Goal: Navigation & Orientation: Find specific page/section

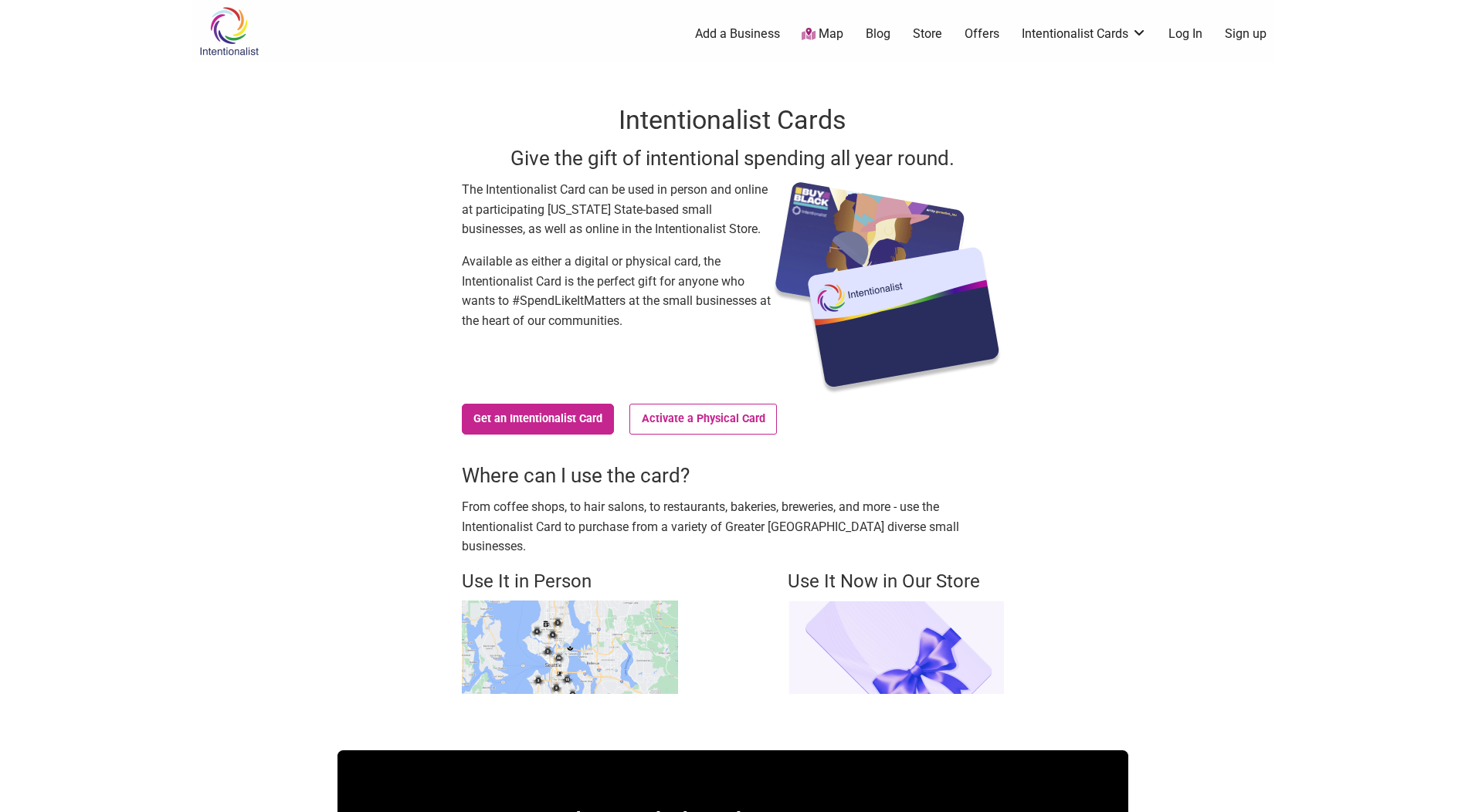
click at [1186, 33] on link "Log In" at bounding box center [1185, 34] width 34 height 17
click at [1186, 32] on link "Log In" at bounding box center [1185, 34] width 34 height 17
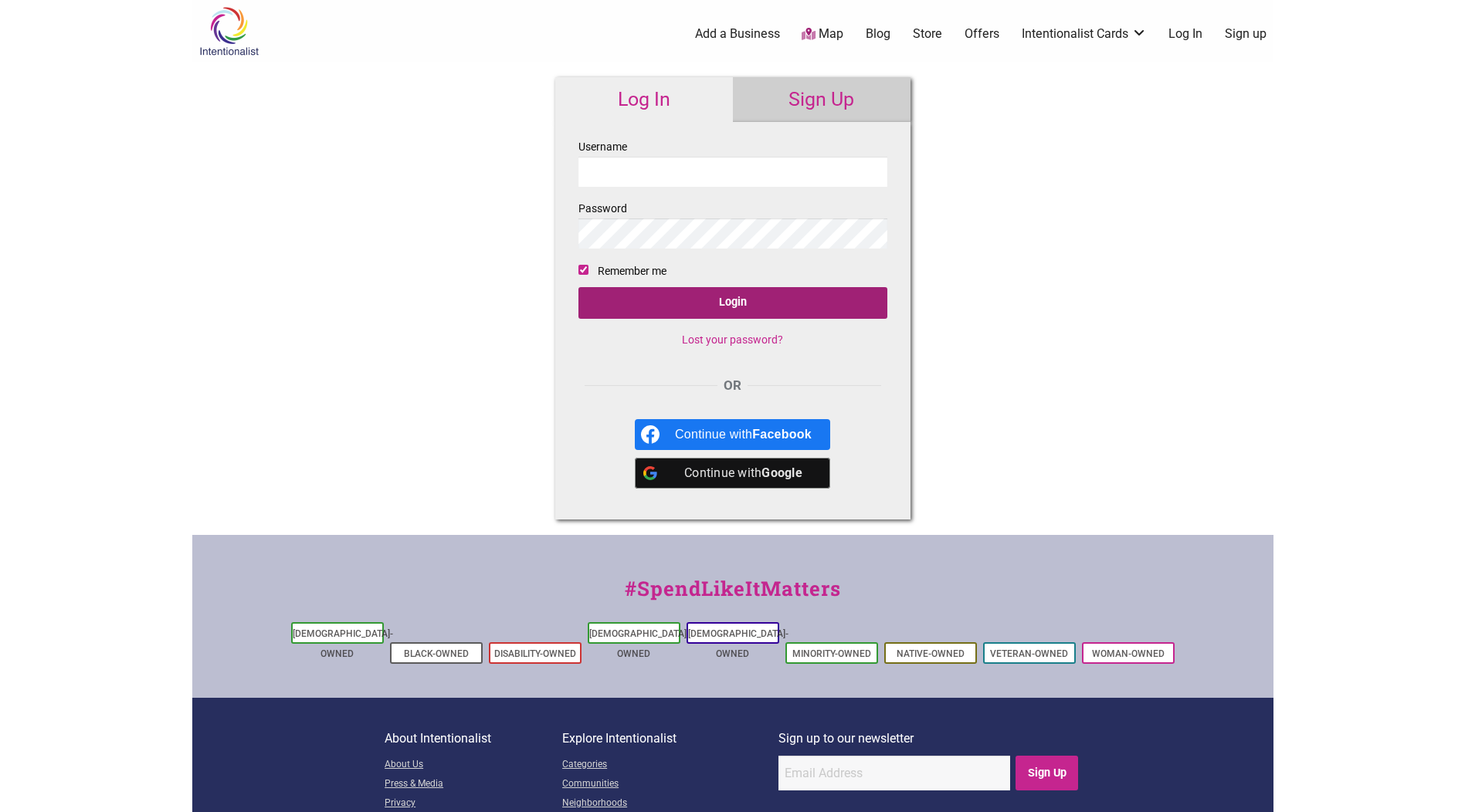
type input "sp1int3r"
click at [683, 306] on input "Login" at bounding box center [733, 303] width 309 height 32
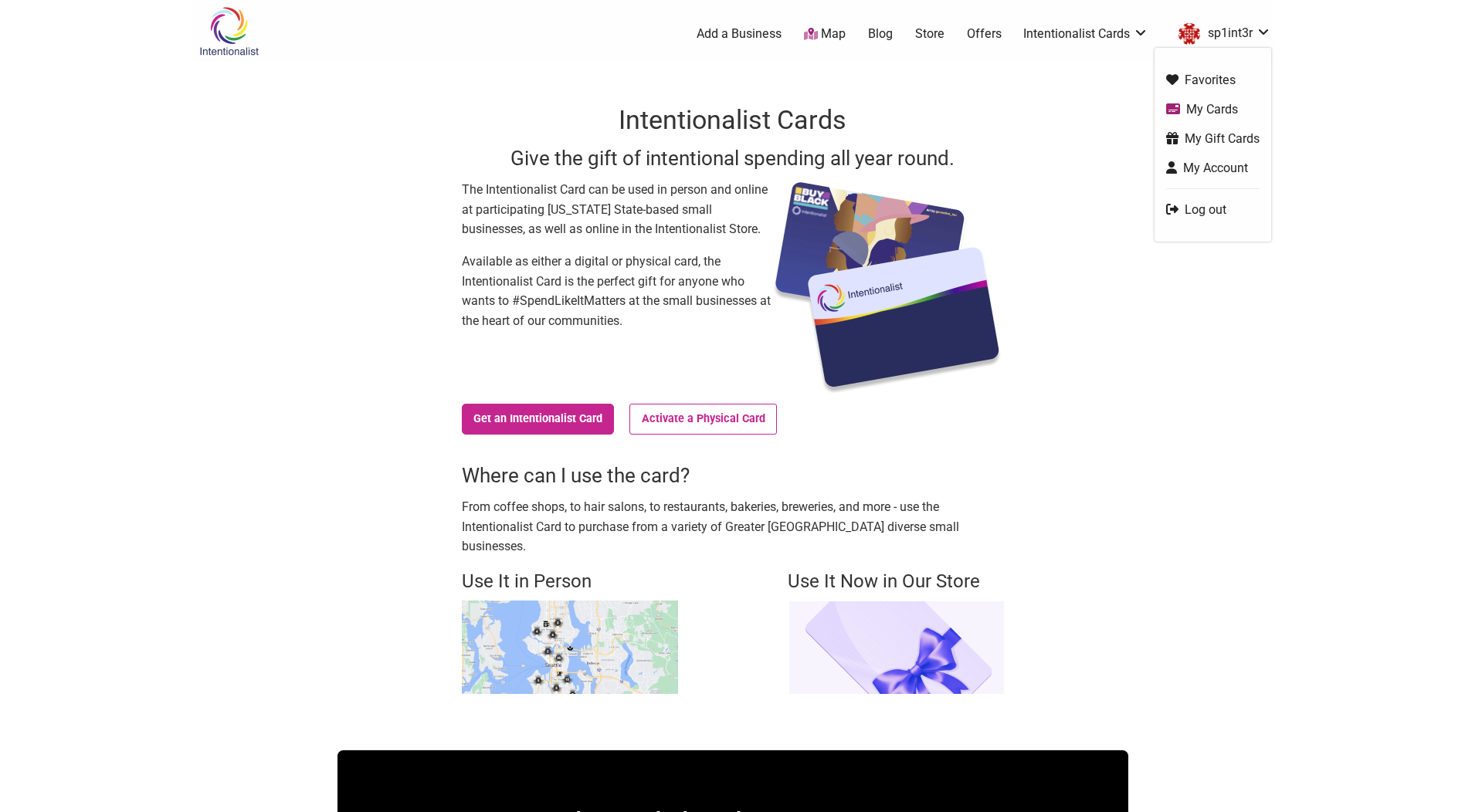
click at [1199, 168] on link "My Account" at bounding box center [1213, 168] width 94 height 17
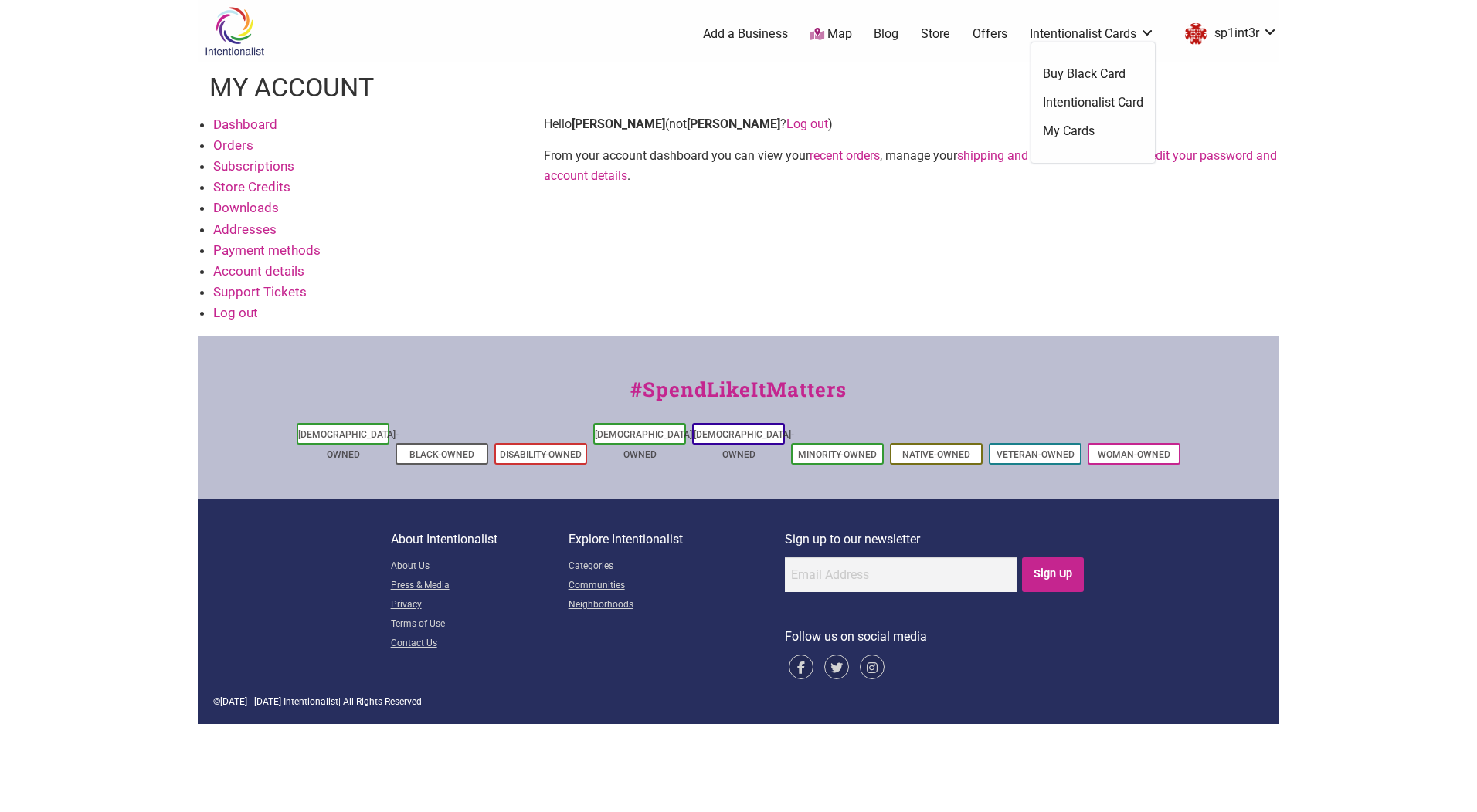
click at [1071, 130] on link "My Cards" at bounding box center [1094, 131] width 100 height 17
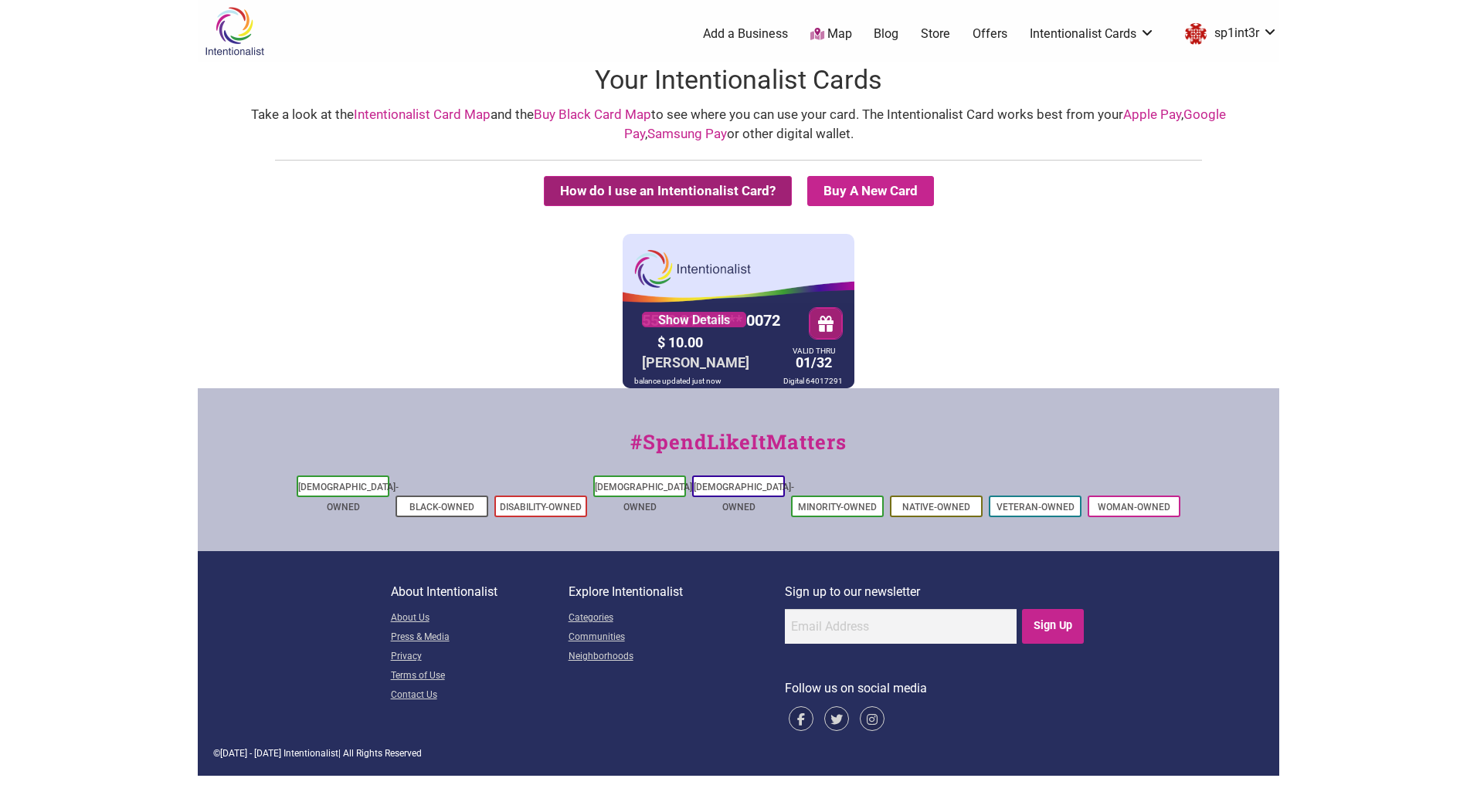
click at [746, 195] on button "How do I use an Intentionalist Card?" at bounding box center [667, 190] width 248 height 30
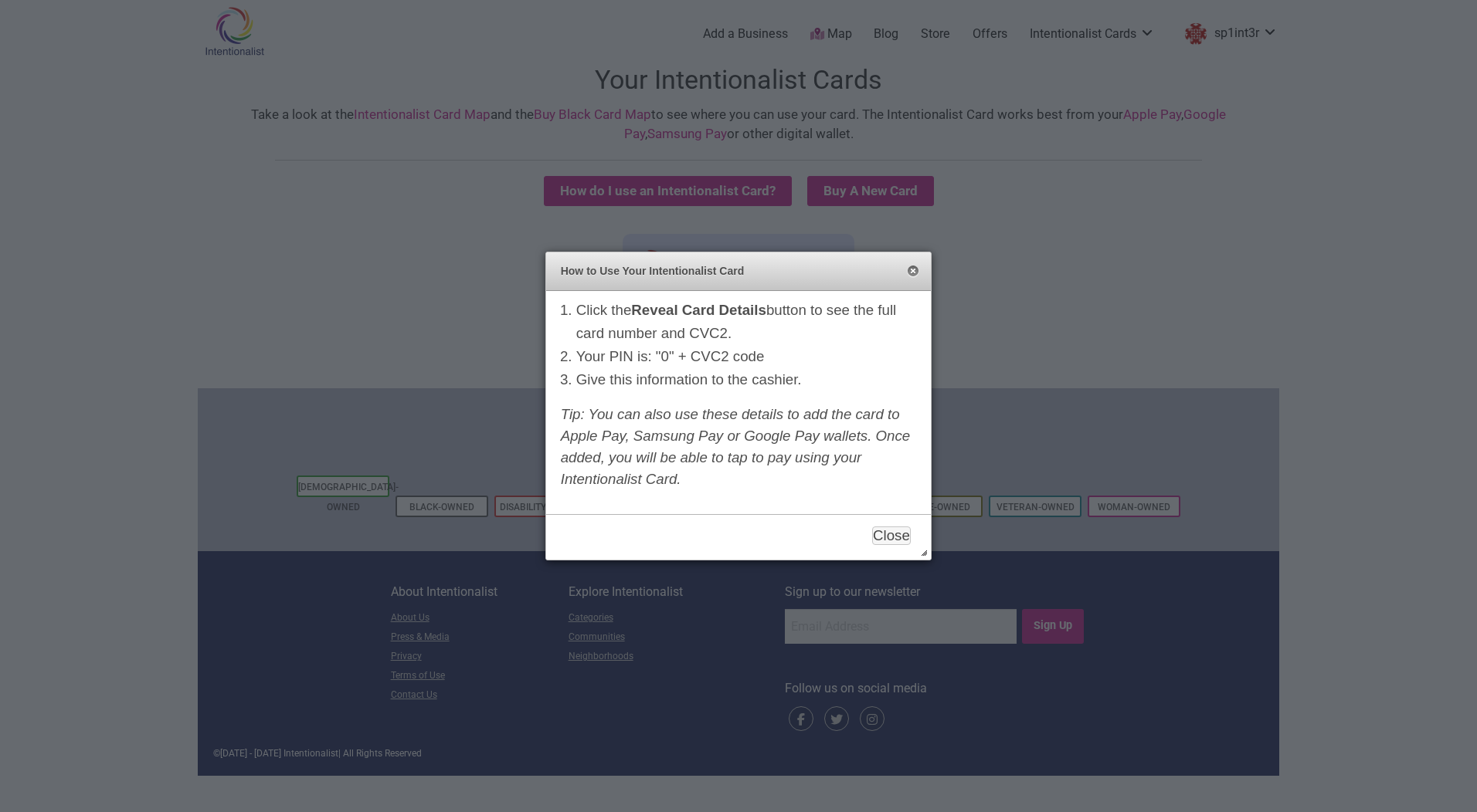
click at [916, 270] on button "Close" at bounding box center [913, 271] width 13 height 13
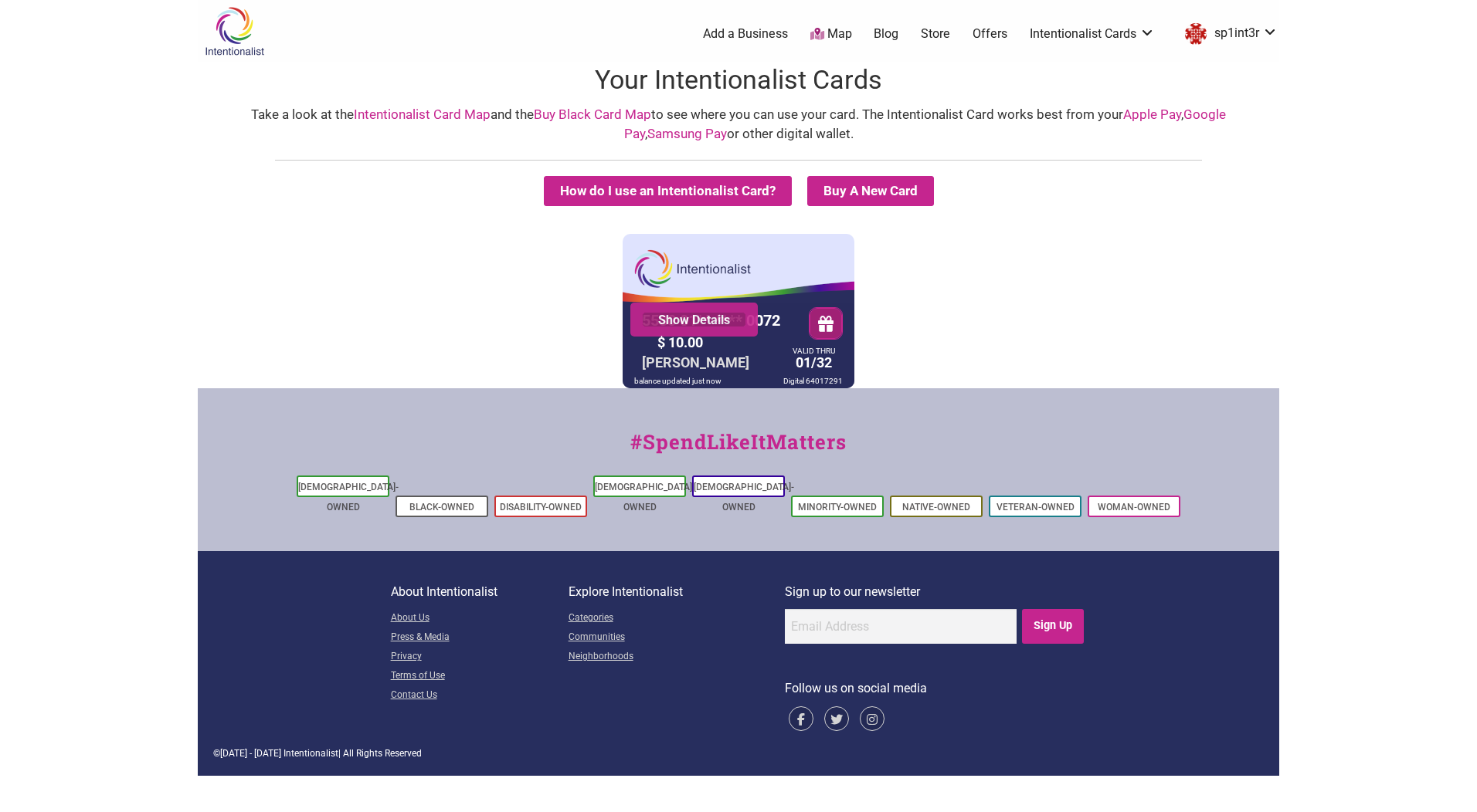
click at [720, 322] on link "Show Details" at bounding box center [695, 320] width 104 height 15
click at [828, 33] on link "Map" at bounding box center [831, 34] width 42 height 17
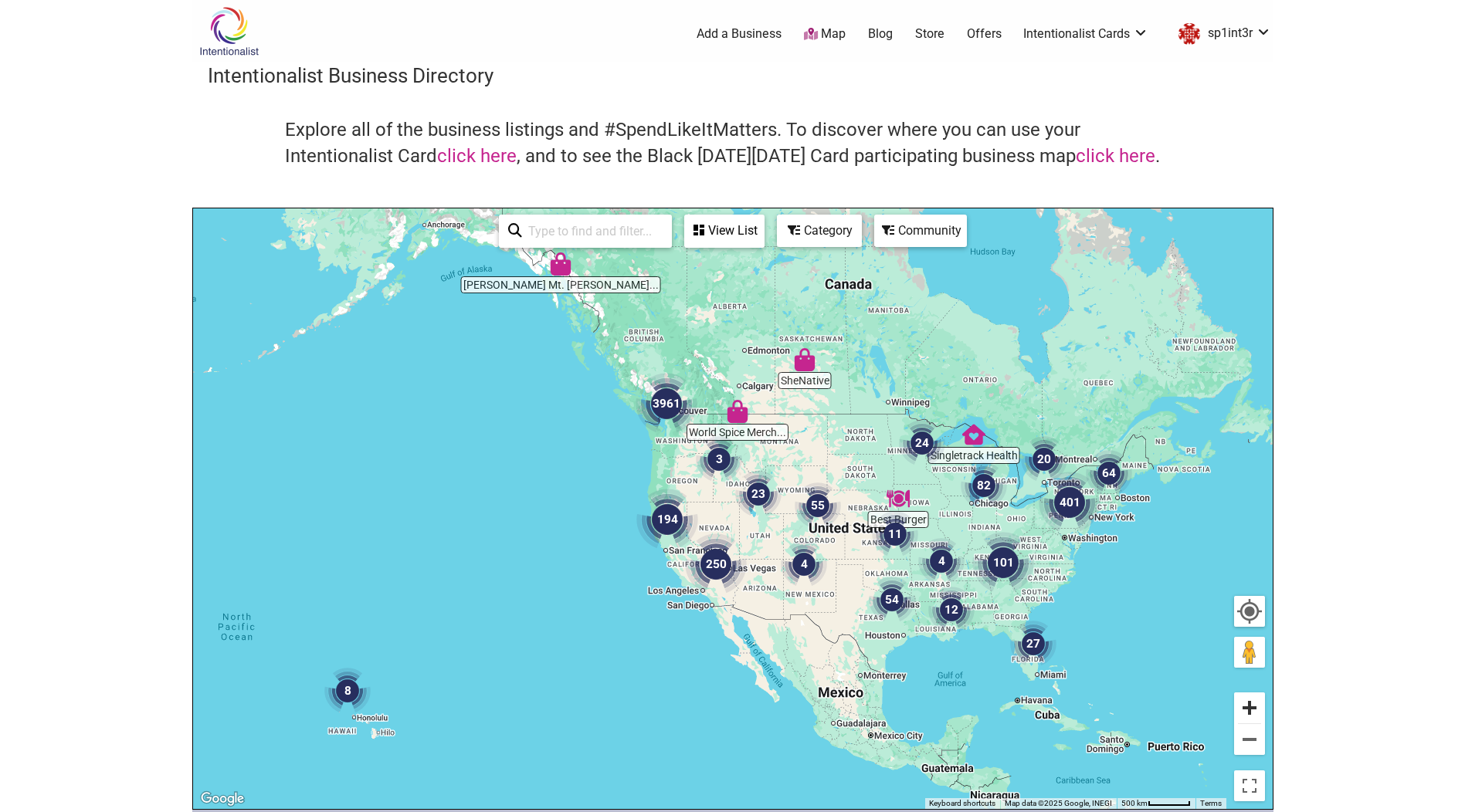
click at [1254, 714] on button "Zoom in" at bounding box center [1250, 708] width 31 height 31
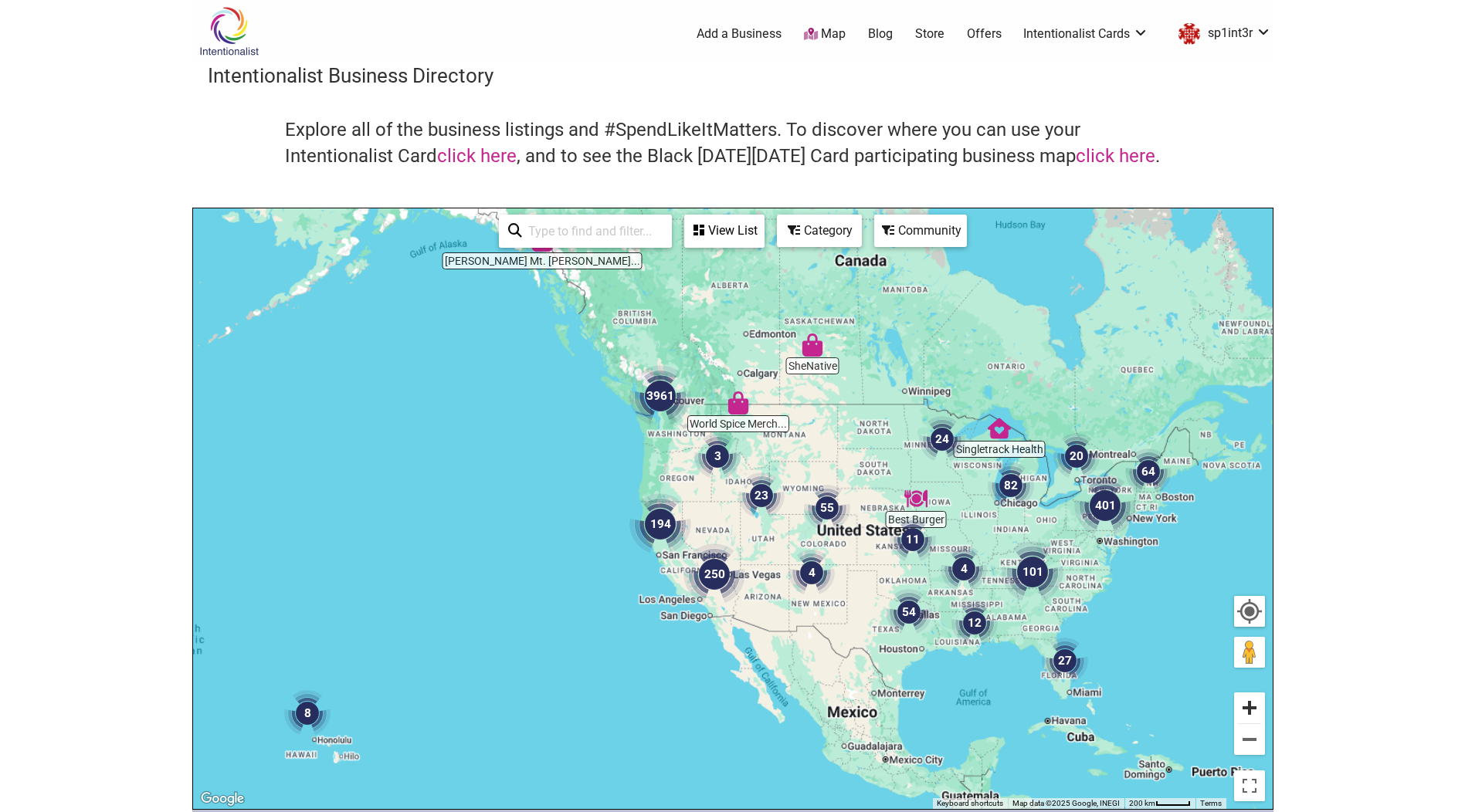
click at [1254, 714] on button "Zoom in" at bounding box center [1250, 708] width 31 height 31
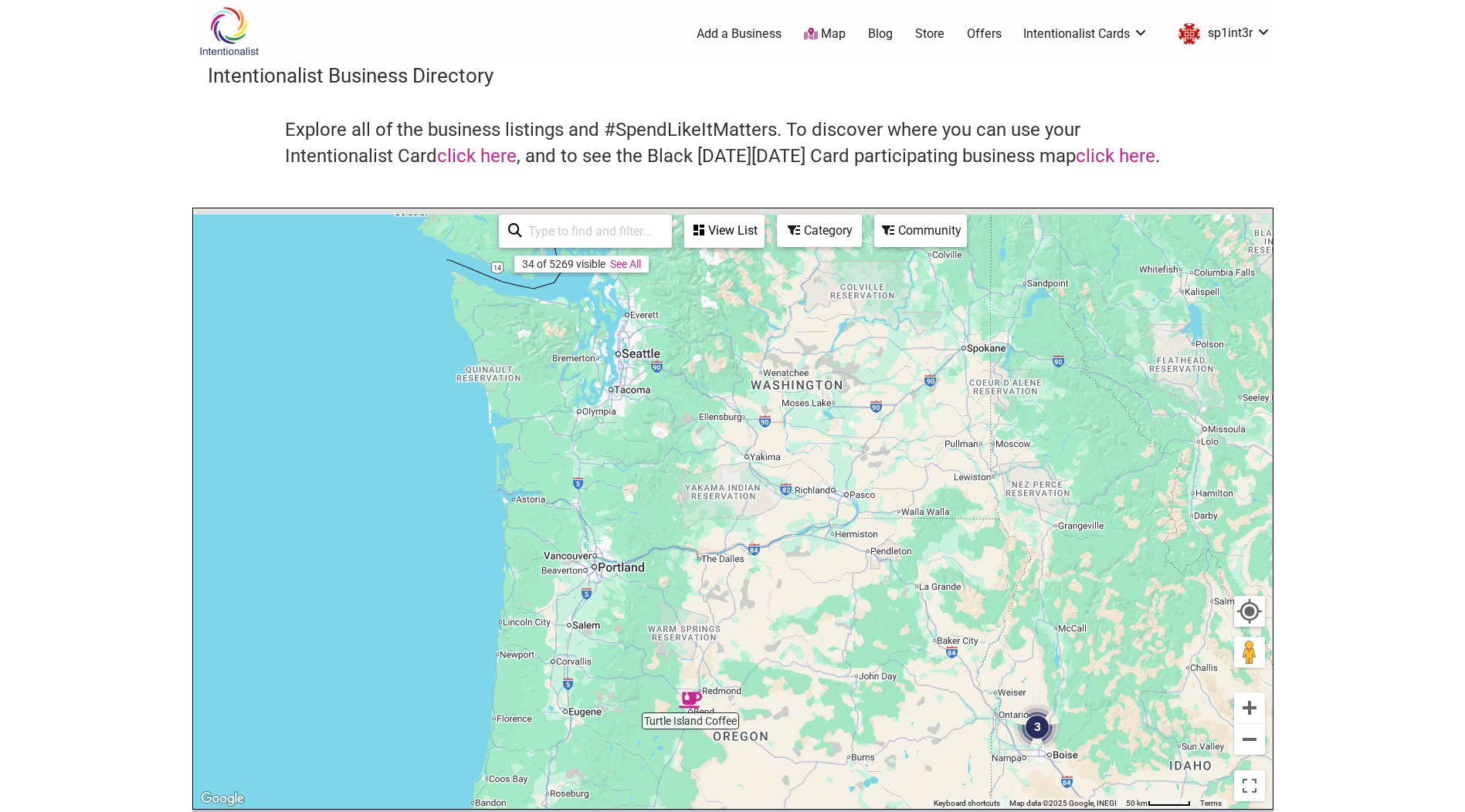
drag, startPoint x: 368, startPoint y: 318, endPoint x: 786, endPoint y: 770, distance: 615.7
click at [786, 770] on div "To navigate, press the arrow keys." at bounding box center [733, 509] width 1080 height 601
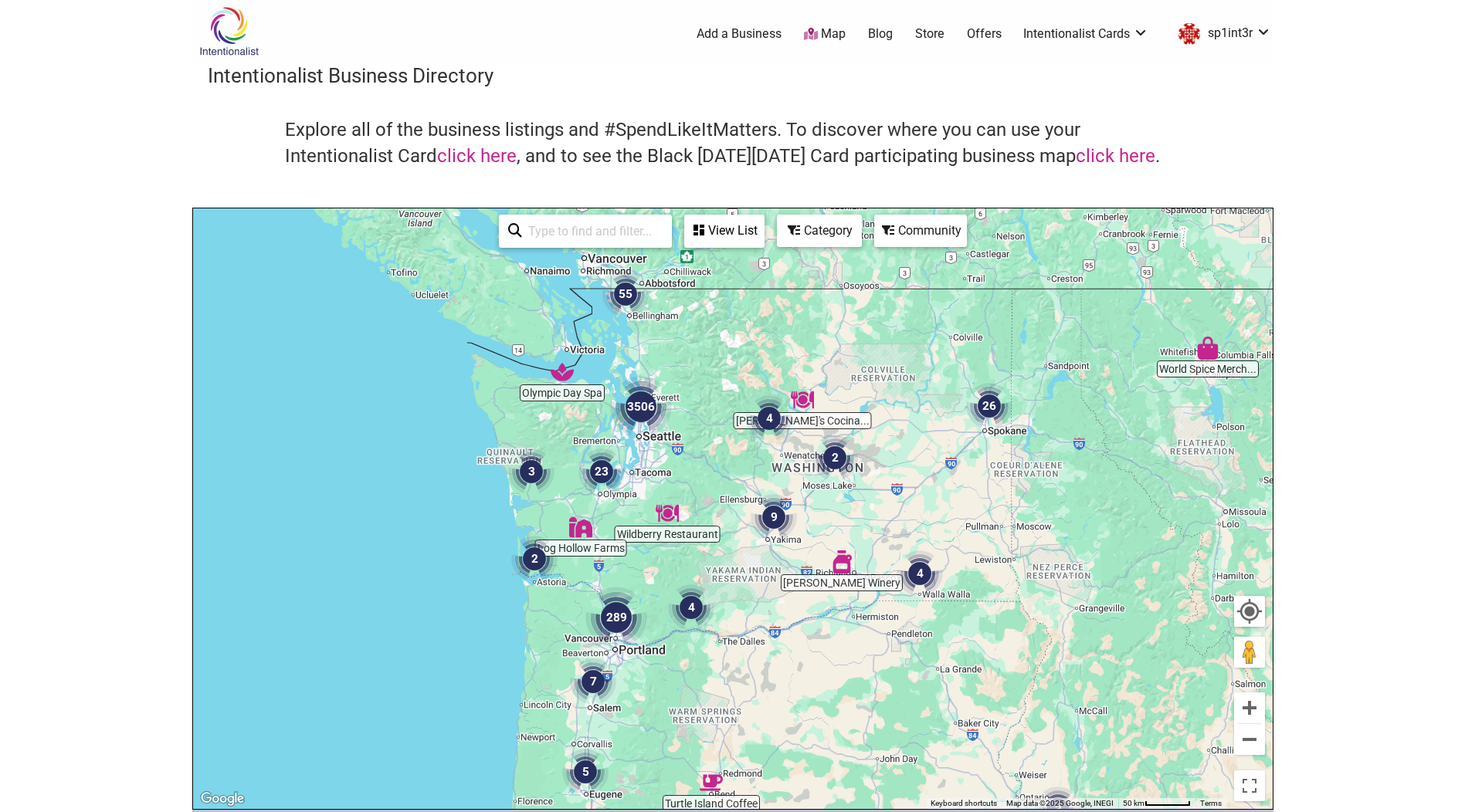
drag, startPoint x: 626, startPoint y: 378, endPoint x: 654, endPoint y: 491, distance: 116.4
click at [654, 491] on div "To navigate, press the arrow keys." at bounding box center [733, 509] width 1080 height 601
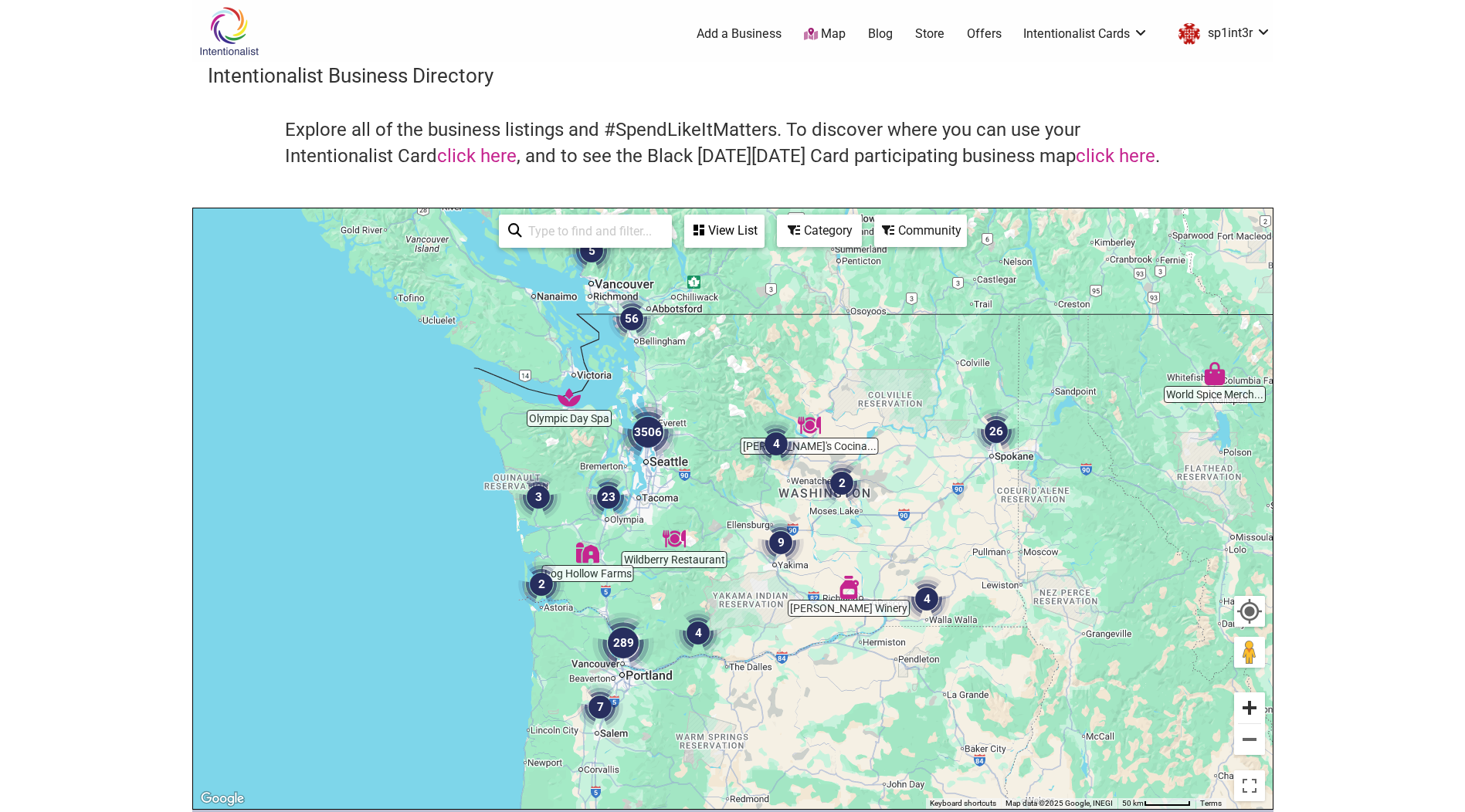
click at [1255, 708] on button "Zoom in" at bounding box center [1250, 708] width 31 height 31
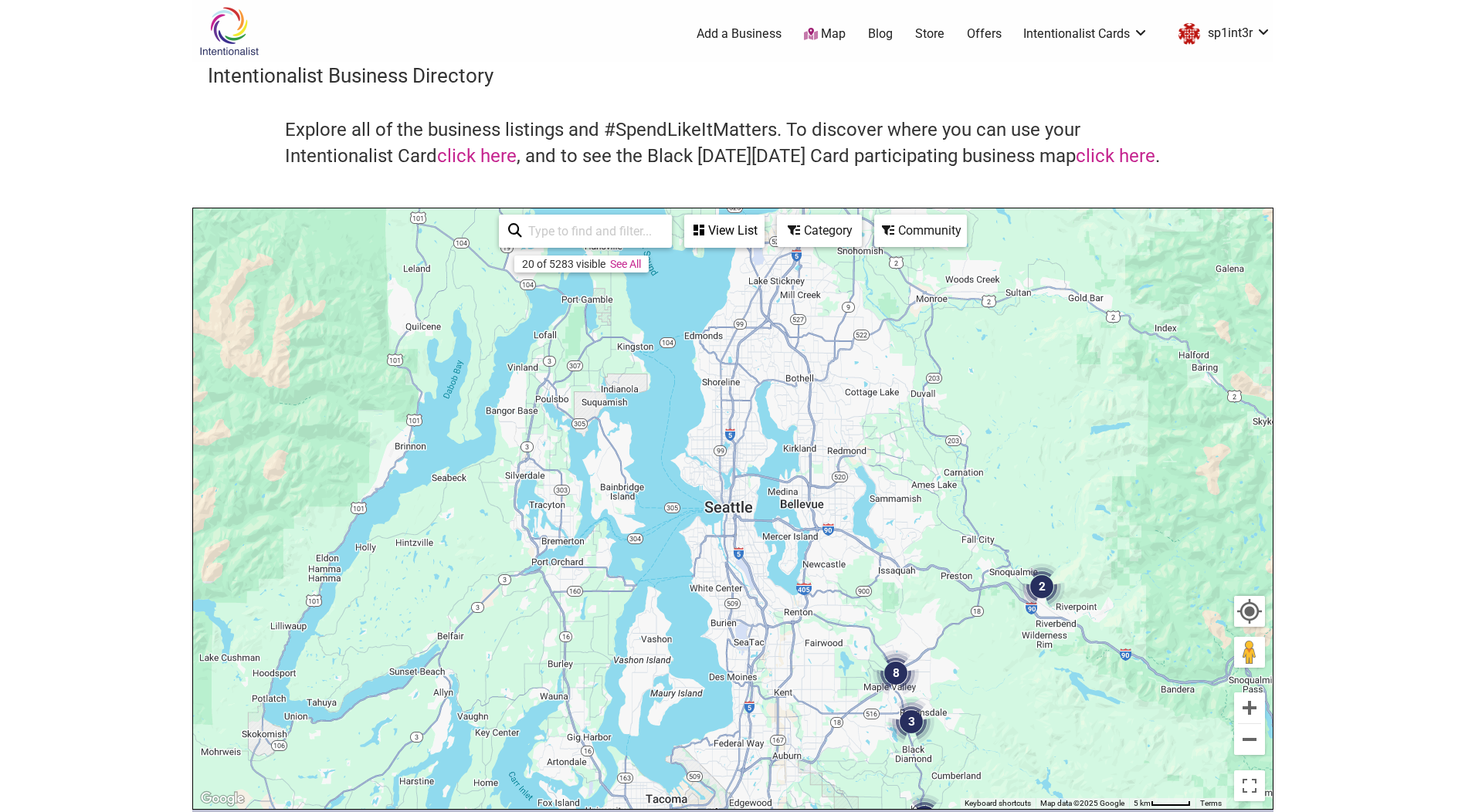
drag, startPoint x: 582, startPoint y: 484, endPoint x: 1099, endPoint y: 769, distance: 590.4
click at [1099, 769] on div "To navigate, press the arrow keys." at bounding box center [733, 509] width 1080 height 601
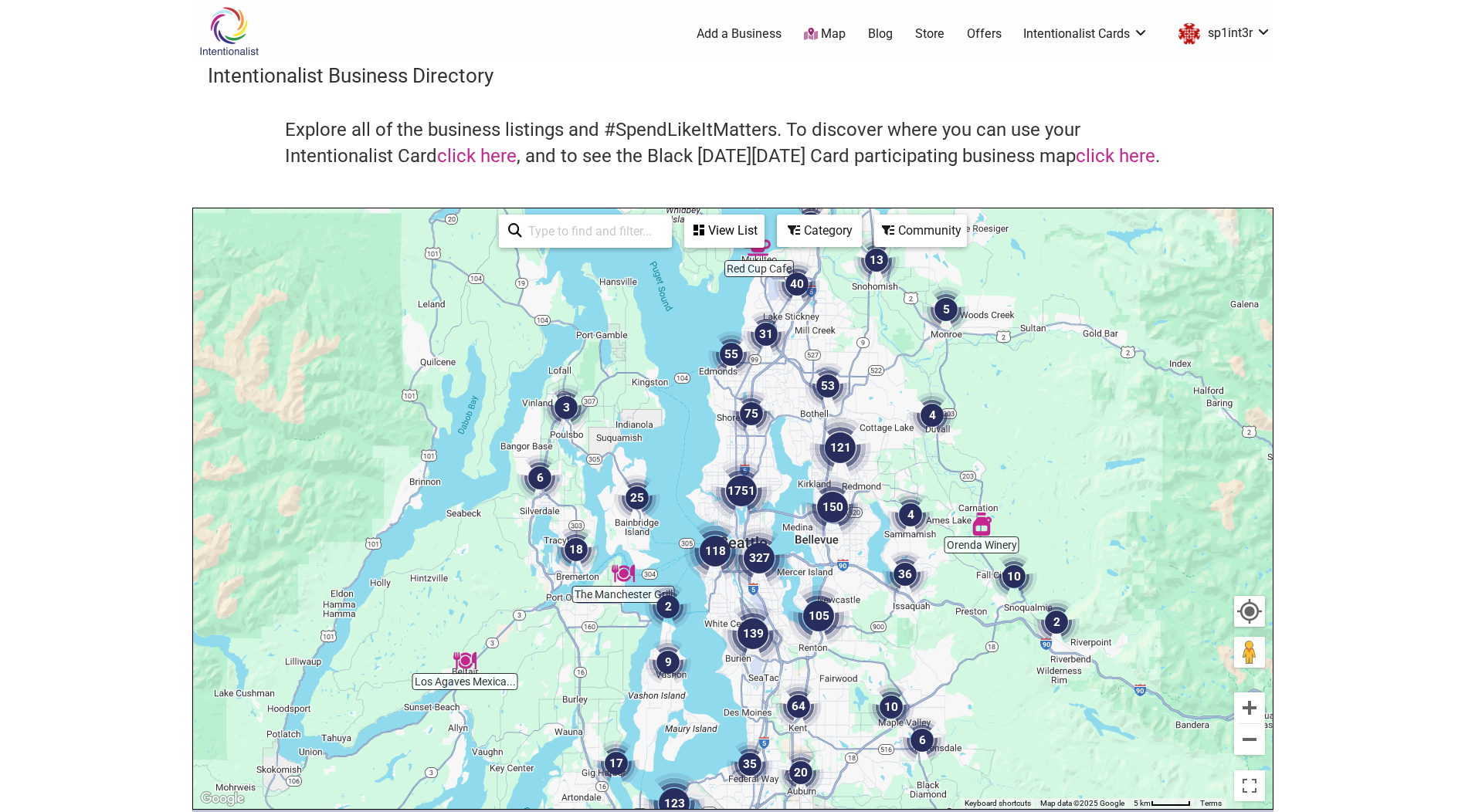
drag, startPoint x: 582, startPoint y: 414, endPoint x: 599, endPoint y: 452, distance: 41.6
click at [599, 452] on div "To navigate, press the arrow keys." at bounding box center [733, 509] width 1080 height 601
click at [566, 407] on img "3" at bounding box center [566, 407] width 46 height 46
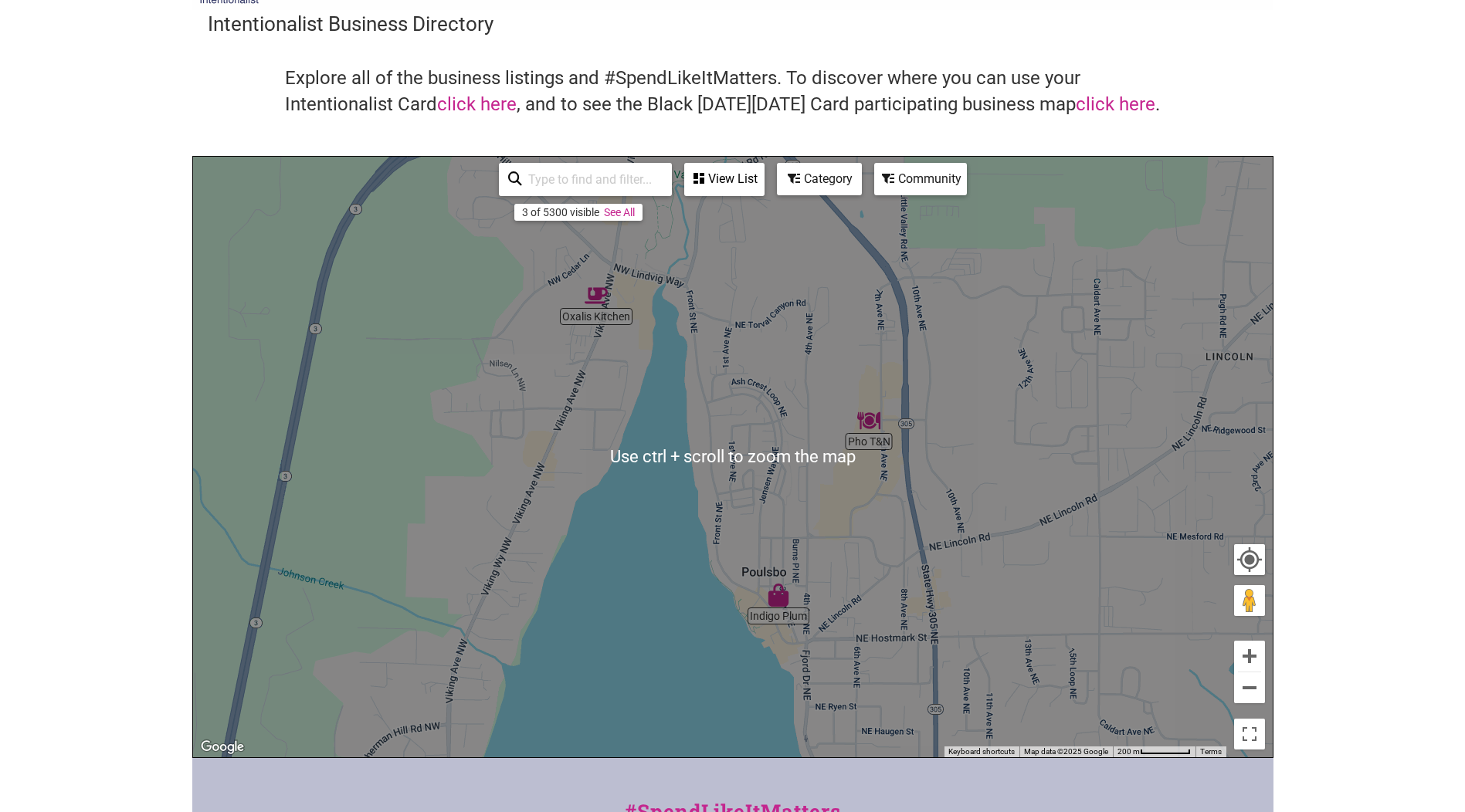
scroll to position [77, 0]
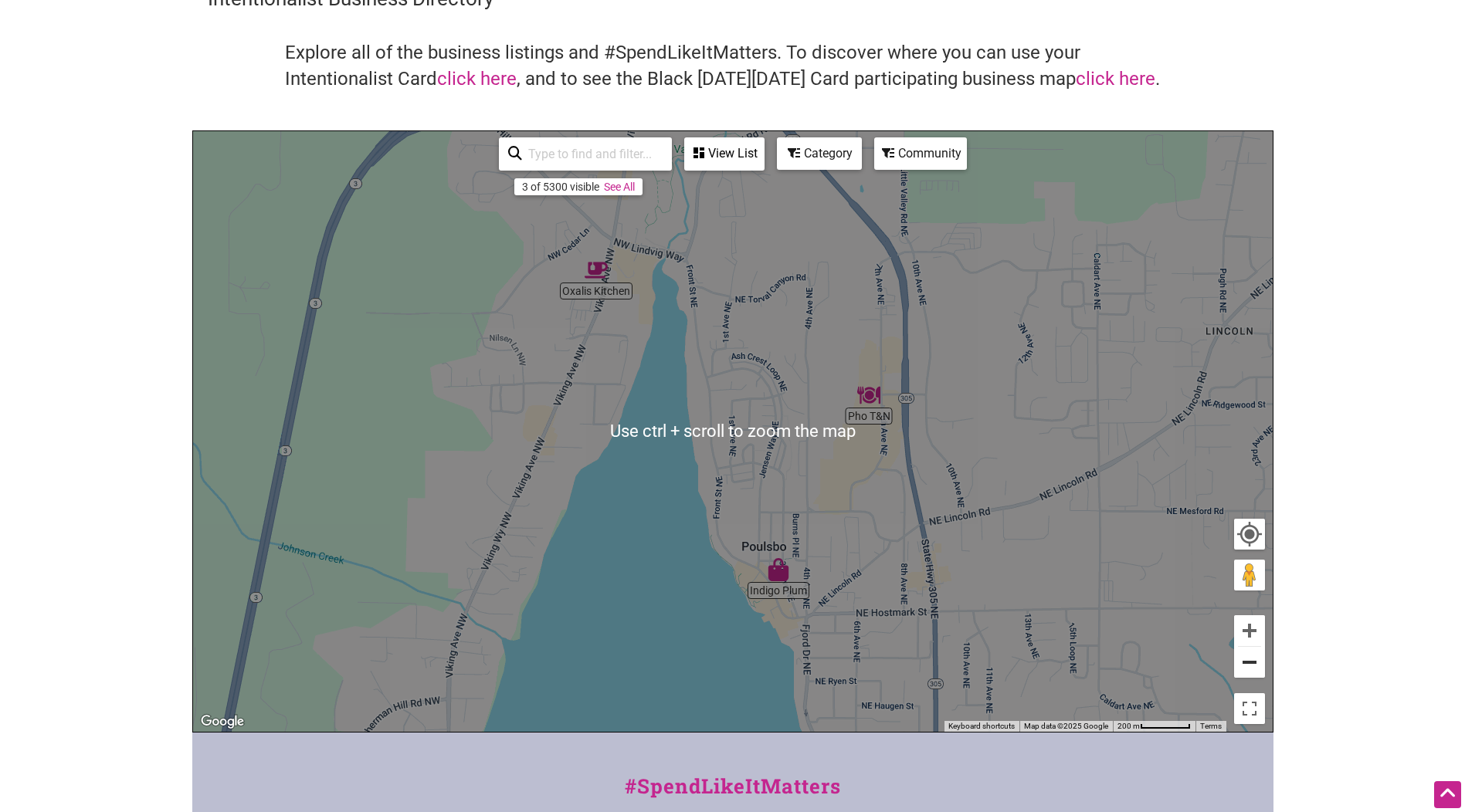
click at [1244, 668] on button "Zoom out" at bounding box center [1250, 662] width 31 height 31
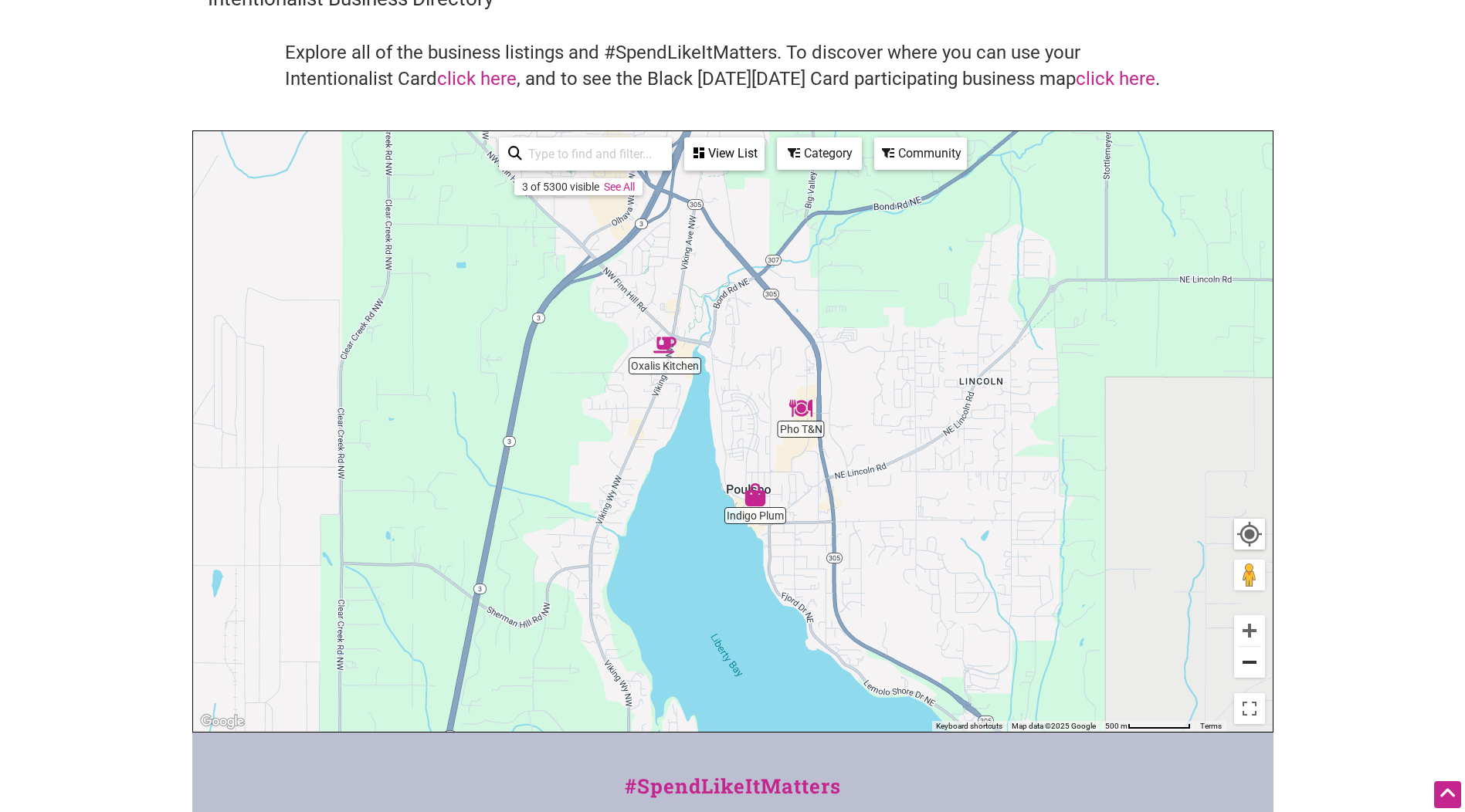
click at [1244, 668] on button "Zoom out" at bounding box center [1250, 662] width 31 height 31
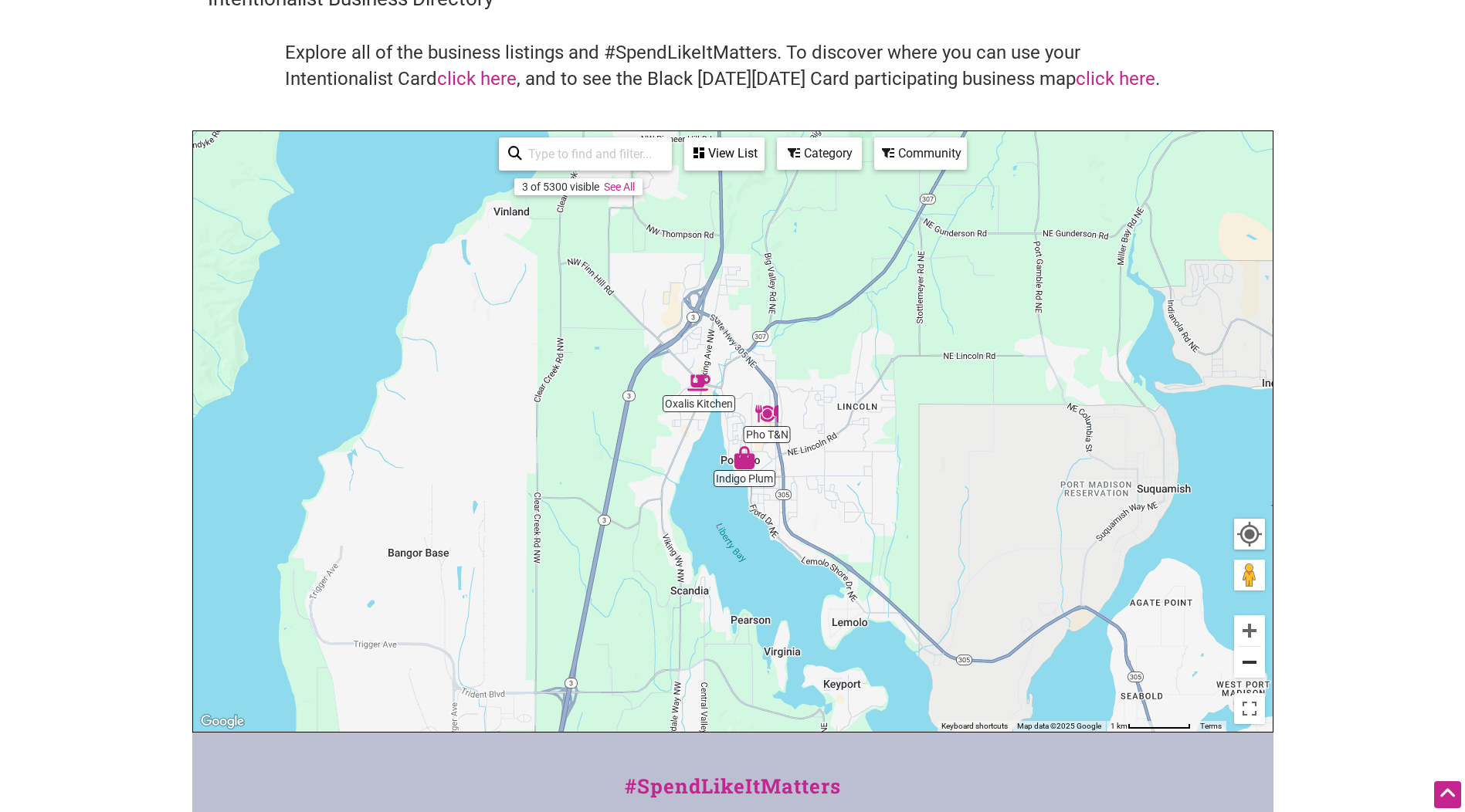
click at [1244, 668] on button "Zoom out" at bounding box center [1250, 662] width 31 height 31
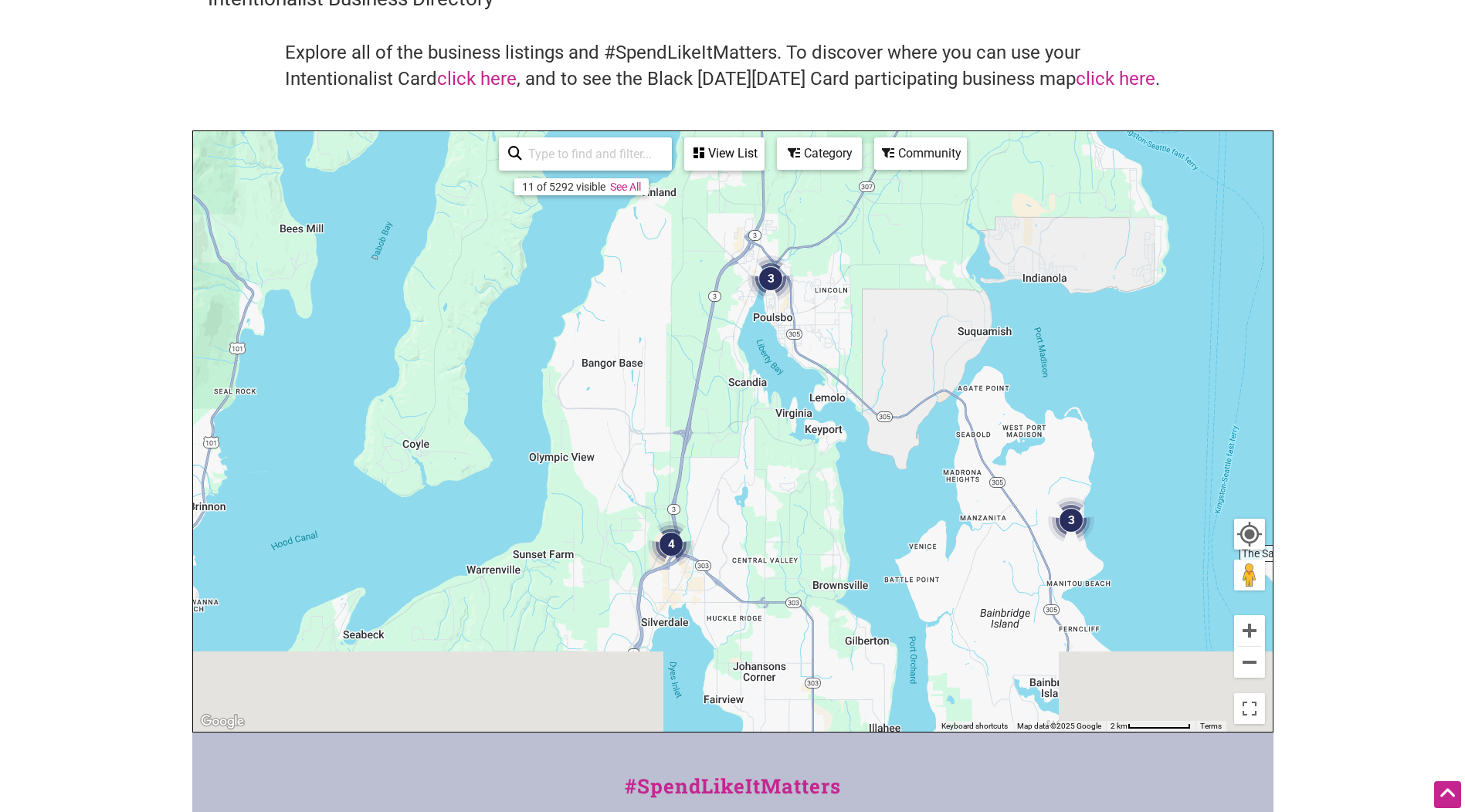
drag, startPoint x: 650, startPoint y: 661, endPoint x: 689, endPoint y: 528, distance: 138.6
click at [689, 528] on img "4" at bounding box center [671, 545] width 46 height 46
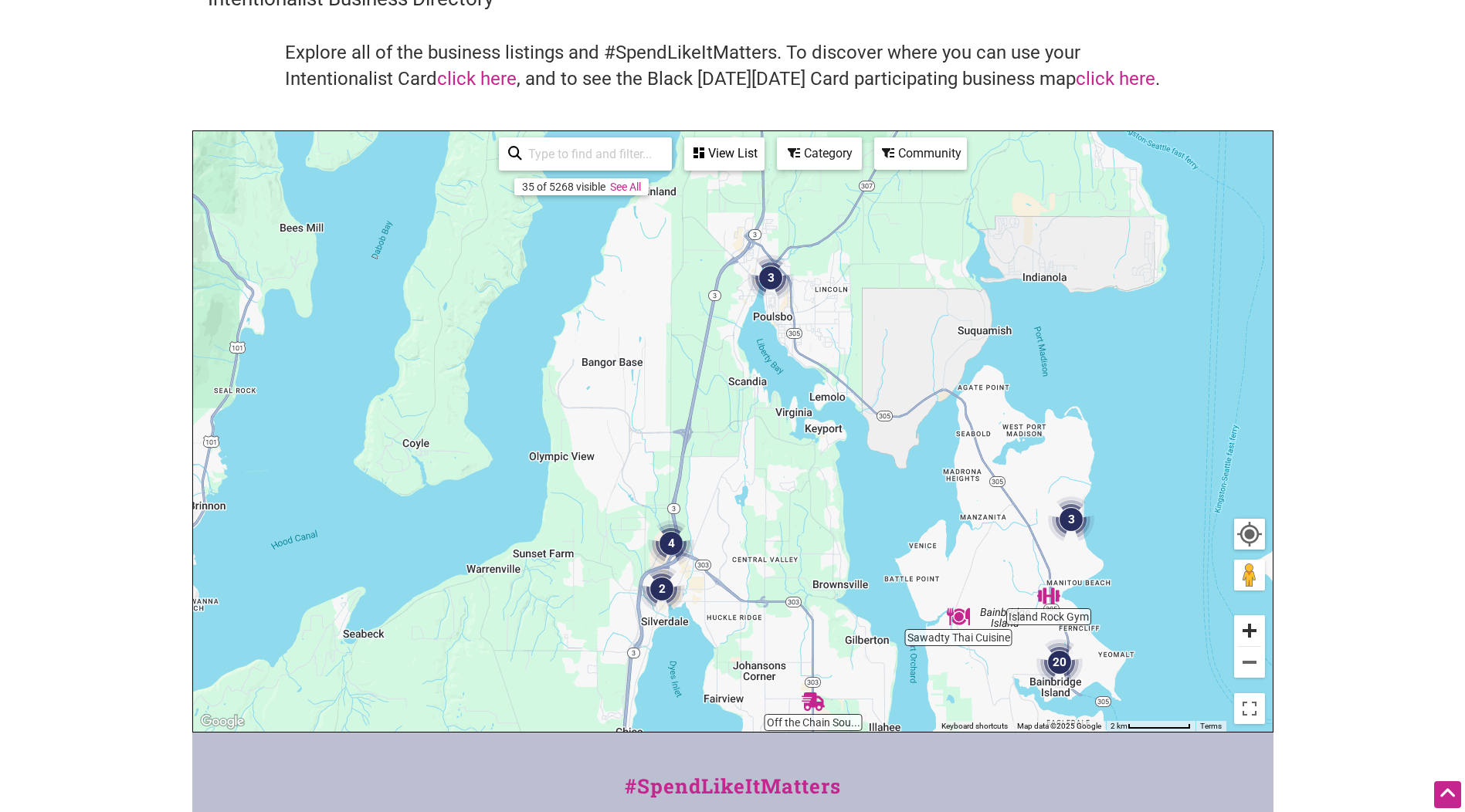
click at [1252, 636] on button "Zoom in" at bounding box center [1250, 630] width 31 height 31
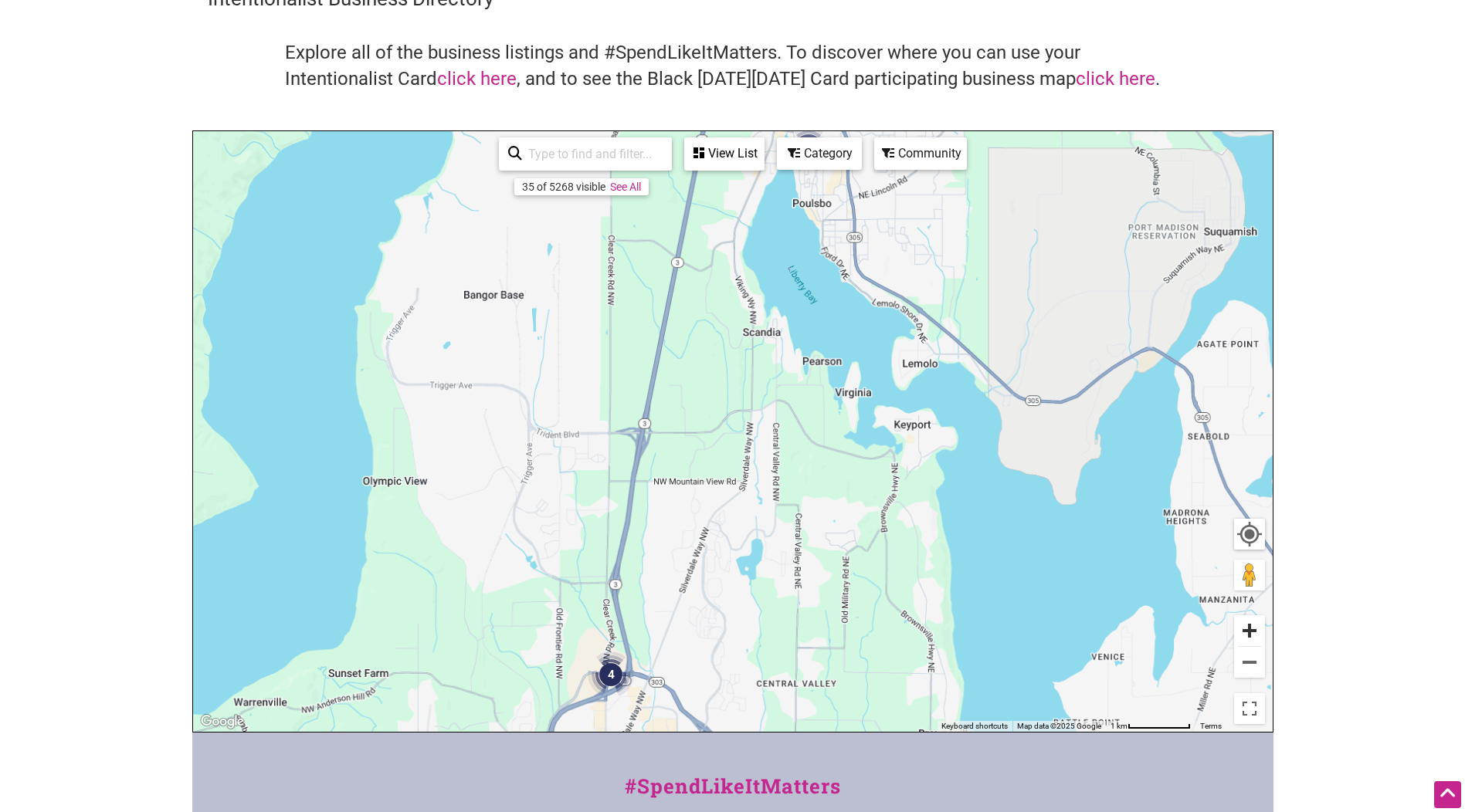
click at [1252, 636] on button "Zoom in" at bounding box center [1250, 630] width 31 height 31
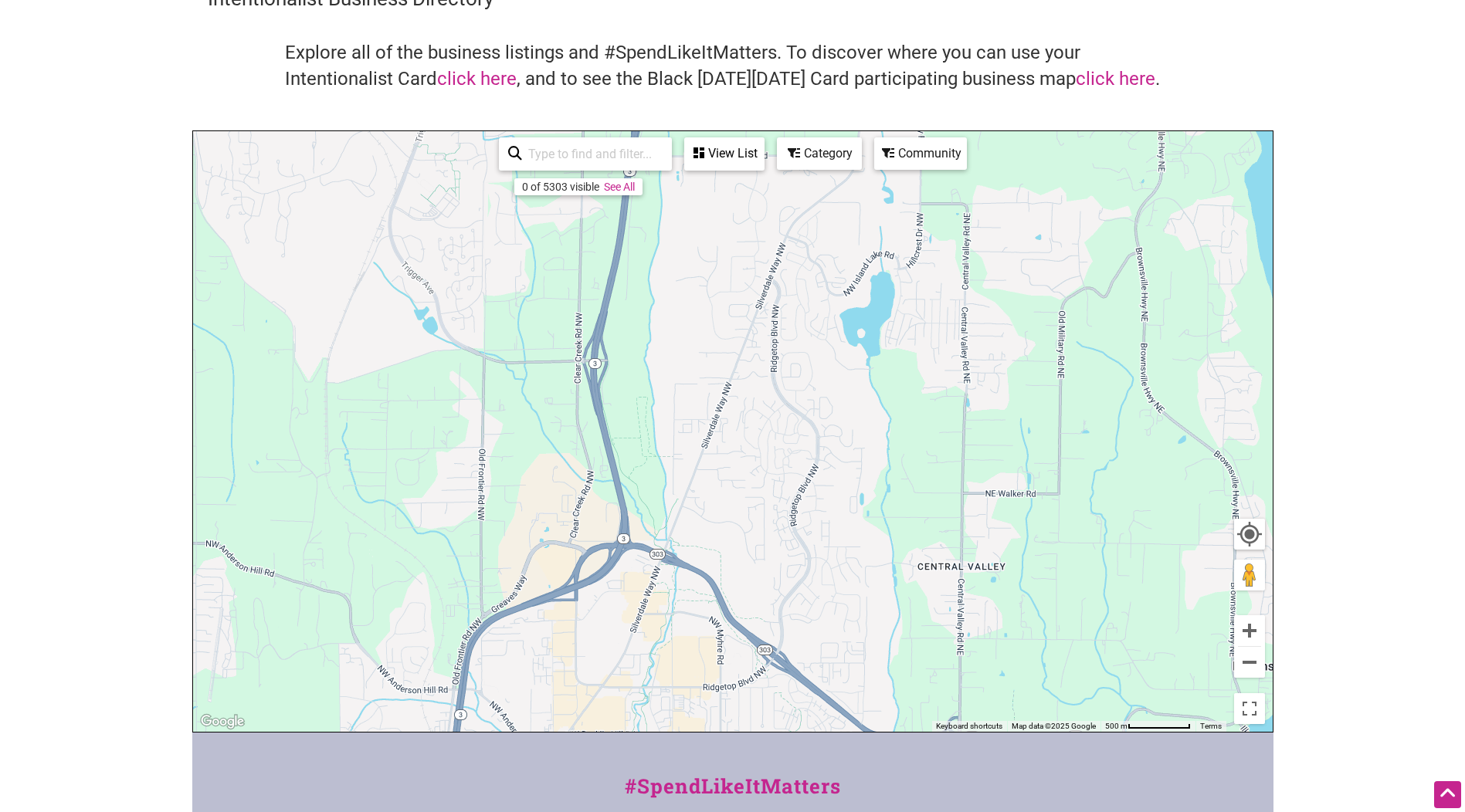
drag, startPoint x: 689, startPoint y: 675, endPoint x: 803, endPoint y: 262, distance: 428.4
click at [803, 262] on div "To navigate, press the arrow keys." at bounding box center [733, 432] width 1080 height 601
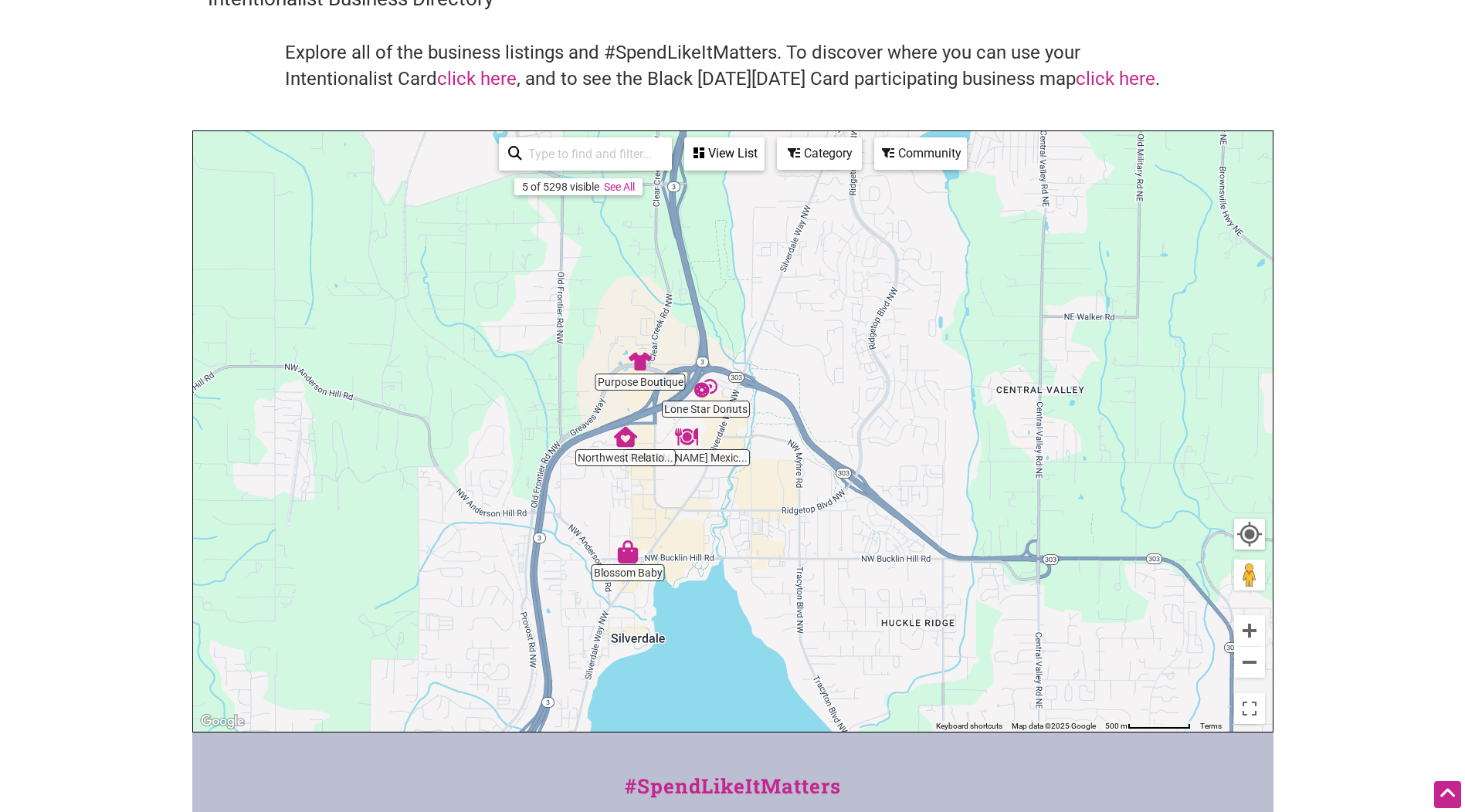
drag, startPoint x: 652, startPoint y: 557, endPoint x: 718, endPoint y: 411, distance: 160.2
click at [718, 411] on div "To navigate, press the arrow keys." at bounding box center [733, 432] width 1080 height 601
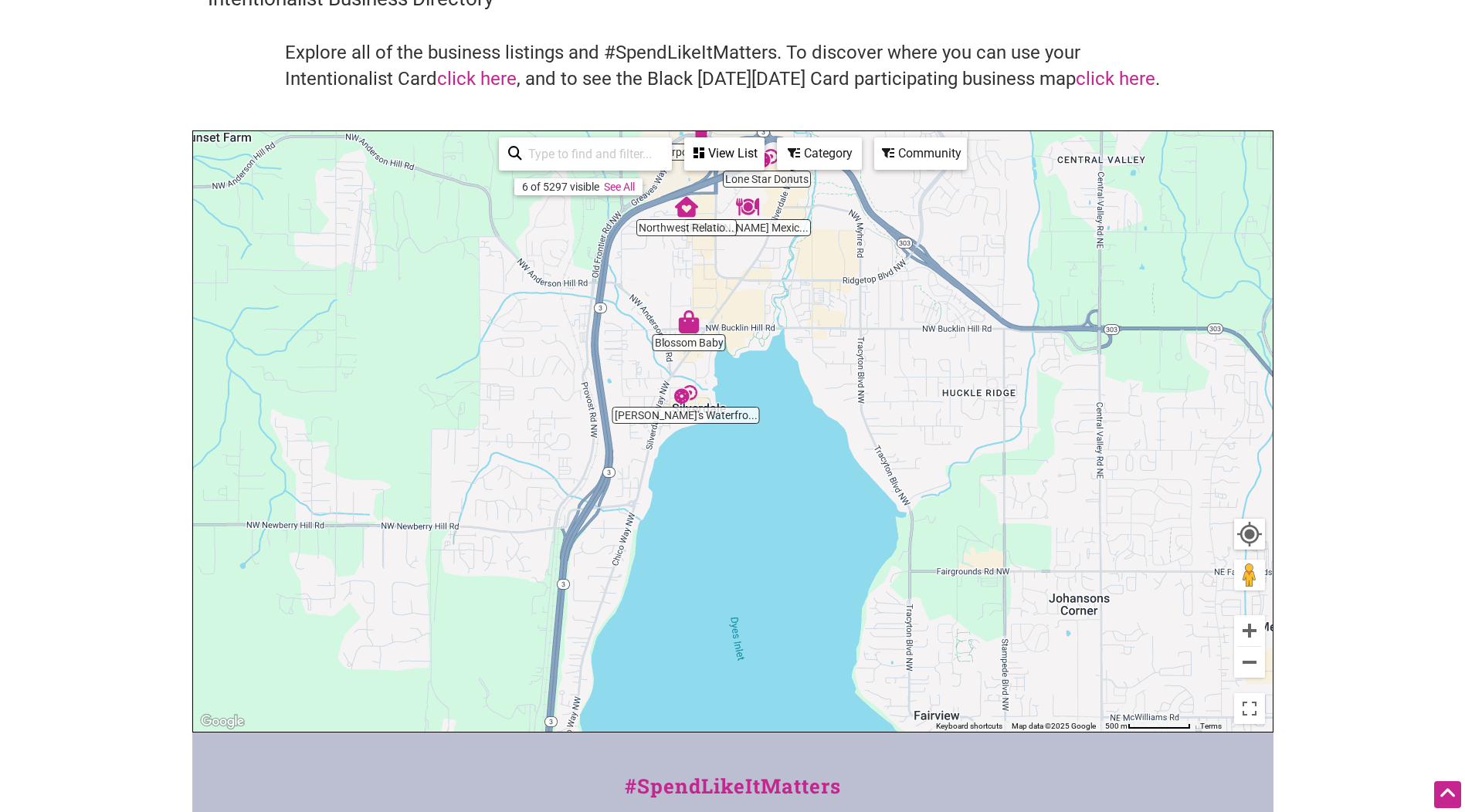
drag, startPoint x: 697, startPoint y: 547, endPoint x: 760, endPoint y: 318, distance: 237.5
click at [760, 318] on div "To navigate, press the arrow keys." at bounding box center [733, 432] width 1080 height 601
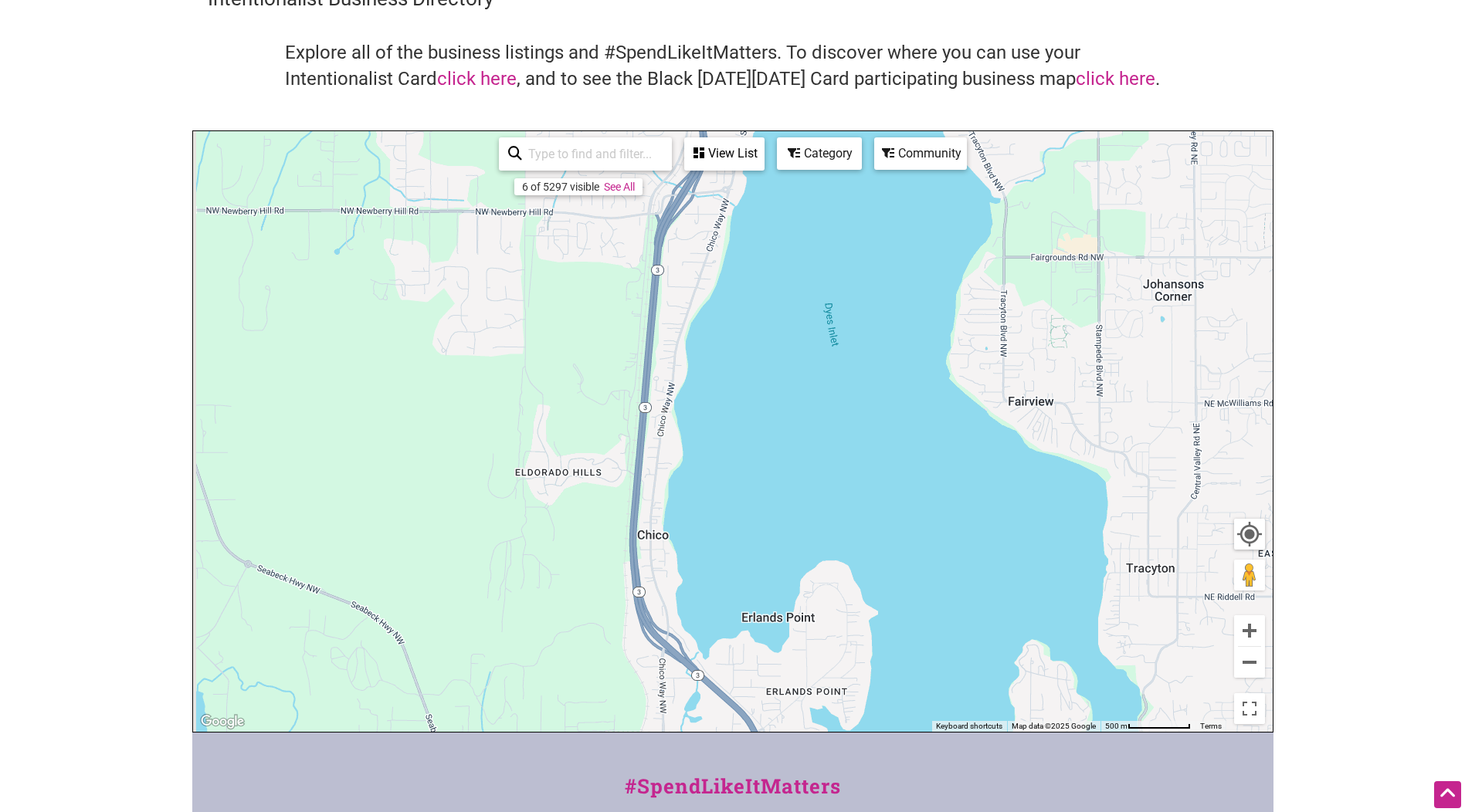
drag, startPoint x: 557, startPoint y: 534, endPoint x: 652, endPoint y: 218, distance: 330.0
click at [652, 218] on div "To navigate, press the arrow keys." at bounding box center [733, 432] width 1080 height 601
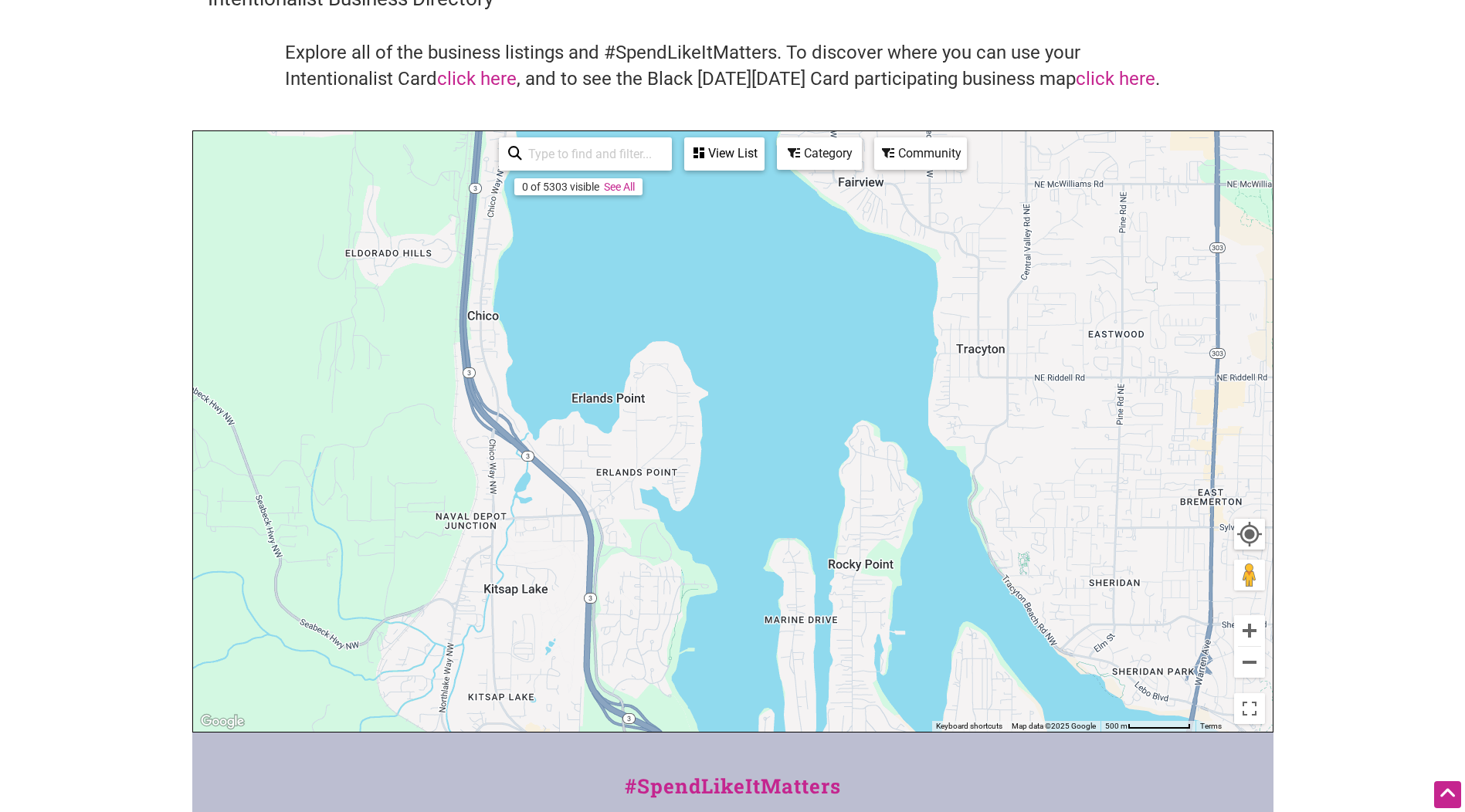
drag, startPoint x: 626, startPoint y: 557, endPoint x: 449, endPoint y: 328, distance: 289.4
click at [449, 328] on div "To navigate, press the arrow keys." at bounding box center [733, 432] width 1080 height 601
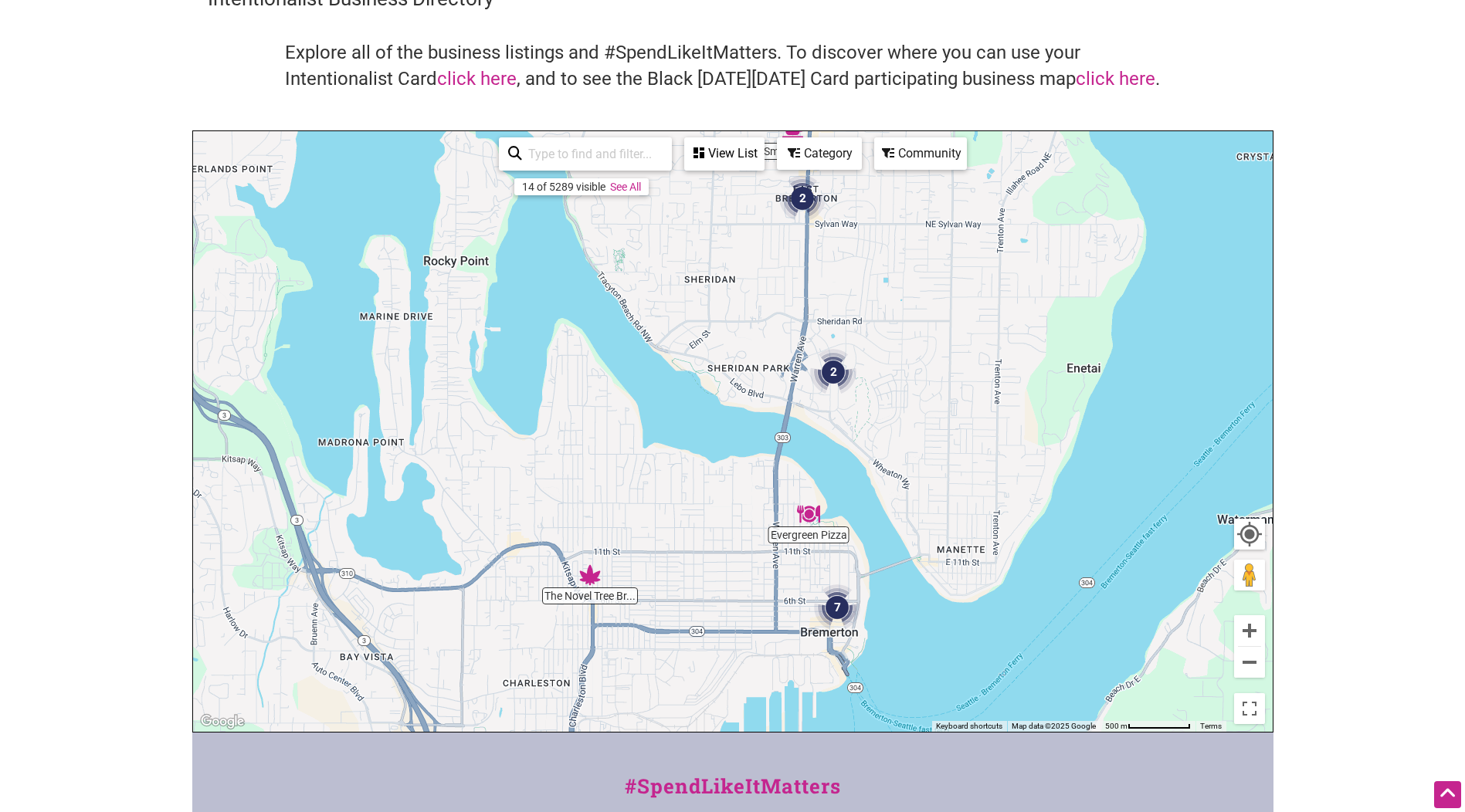
drag, startPoint x: 606, startPoint y: 546, endPoint x: 434, endPoint y: 541, distance: 172.1
click at [434, 541] on div "To navigate, press the arrow keys." at bounding box center [733, 432] width 1080 height 601
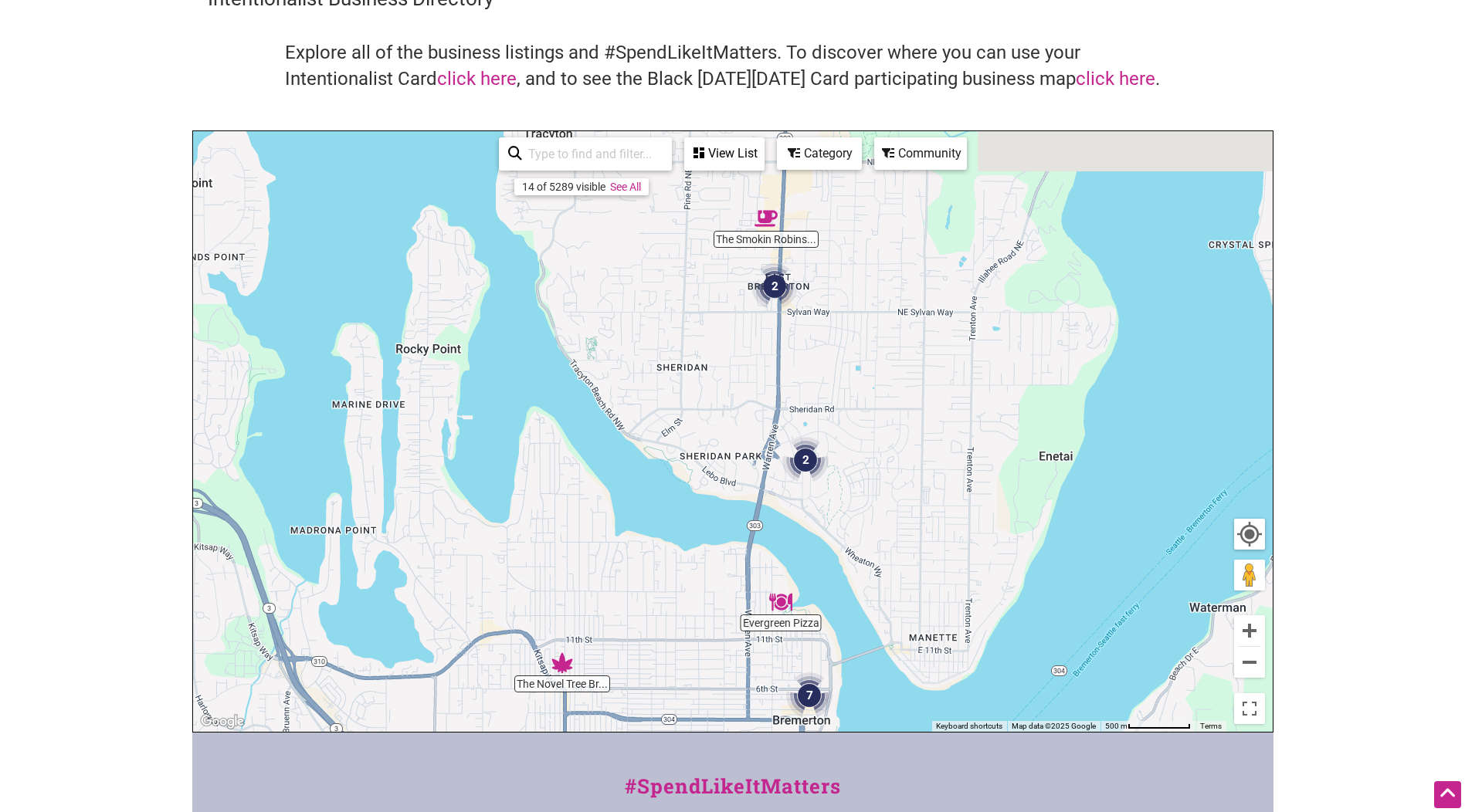
drag, startPoint x: 808, startPoint y: 412, endPoint x: 687, endPoint y: 715, distance: 326.3
click at [687, 715] on div "To navigate, press the arrow keys." at bounding box center [733, 432] width 1080 height 601
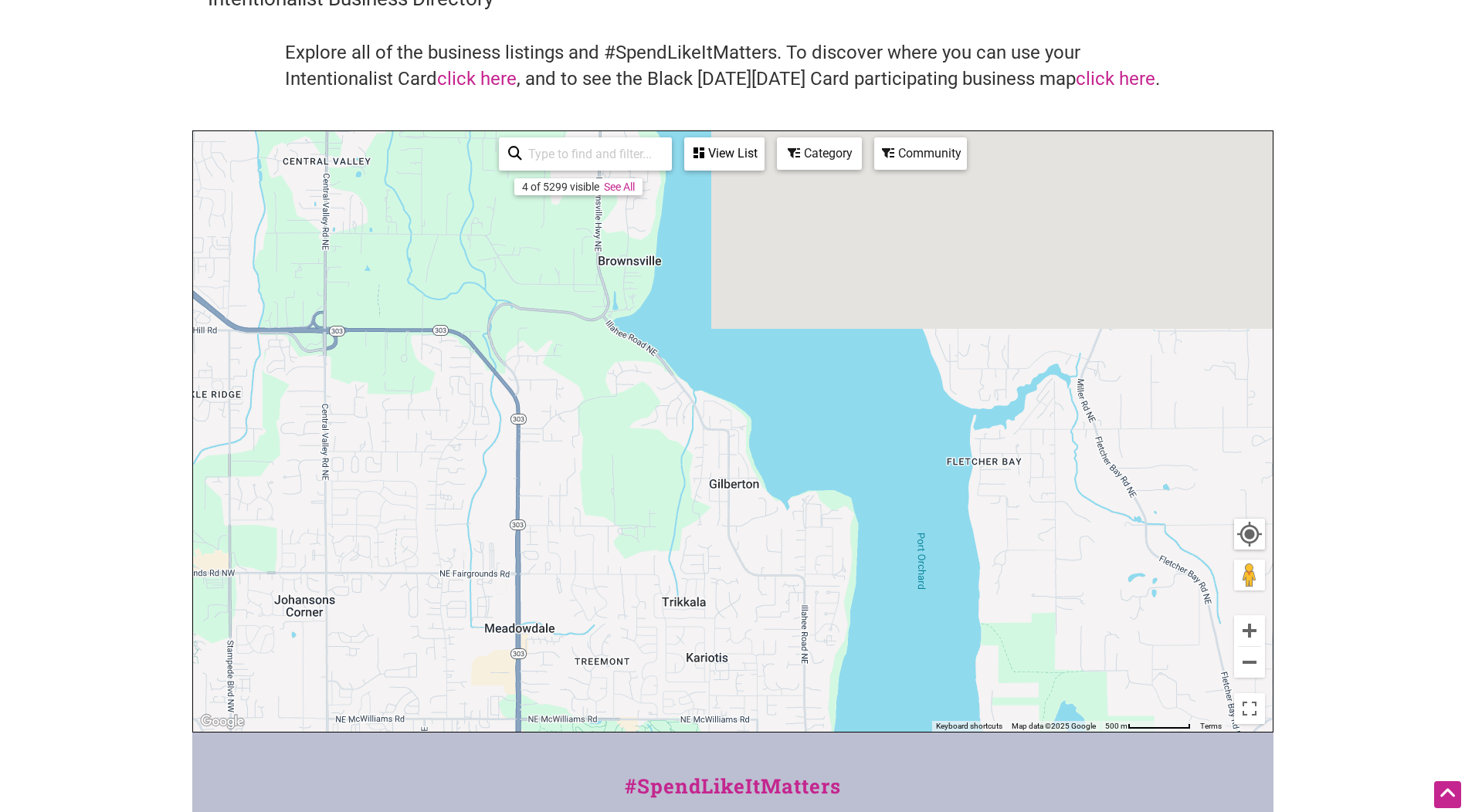
drag, startPoint x: 766, startPoint y: 374, endPoint x: 624, endPoint y: 812, distance: 460.4
click at [620, 735] on html "× Menu 0 Add a Business Map Blog Store Offers Intentionalist Cards Buy Black Ca…" at bounding box center [732, 328] width 1465 height 812
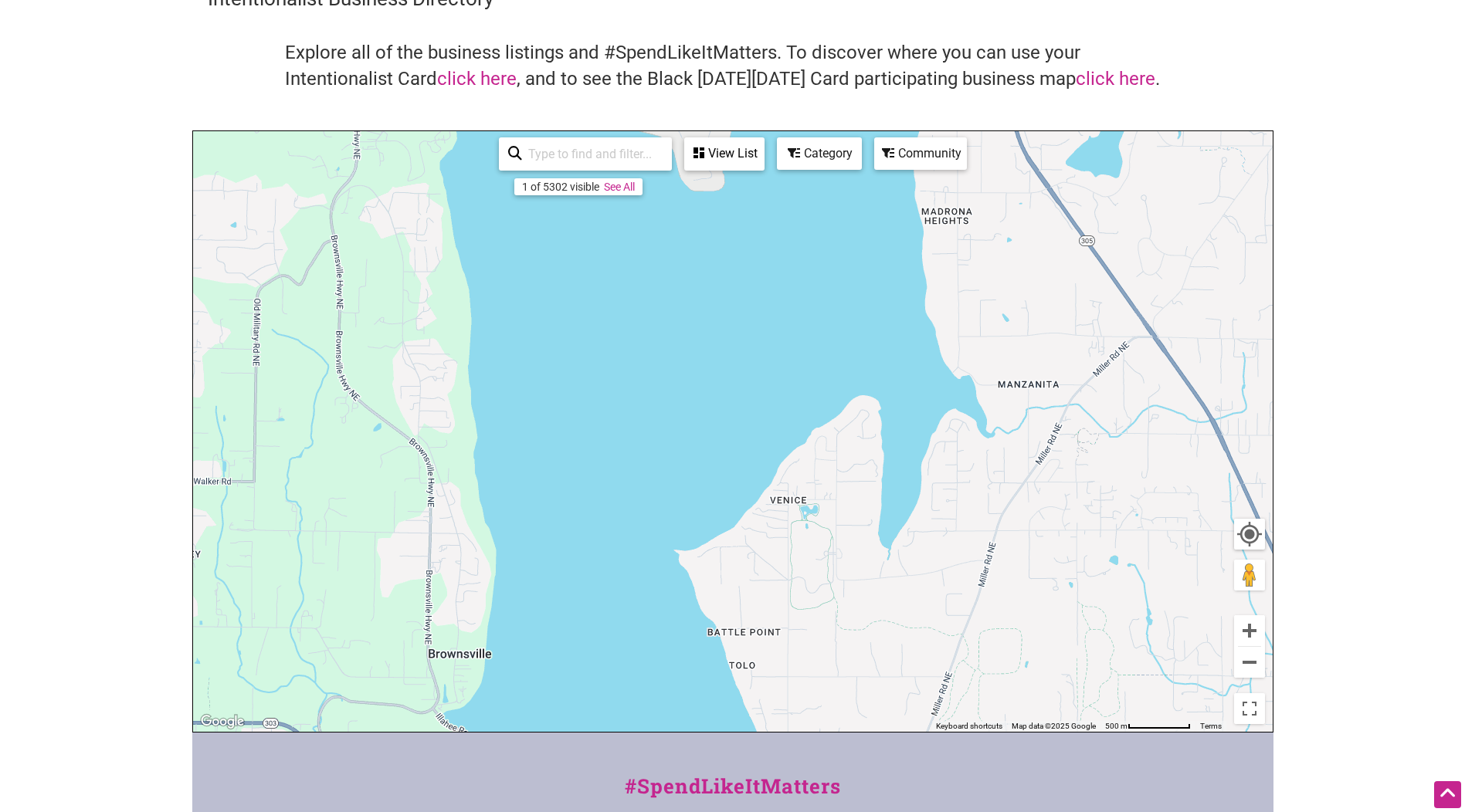
drag, startPoint x: 1049, startPoint y: 329, endPoint x: 875, endPoint y: 727, distance: 434.4
click at [875, 727] on div "To navigate, press the arrow keys." at bounding box center [733, 432] width 1080 height 601
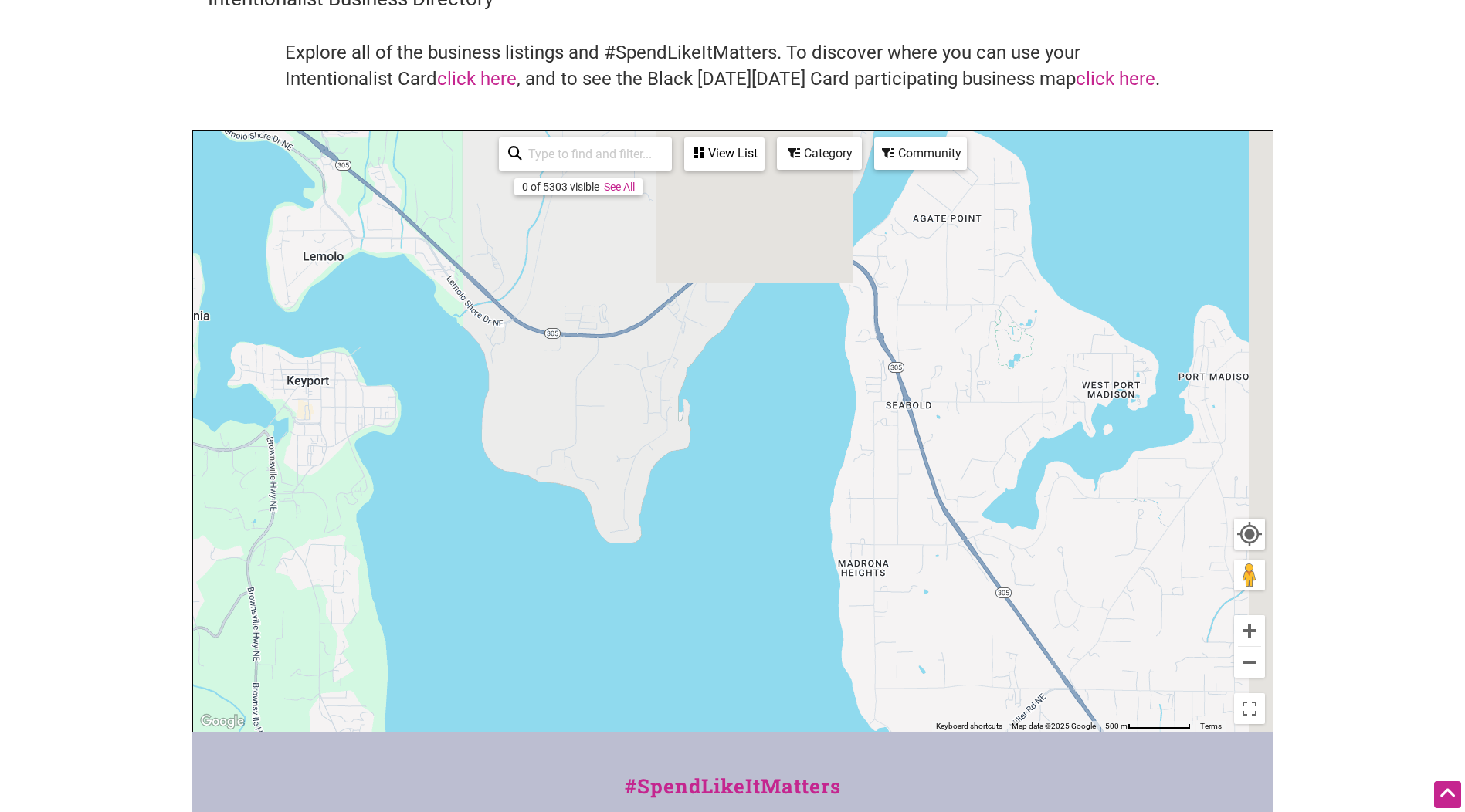
drag, startPoint x: 934, startPoint y: 405, endPoint x: 845, endPoint y: 801, distance: 405.9
click at [845, 801] on div "Intentionalist Spend like it matters 0 Add a Business Map Blog Store Offers Int…" at bounding box center [733, 521] width 1082 height 1197
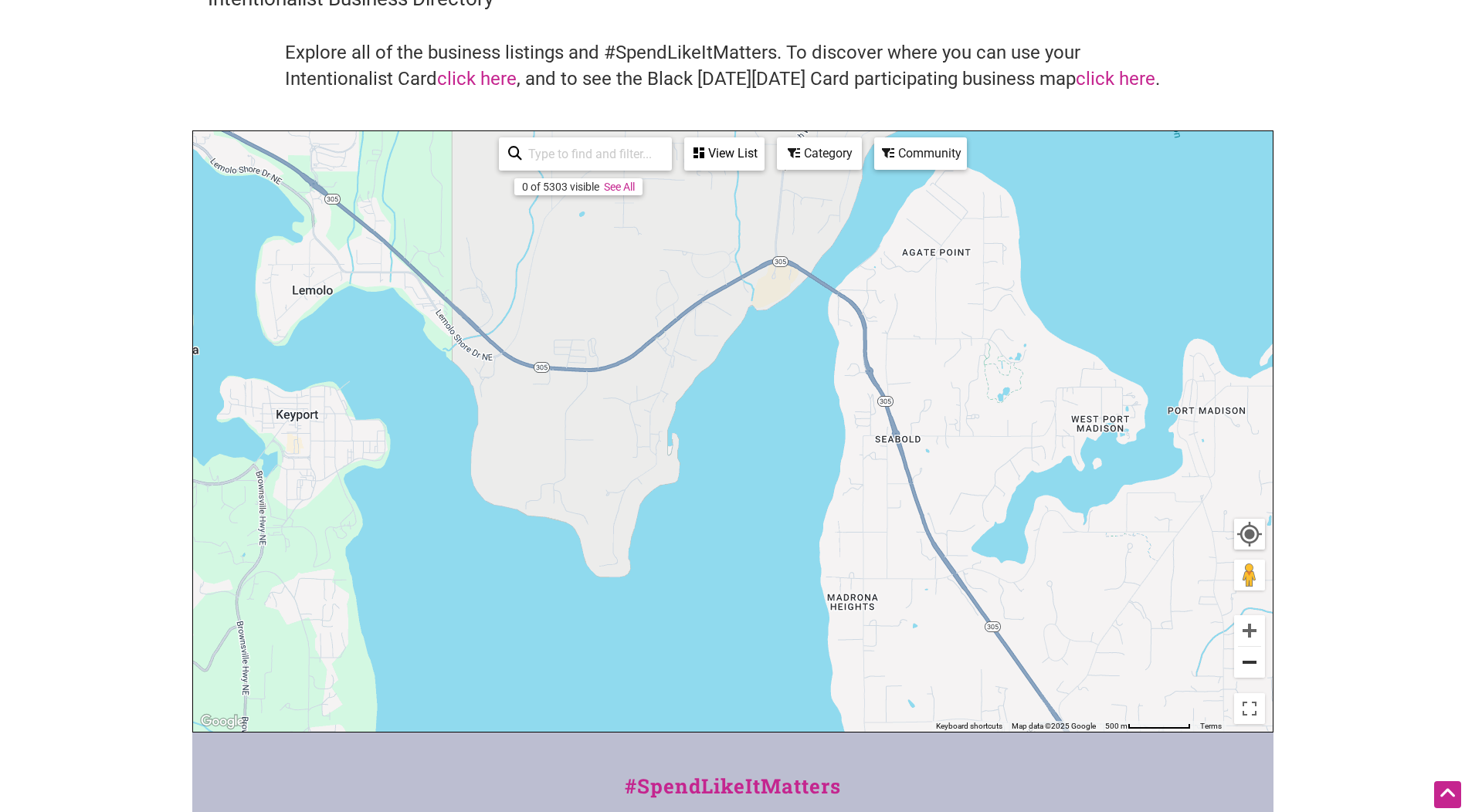
click at [1255, 665] on button "Zoom out" at bounding box center [1250, 662] width 31 height 31
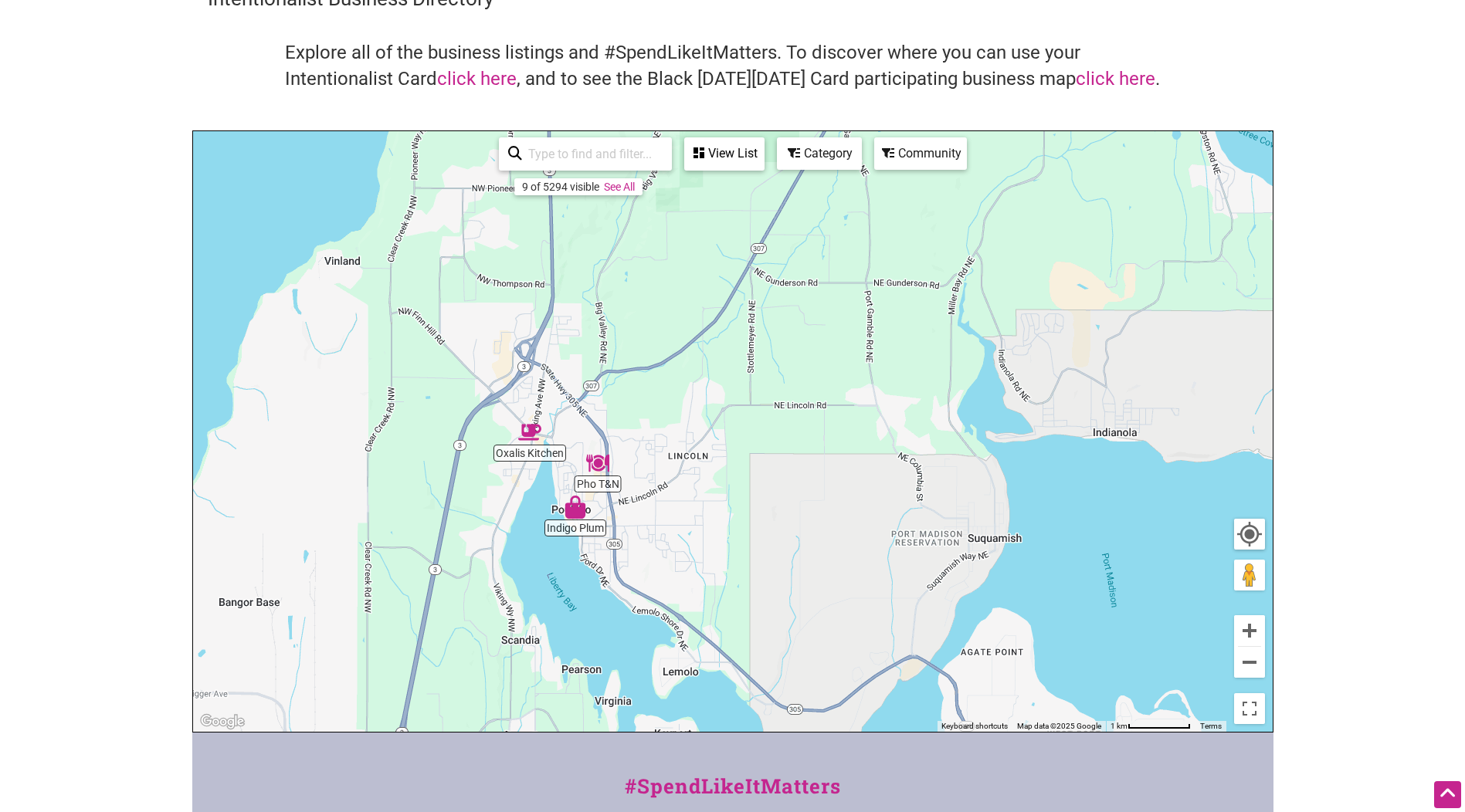
drag, startPoint x: 631, startPoint y: 329, endPoint x: 789, endPoint y: 644, distance: 352.4
click at [789, 644] on div "To navigate, press the arrow keys." at bounding box center [733, 432] width 1080 height 601
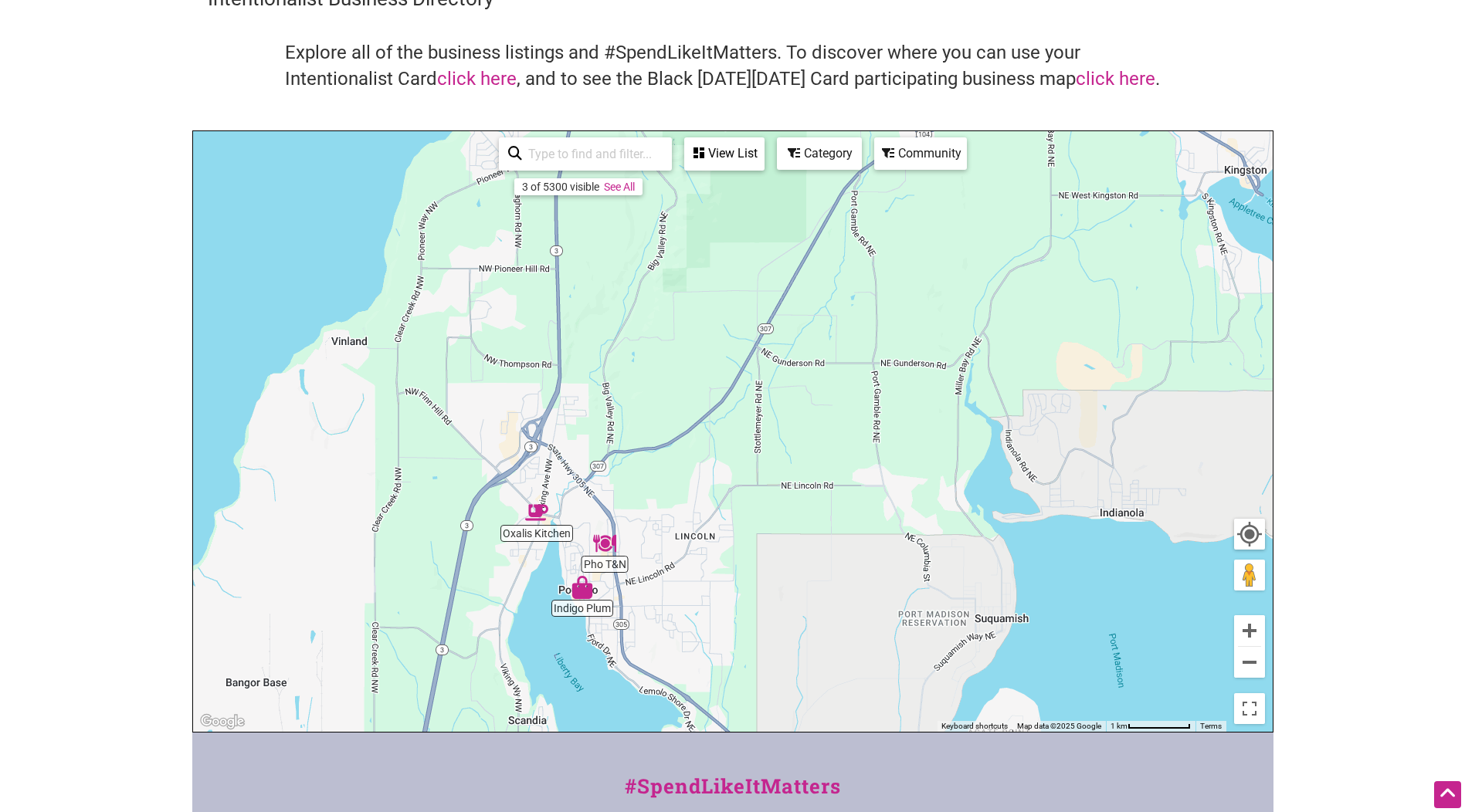
drag, startPoint x: 756, startPoint y: 424, endPoint x: 756, endPoint y: 713, distance: 289.0
click at [756, 713] on div "To navigate, press the arrow keys." at bounding box center [733, 432] width 1080 height 601
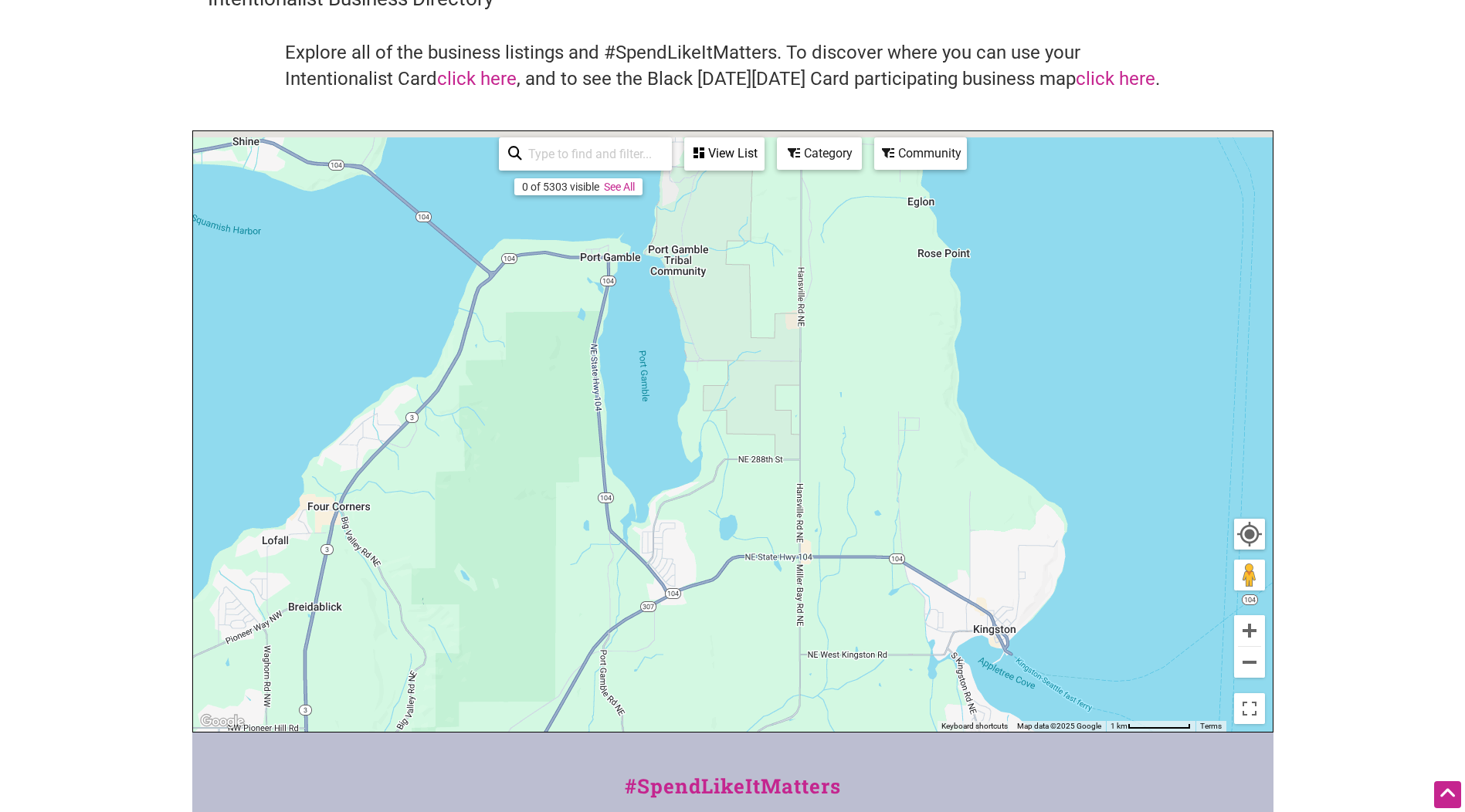
drag, startPoint x: 899, startPoint y: 379, endPoint x: 649, endPoint y: 609, distance: 339.7
click at [642, 635] on div "To navigate, press the arrow keys." at bounding box center [733, 432] width 1080 height 601
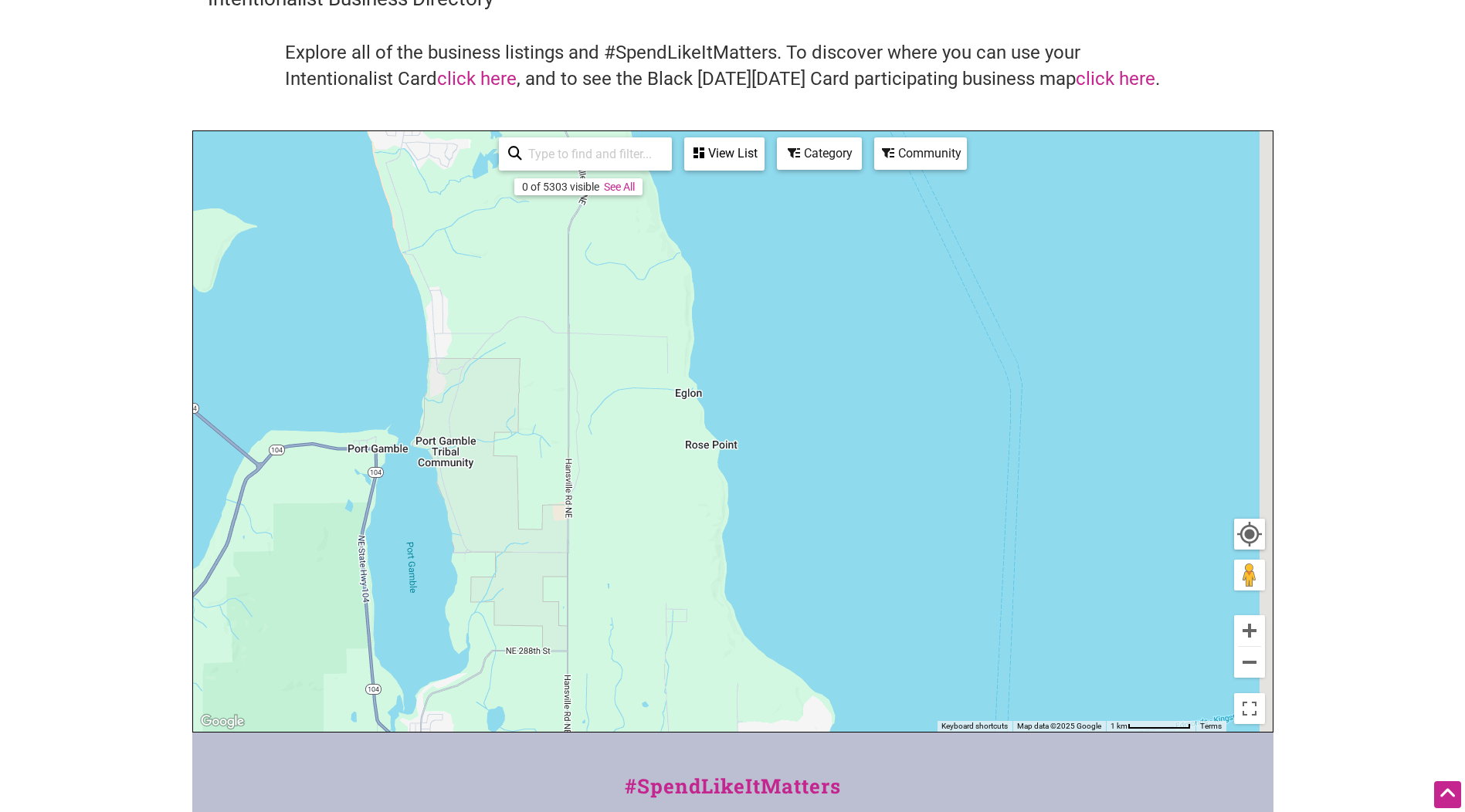
drag, startPoint x: 817, startPoint y: 543, endPoint x: 673, endPoint y: 688, distance: 204.4
click at [673, 688] on div "To navigate, press the arrow keys." at bounding box center [733, 432] width 1080 height 601
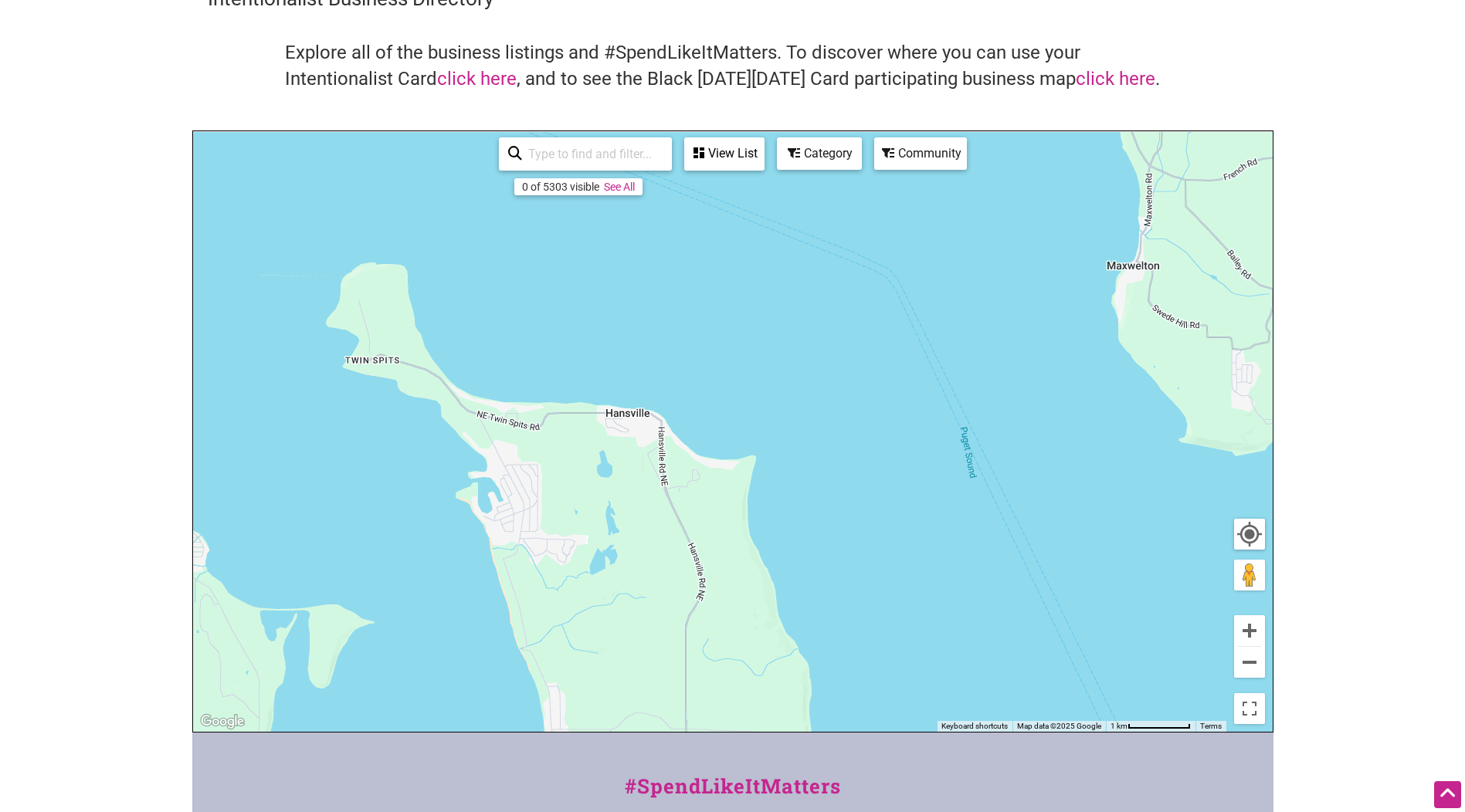
drag, startPoint x: 546, startPoint y: 384, endPoint x: 860, endPoint y: 549, distance: 354.7
click at [860, 549] on div "To navigate, press the arrow keys." at bounding box center [733, 432] width 1080 height 601
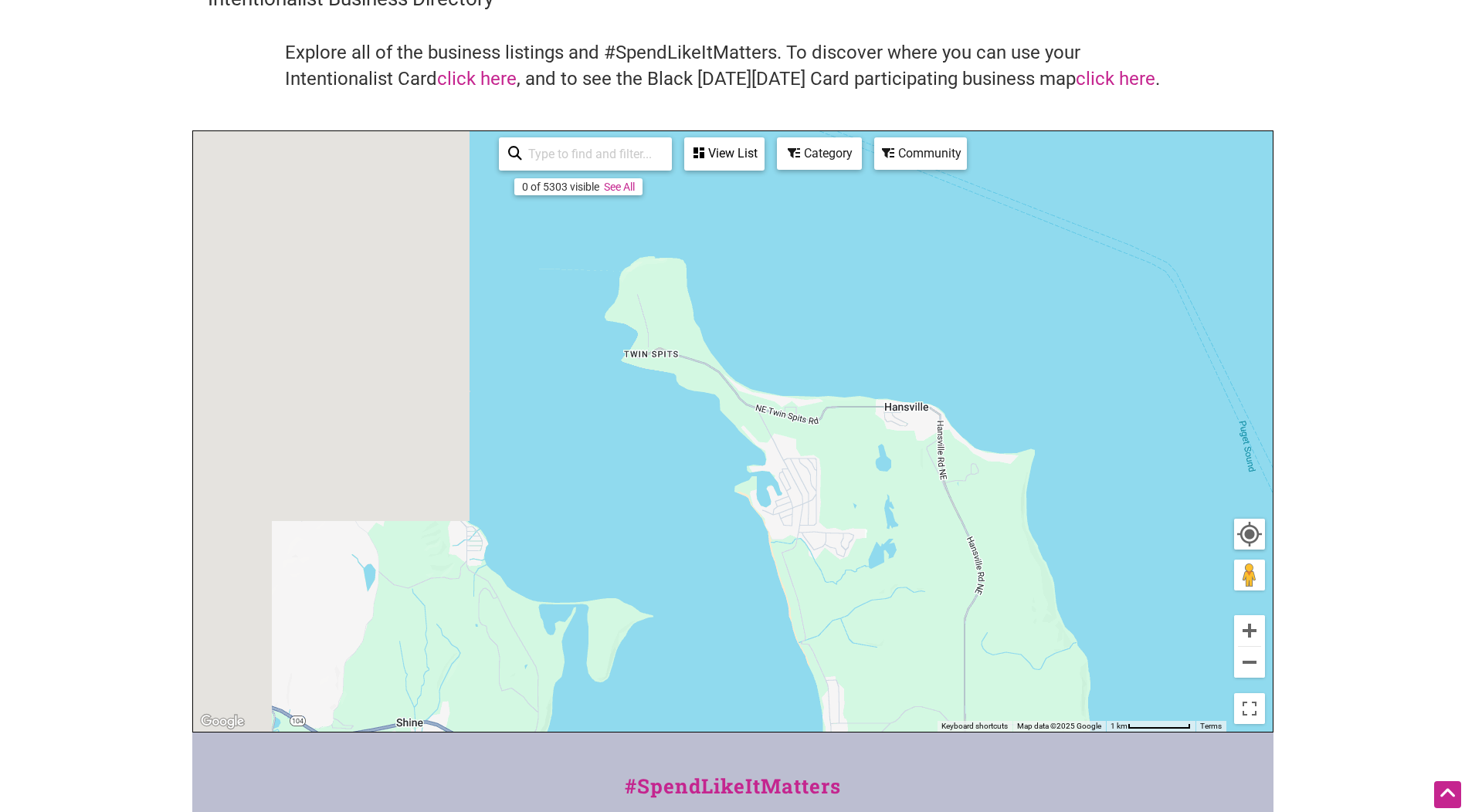
drag, startPoint x: 534, startPoint y: 484, endPoint x: 1075, endPoint y: 426, distance: 544.1
click at [1075, 426] on div "To navigate, press the arrow keys." at bounding box center [733, 432] width 1080 height 601
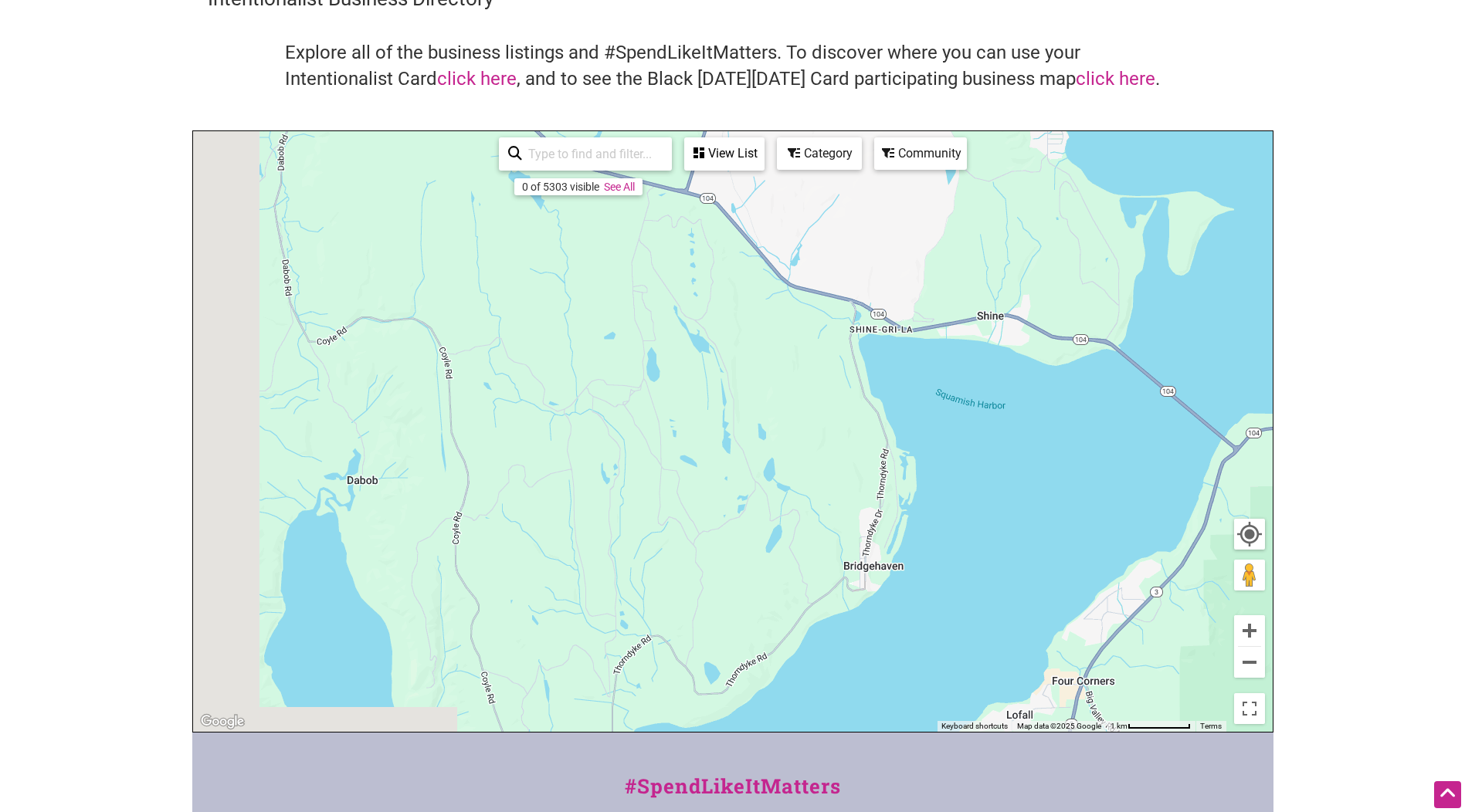
drag, startPoint x: 641, startPoint y: 574, endPoint x: 961, endPoint y: 224, distance: 474.2
click at [961, 224] on div "To navigate, press the arrow keys." at bounding box center [733, 432] width 1080 height 601
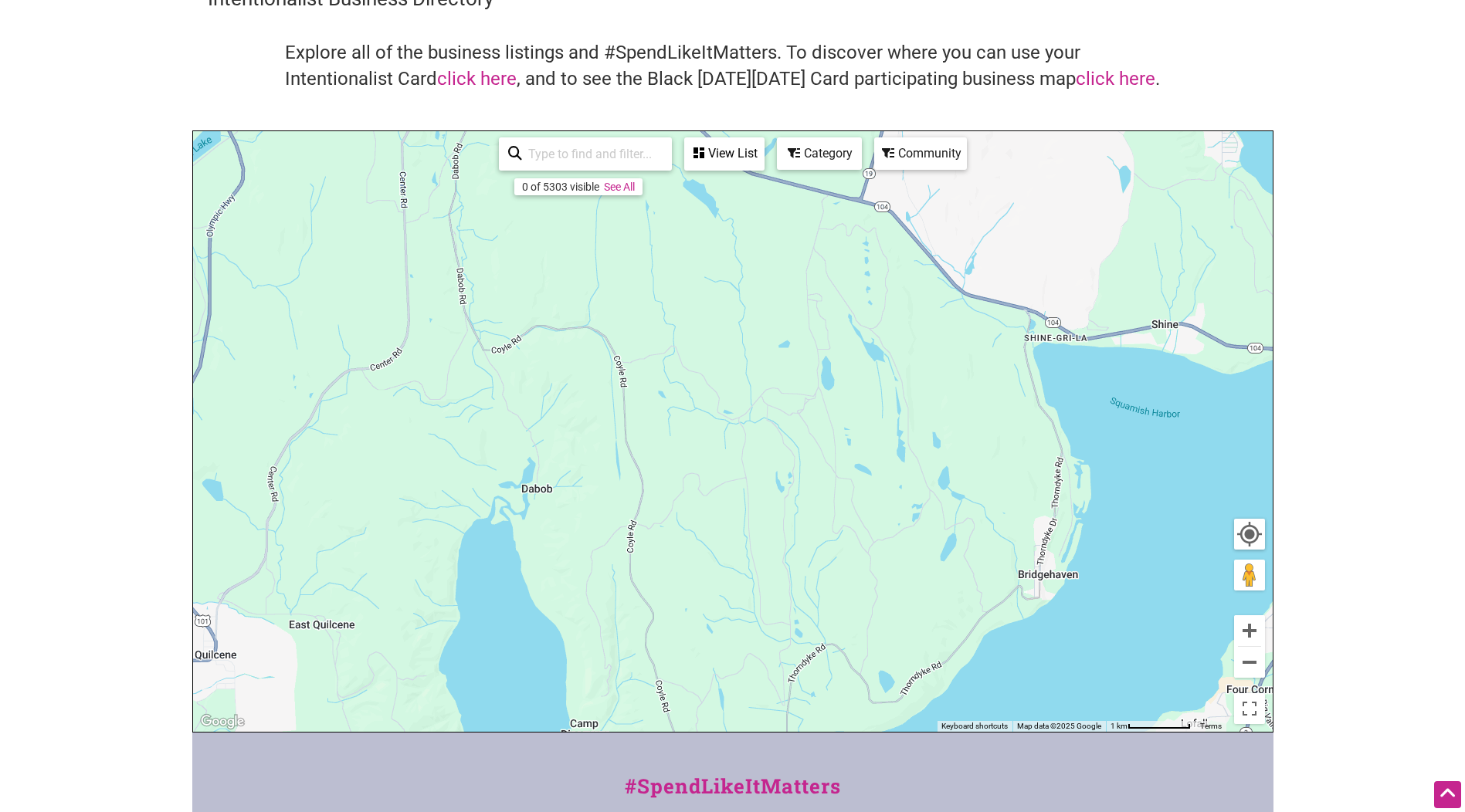
drag, startPoint x: 862, startPoint y: 457, endPoint x: 824, endPoint y: 658, distance: 204.6
click at [824, 658] on div "To navigate, press the arrow keys." at bounding box center [733, 432] width 1080 height 601
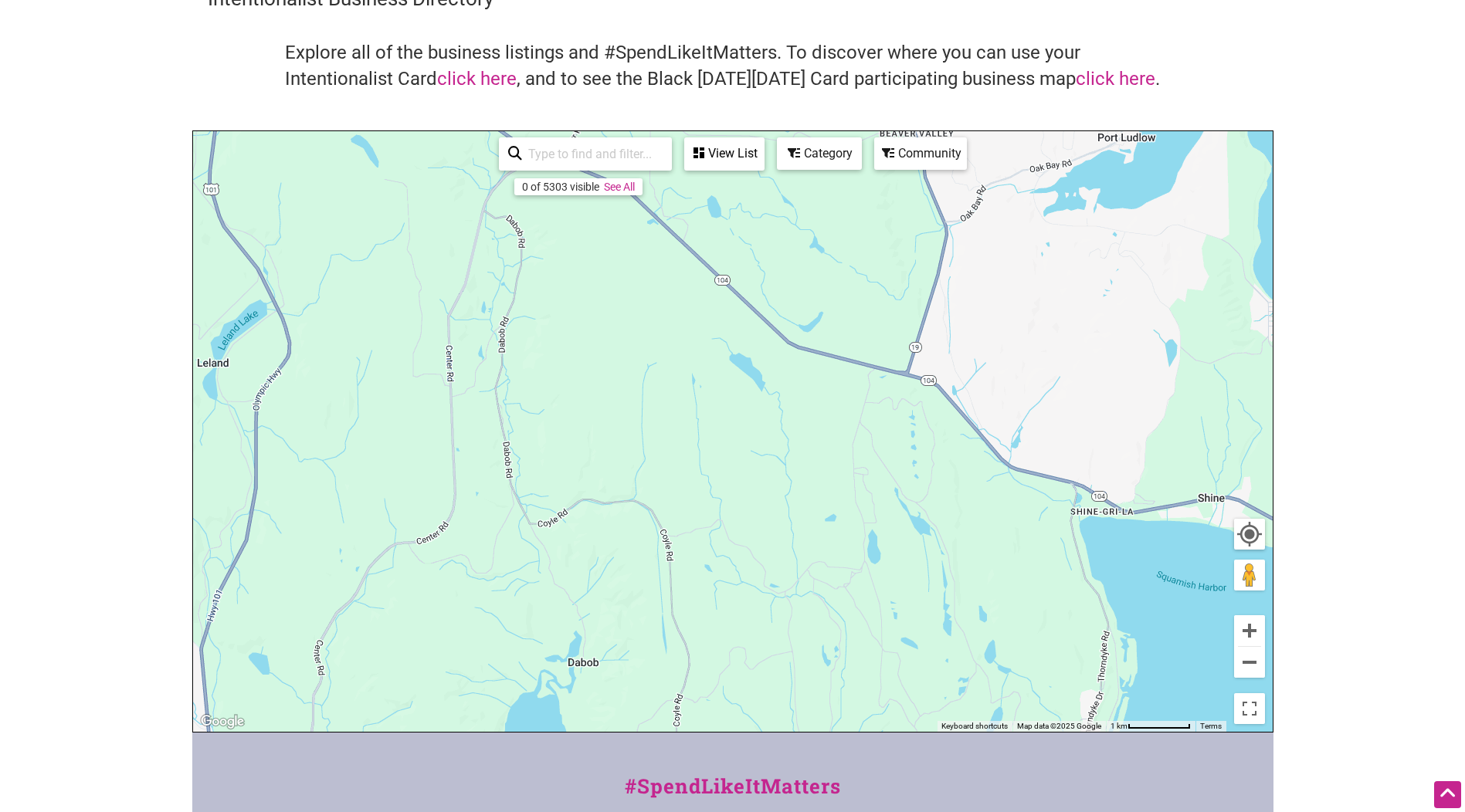
drag, startPoint x: 617, startPoint y: 434, endPoint x: 747, endPoint y: 661, distance: 261.6
click at [747, 661] on div "To navigate, press the arrow keys." at bounding box center [733, 432] width 1080 height 601
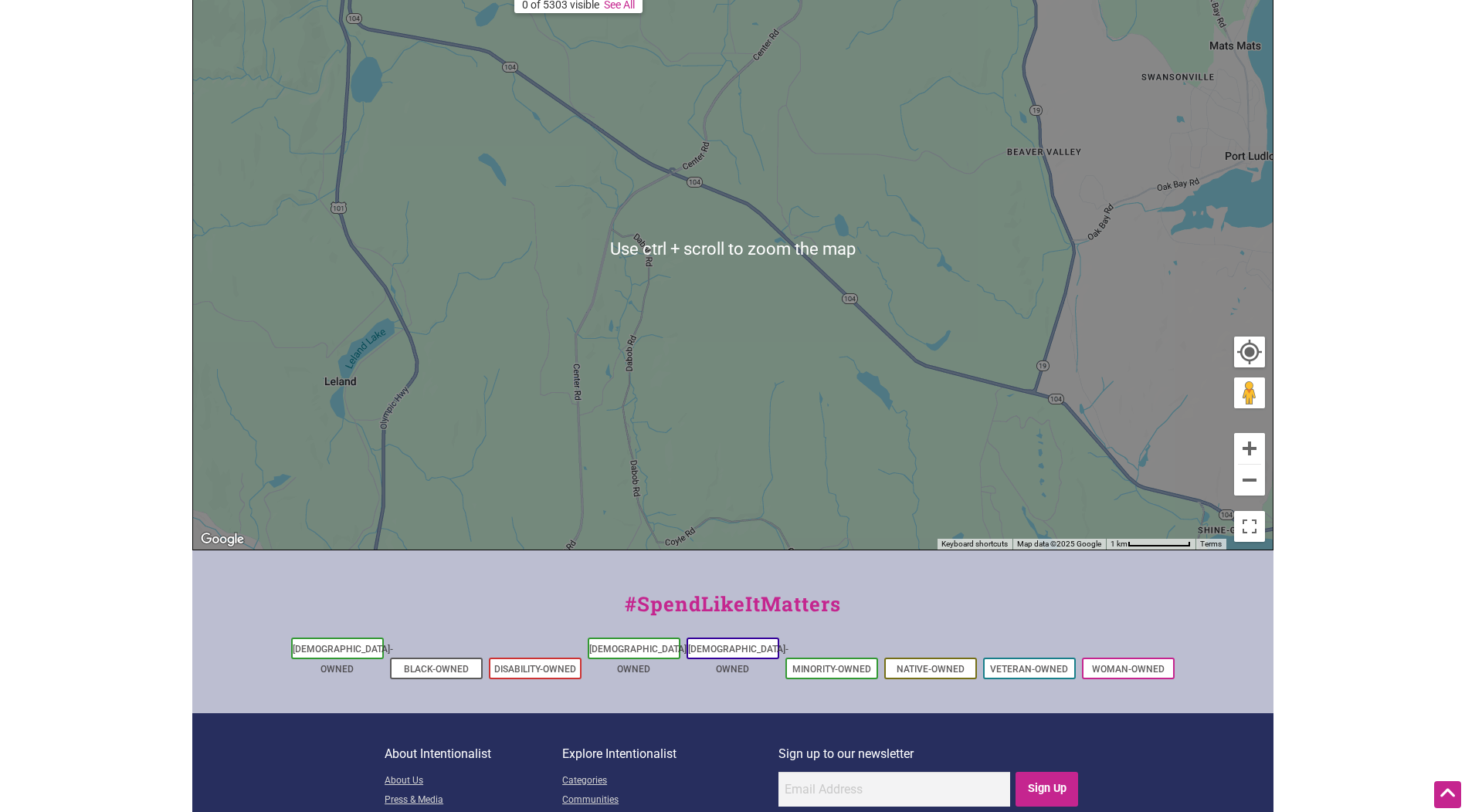
scroll to position [309, 0]
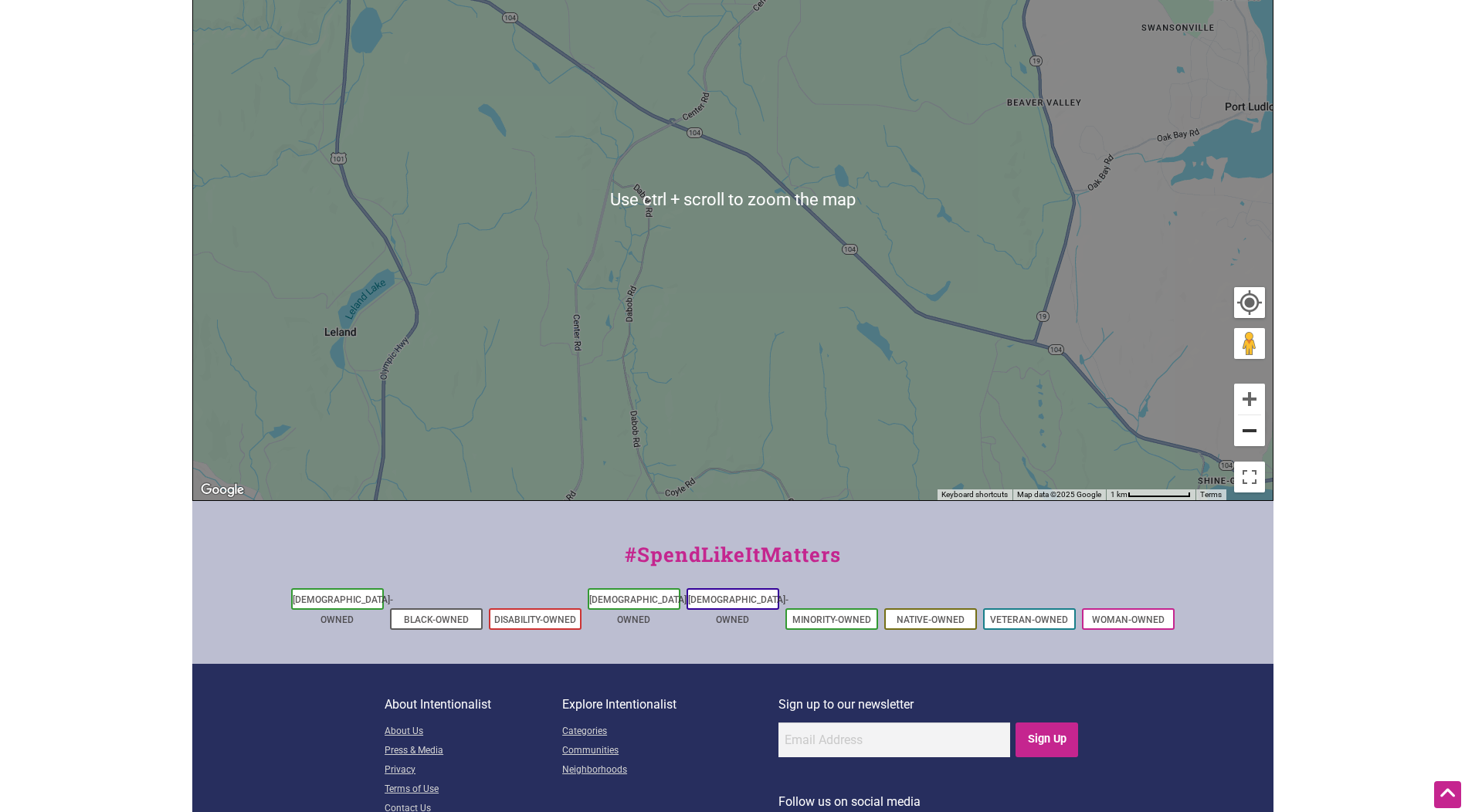
click at [1249, 430] on button "Zoom out" at bounding box center [1250, 431] width 31 height 31
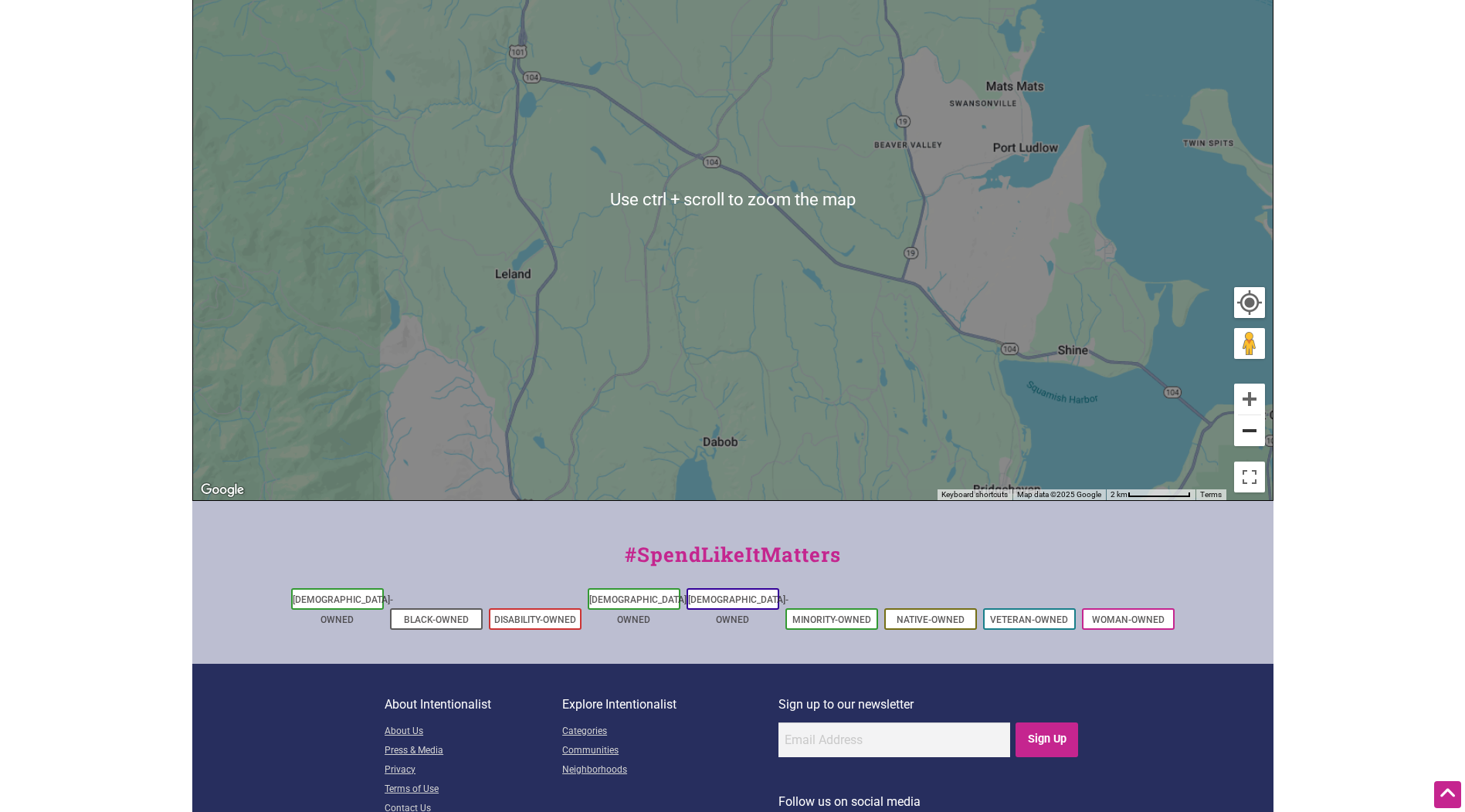
click at [1251, 434] on button "Zoom out" at bounding box center [1250, 431] width 31 height 31
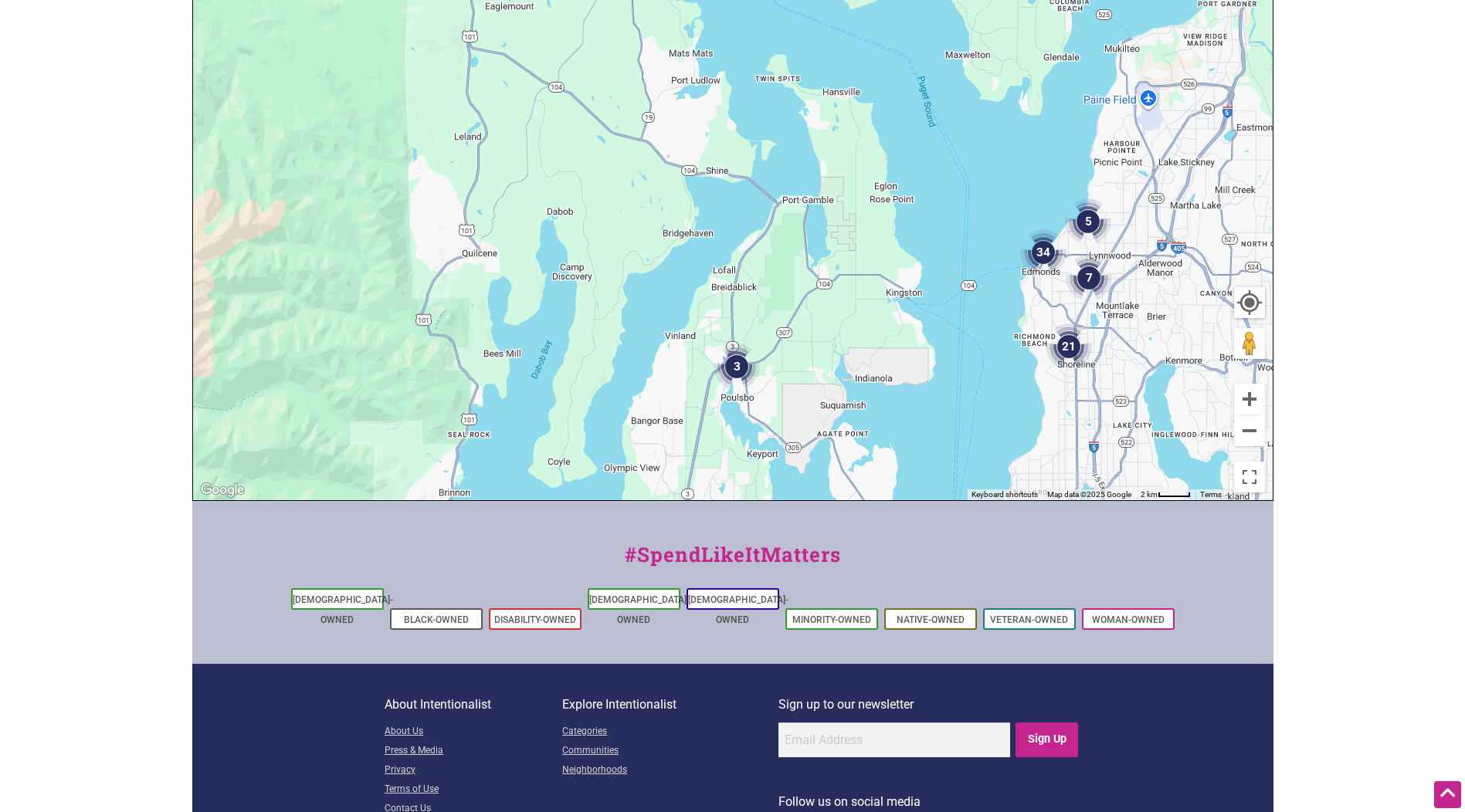
drag, startPoint x: 967, startPoint y: 392, endPoint x: 642, endPoint y: 211, distance: 372.0
click at [642, 211] on div "To navigate, press the arrow keys." at bounding box center [733, 200] width 1080 height 601
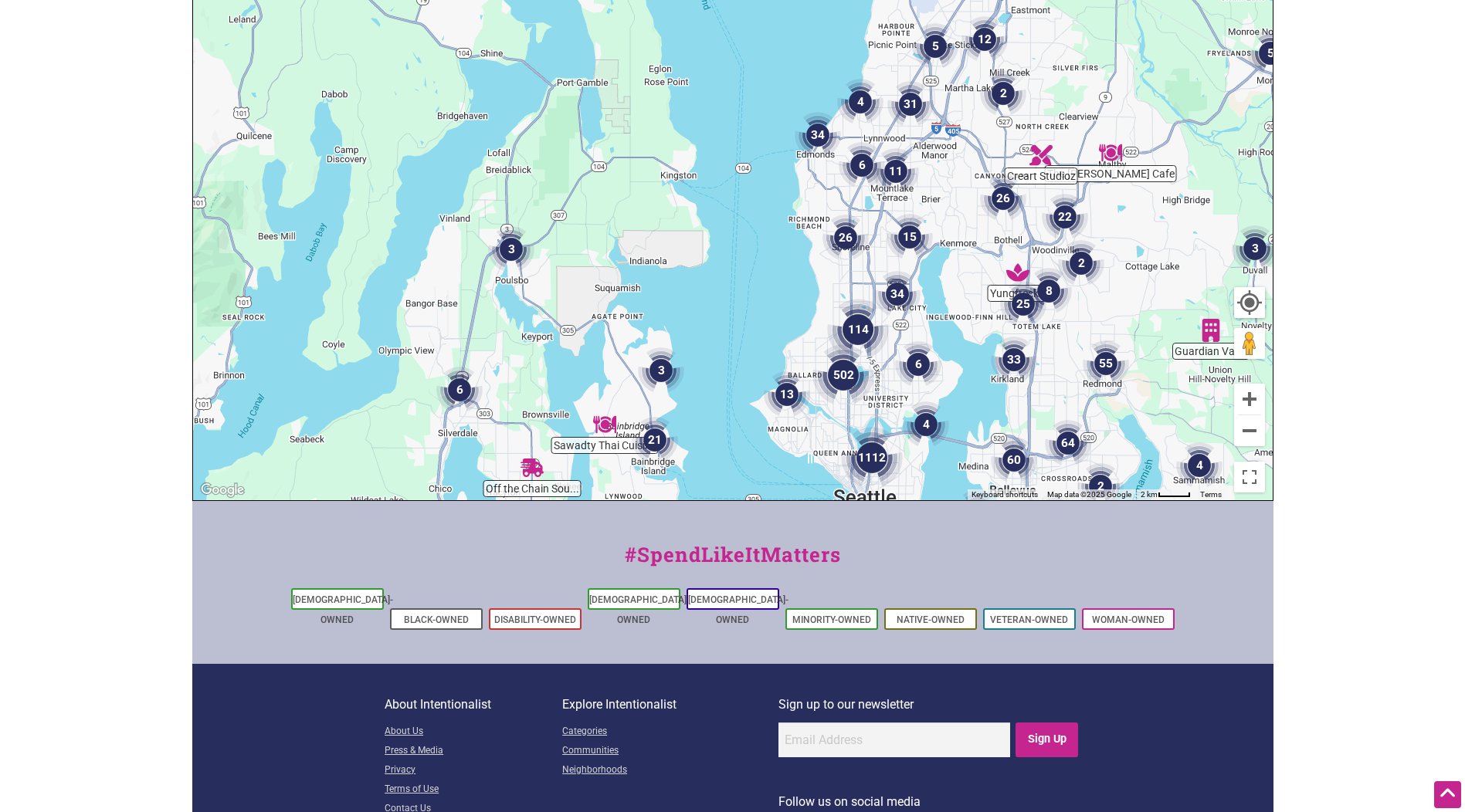
click at [851, 318] on img "114" at bounding box center [859, 329] width 62 height 62
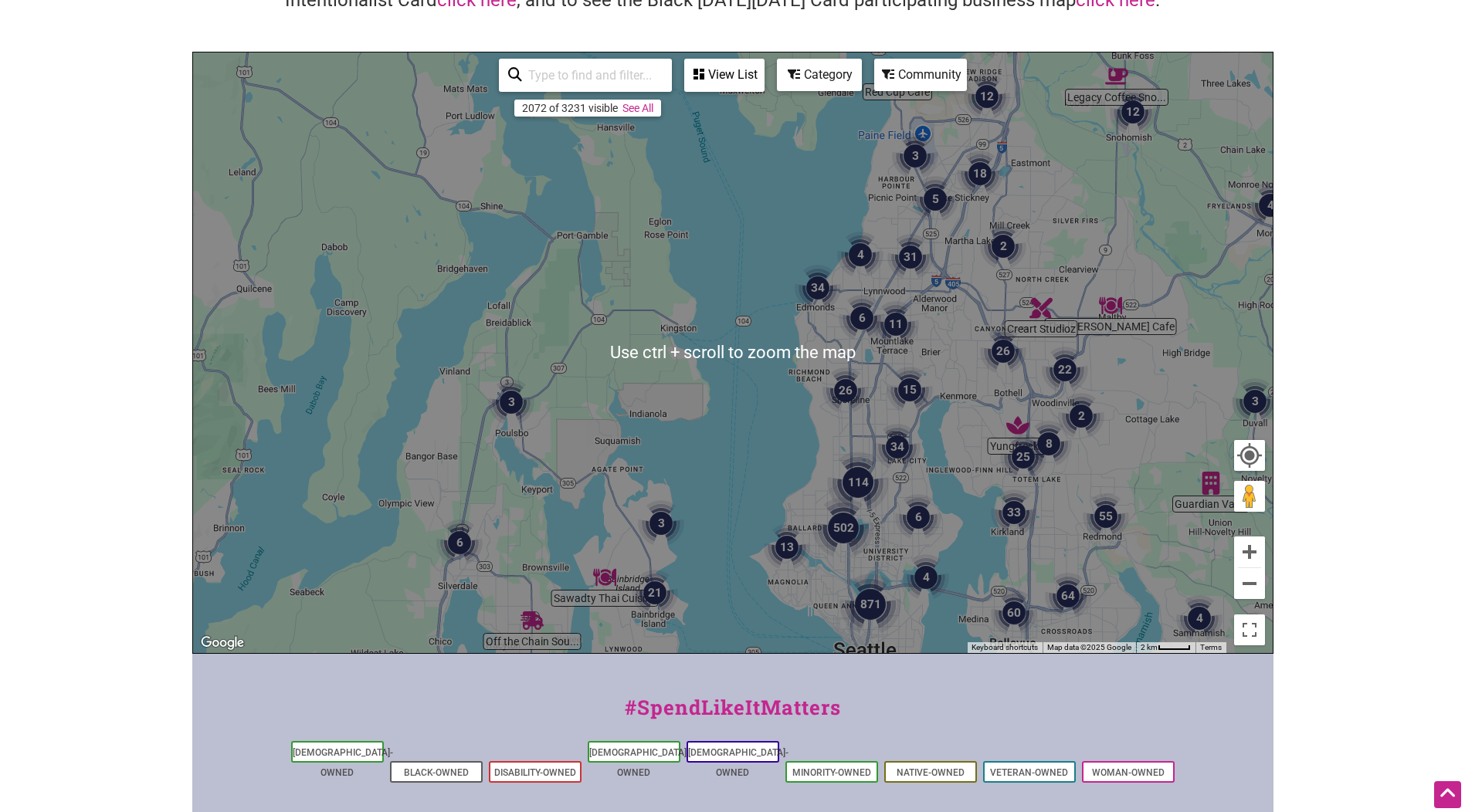
scroll to position [77, 0]
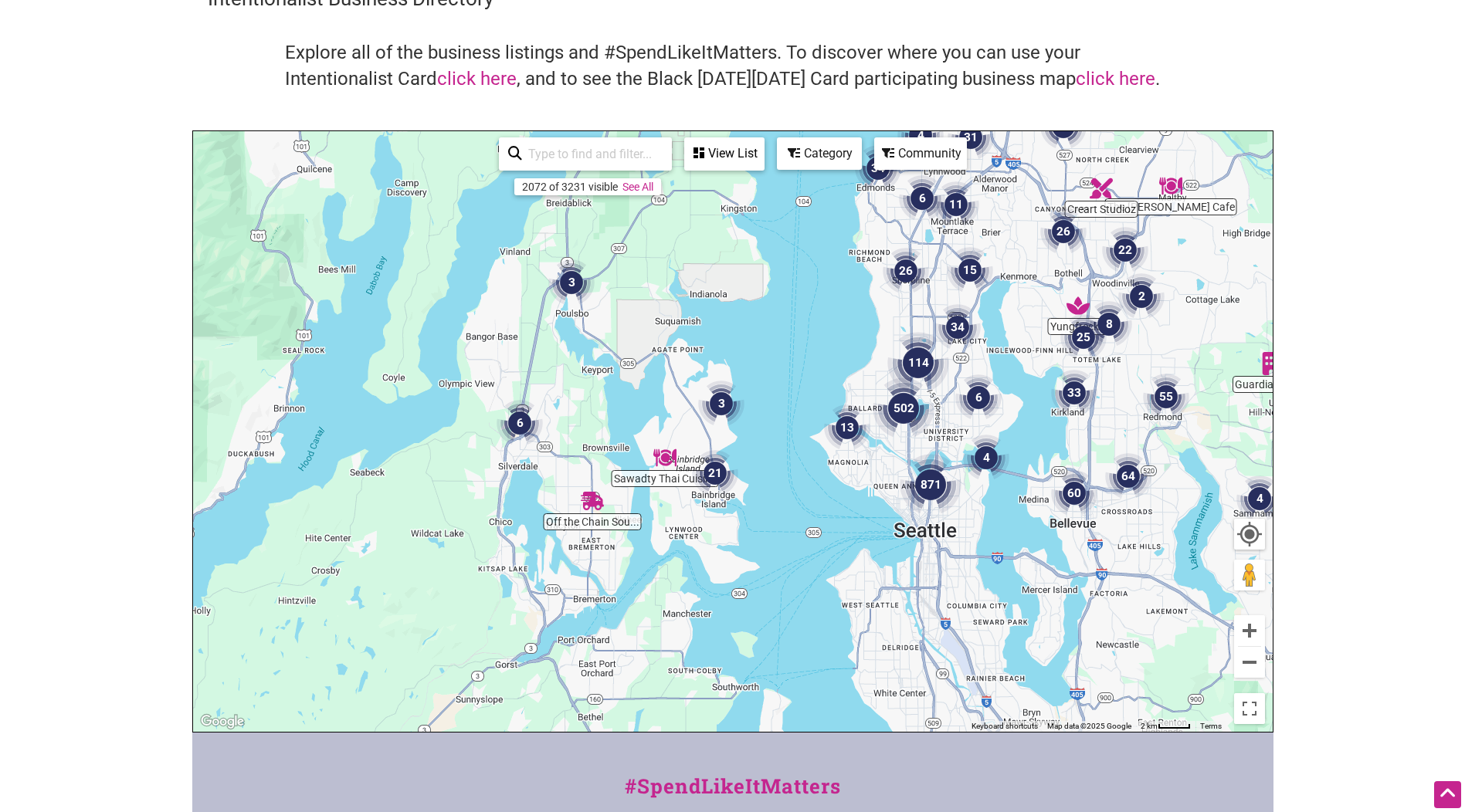
drag, startPoint x: 737, startPoint y: 552, endPoint x: 814, endPoint y: 319, distance: 245.4
click at [808, 331] on div "To navigate, press the arrow keys." at bounding box center [733, 432] width 1080 height 601
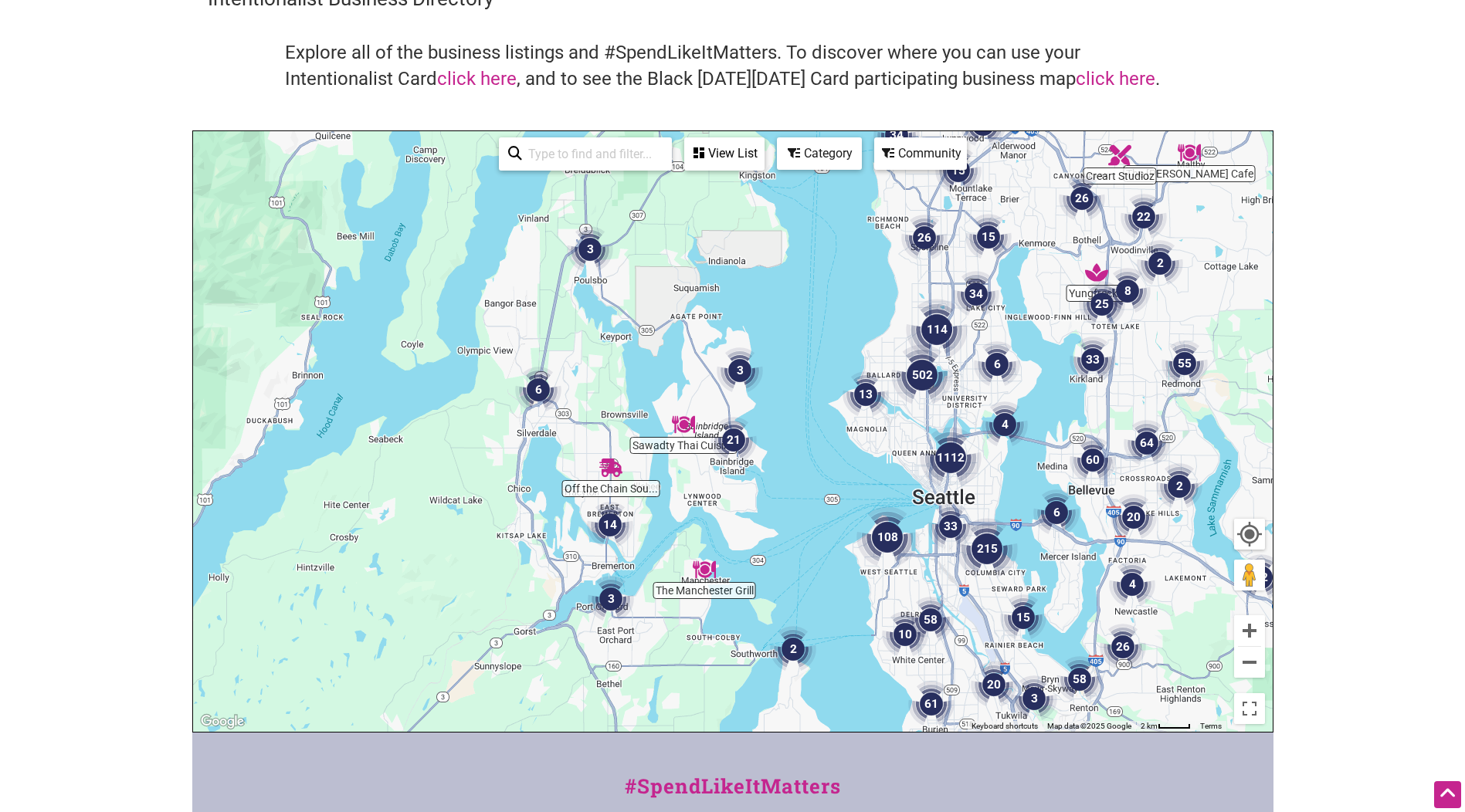
drag, startPoint x: 643, startPoint y: 535, endPoint x: 747, endPoint y: 410, distance: 162.6
click at [747, 410] on div "To navigate, press the arrow keys." at bounding box center [733, 432] width 1080 height 601
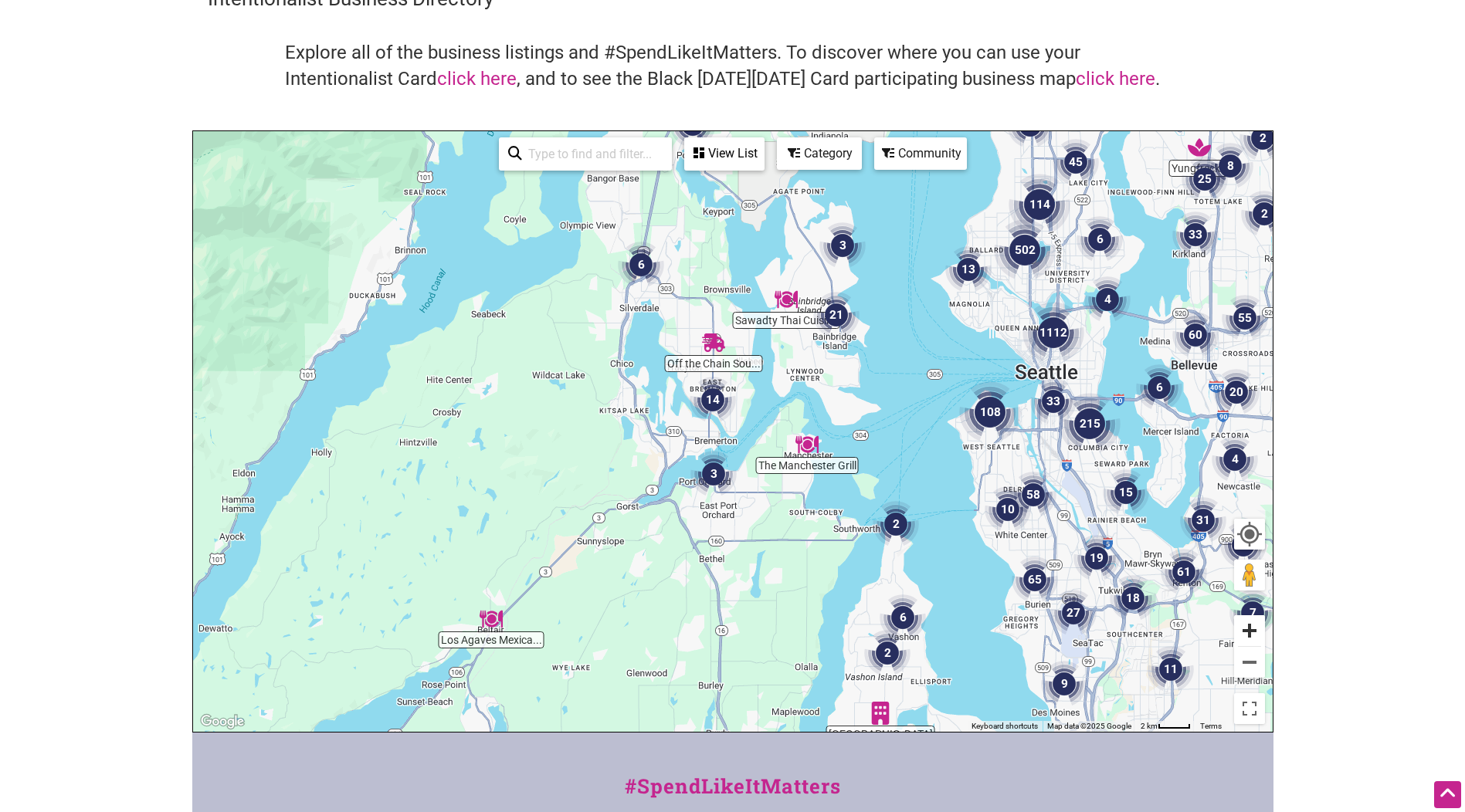
click at [1249, 634] on button "Zoom in" at bounding box center [1250, 630] width 31 height 31
click at [1248, 634] on button "Zoom in" at bounding box center [1250, 630] width 31 height 31
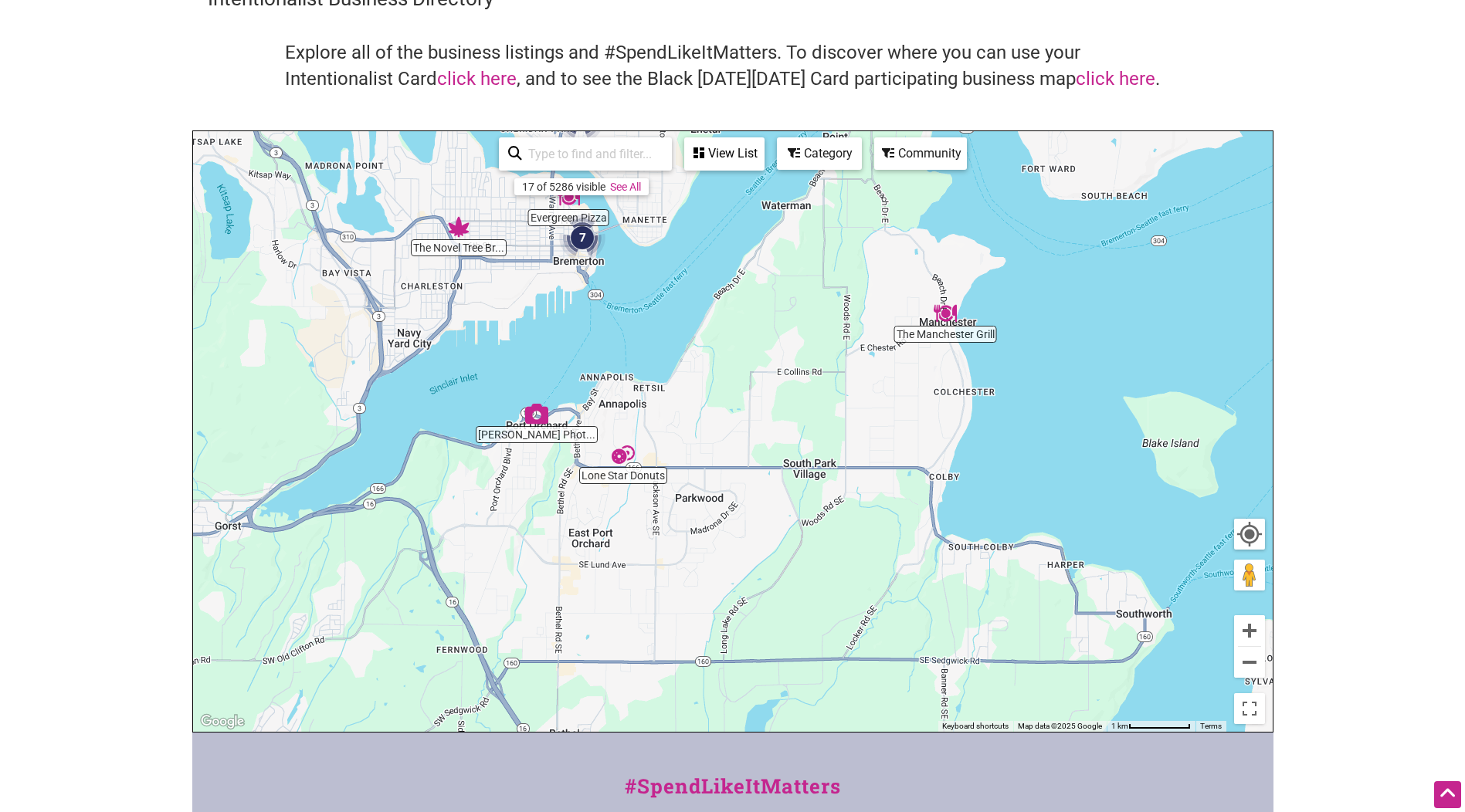
drag, startPoint x: 814, startPoint y: 565, endPoint x: 731, endPoint y: 357, distance: 223.9
click at [731, 357] on div "To navigate, press the arrow keys." at bounding box center [733, 432] width 1080 height 601
drag, startPoint x: 806, startPoint y: 511, endPoint x: 732, endPoint y: 459, distance: 90.4
click at [733, 462] on div "To navigate, press the arrow keys." at bounding box center [733, 432] width 1080 height 601
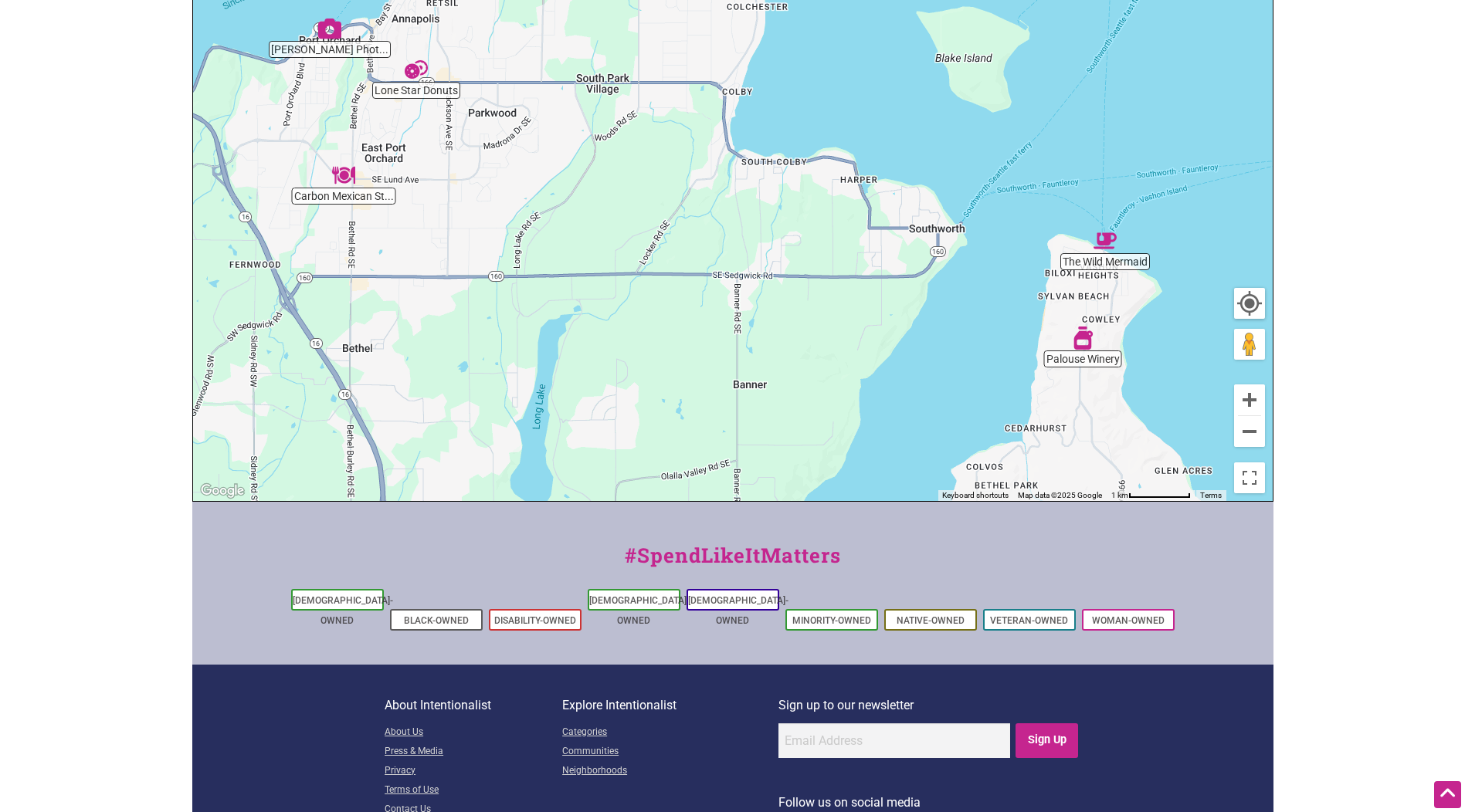
scroll to position [365, 0]
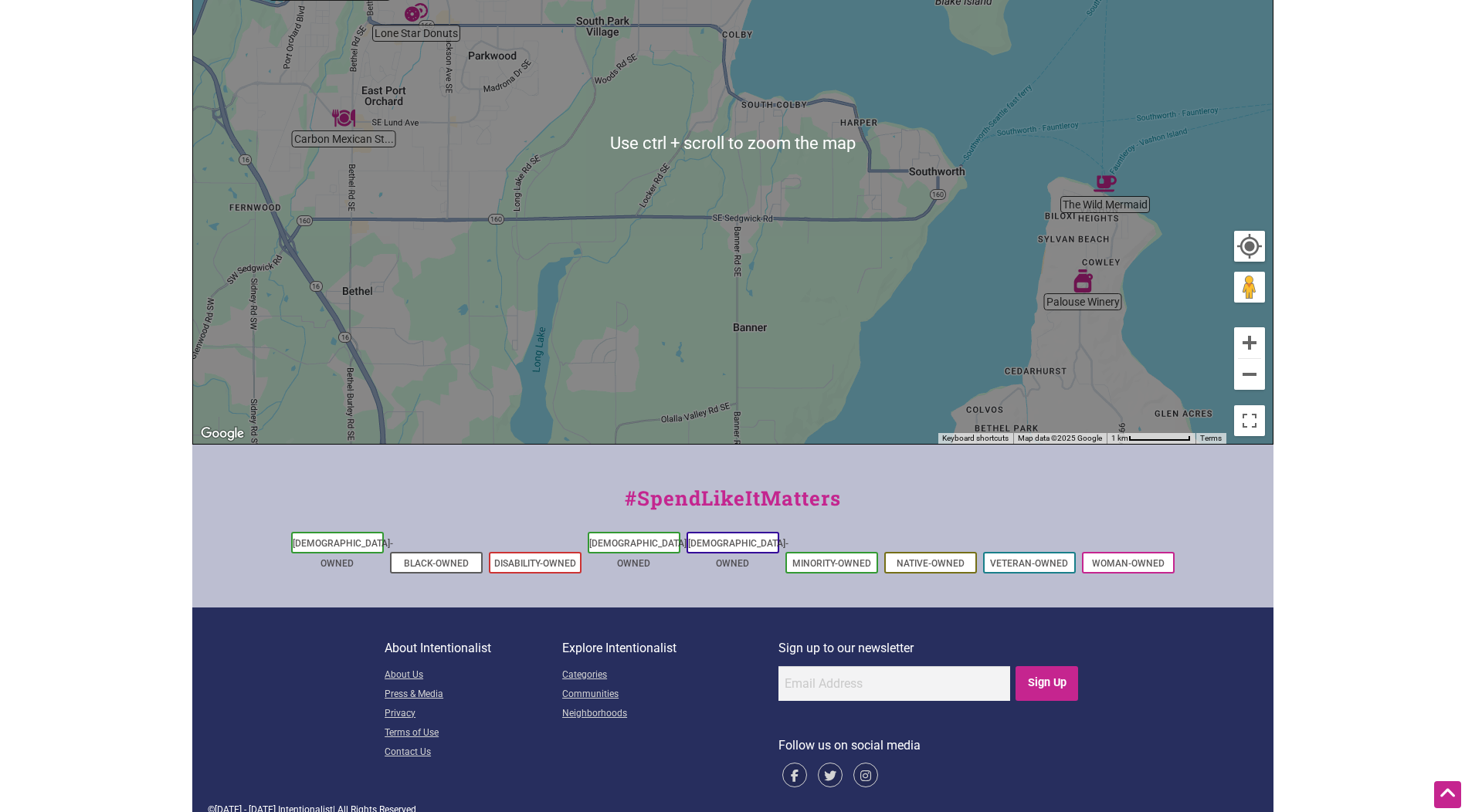
click at [1253, 391] on div "To navigate, press the arrow keys." at bounding box center [733, 144] width 1080 height 601
click at [1254, 384] on button "Zoom out" at bounding box center [1250, 375] width 31 height 31
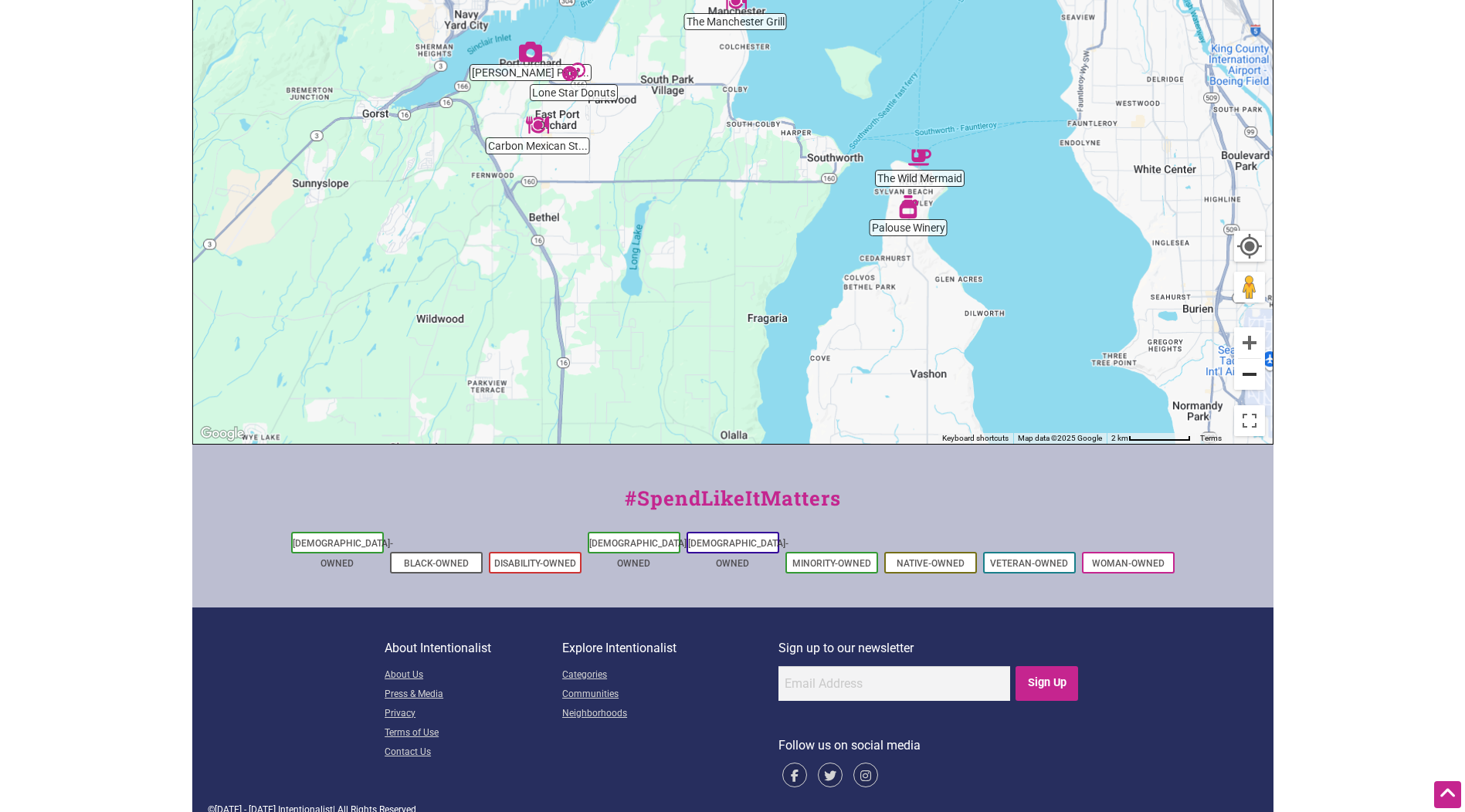
click at [1252, 376] on button "Zoom out" at bounding box center [1250, 375] width 31 height 31
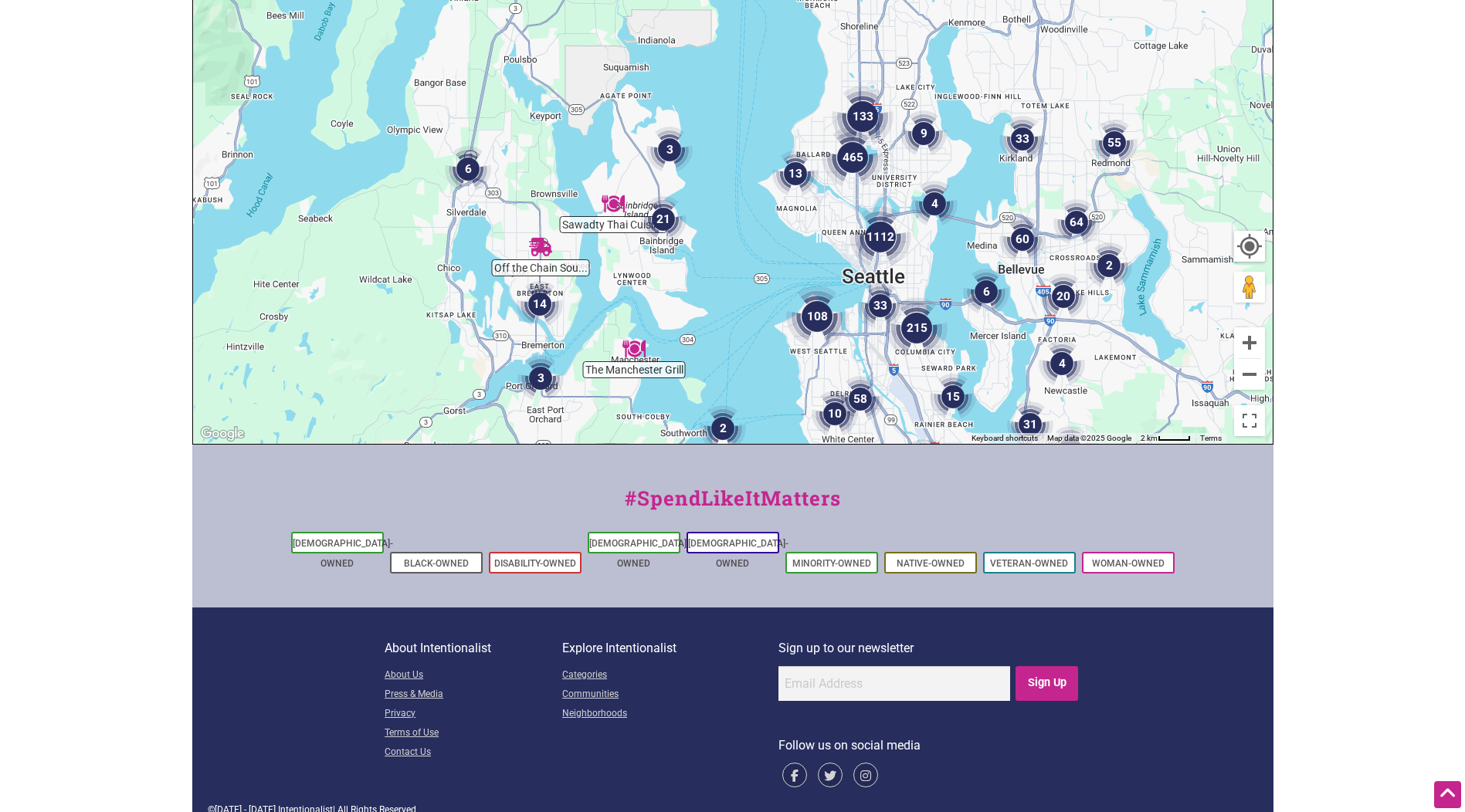
drag, startPoint x: 953, startPoint y: 88, endPoint x: 854, endPoint y: 372, distance: 300.8
click at [854, 372] on div "To navigate, press the arrow keys." at bounding box center [733, 144] width 1080 height 601
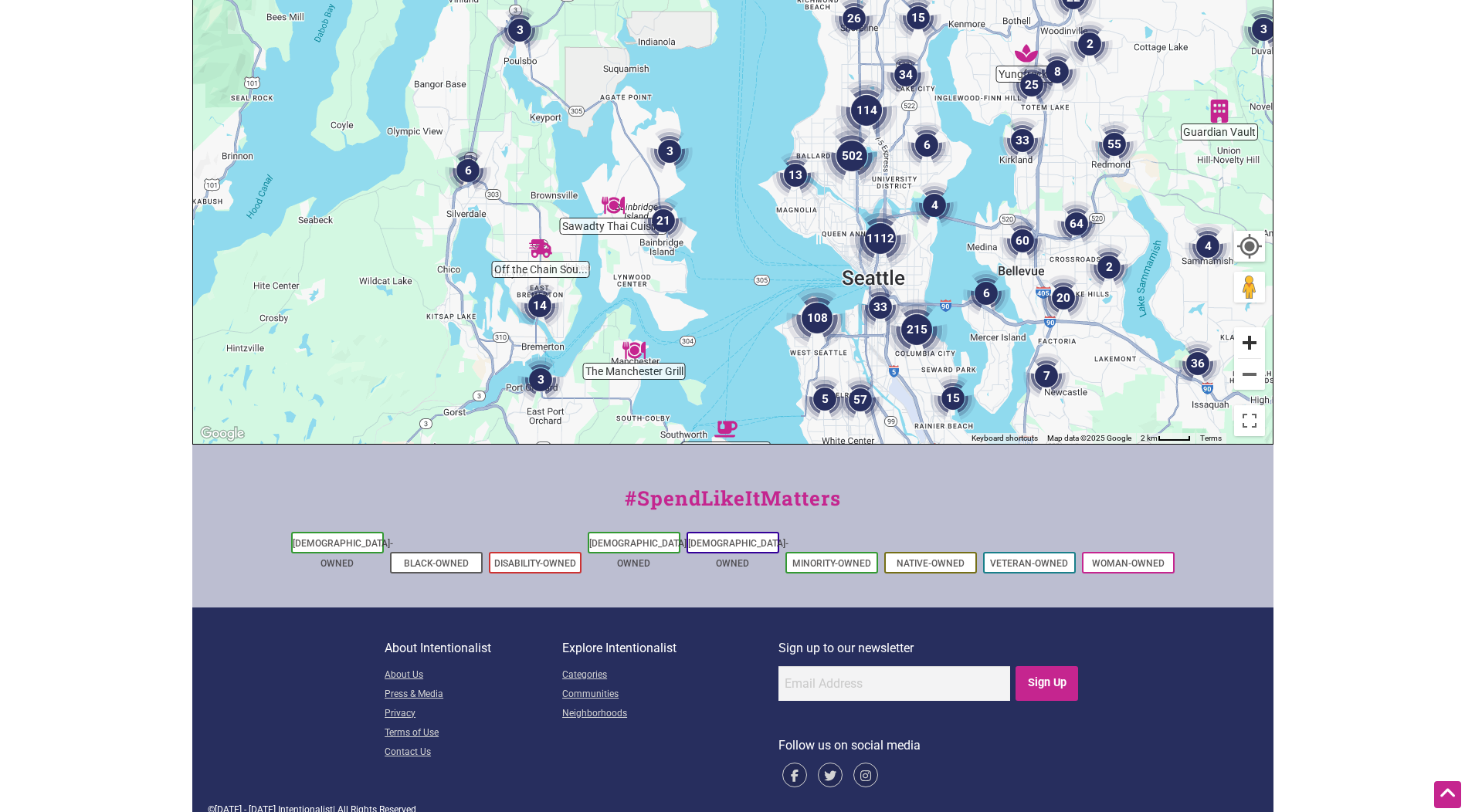
click at [1254, 348] on button "Zoom in" at bounding box center [1250, 343] width 31 height 31
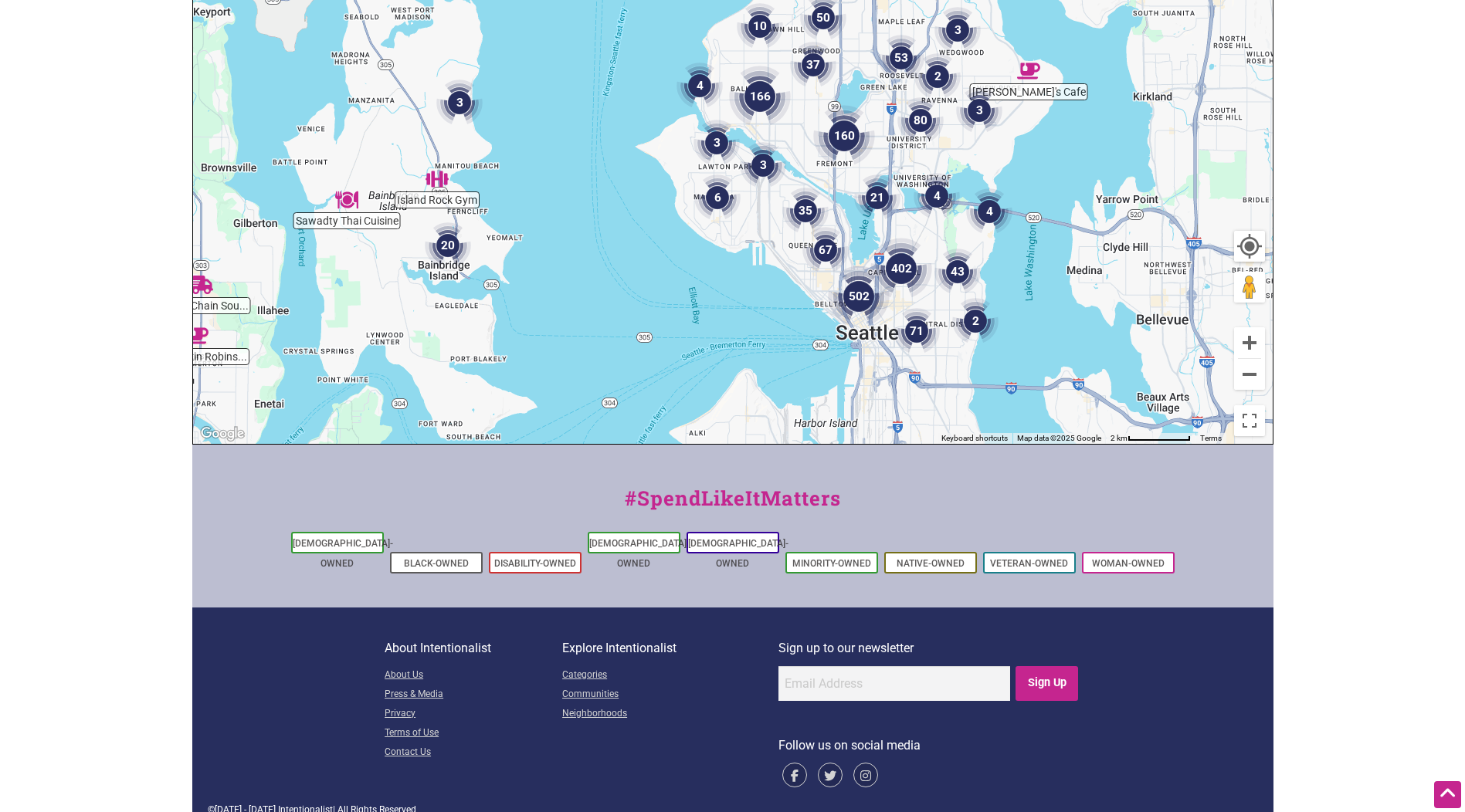
drag, startPoint x: 1025, startPoint y: 404, endPoint x: 865, endPoint y: 322, distance: 179.8
click at [865, 322] on img "502" at bounding box center [859, 296] width 62 height 62
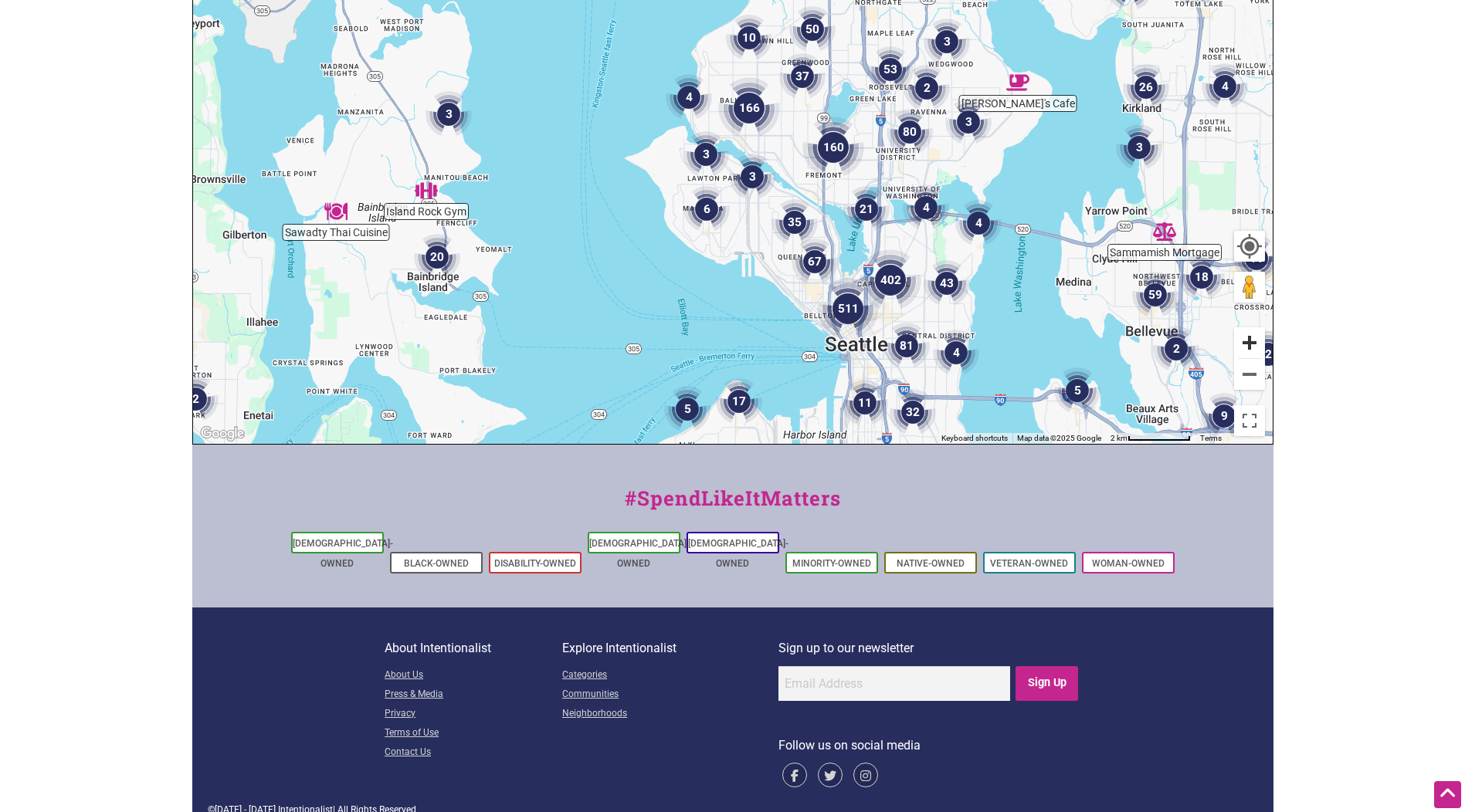
click at [1254, 339] on button "Zoom in" at bounding box center [1250, 343] width 31 height 31
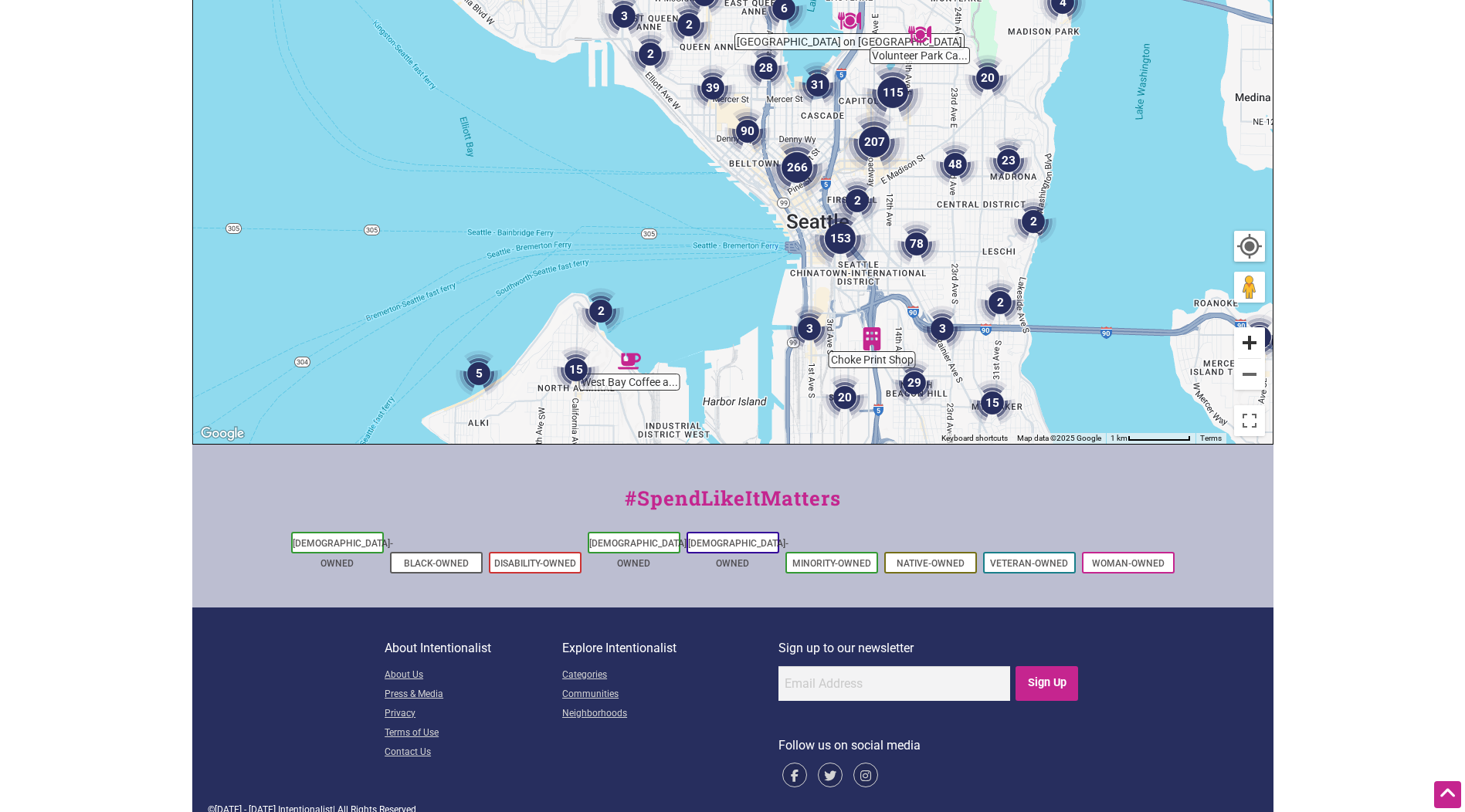
click at [1257, 341] on button "Zoom in" at bounding box center [1250, 343] width 31 height 31
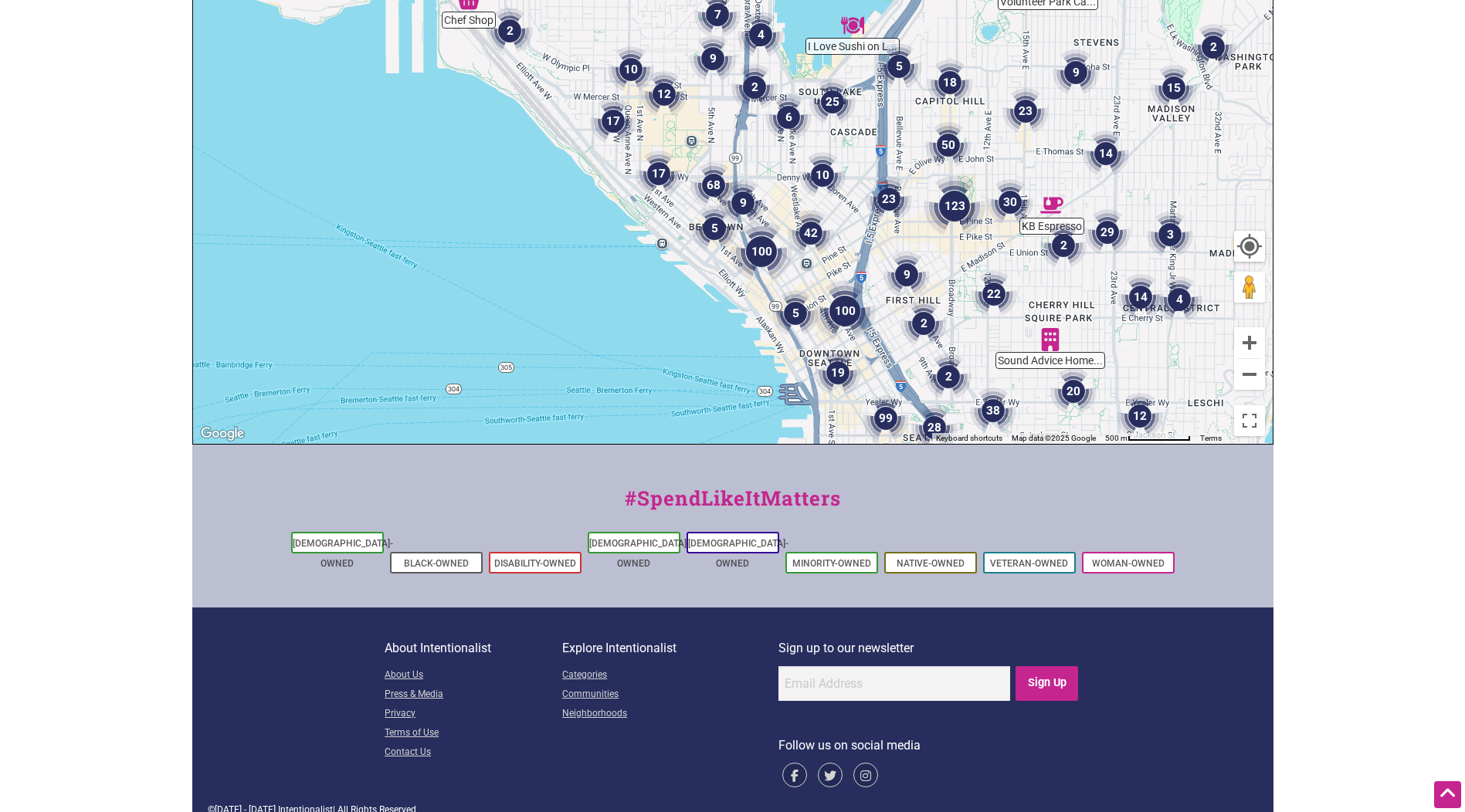
drag, startPoint x: 908, startPoint y: 285, endPoint x: 836, endPoint y: 329, distance: 84.4
click at [842, 331] on img "100" at bounding box center [845, 311] width 62 height 62
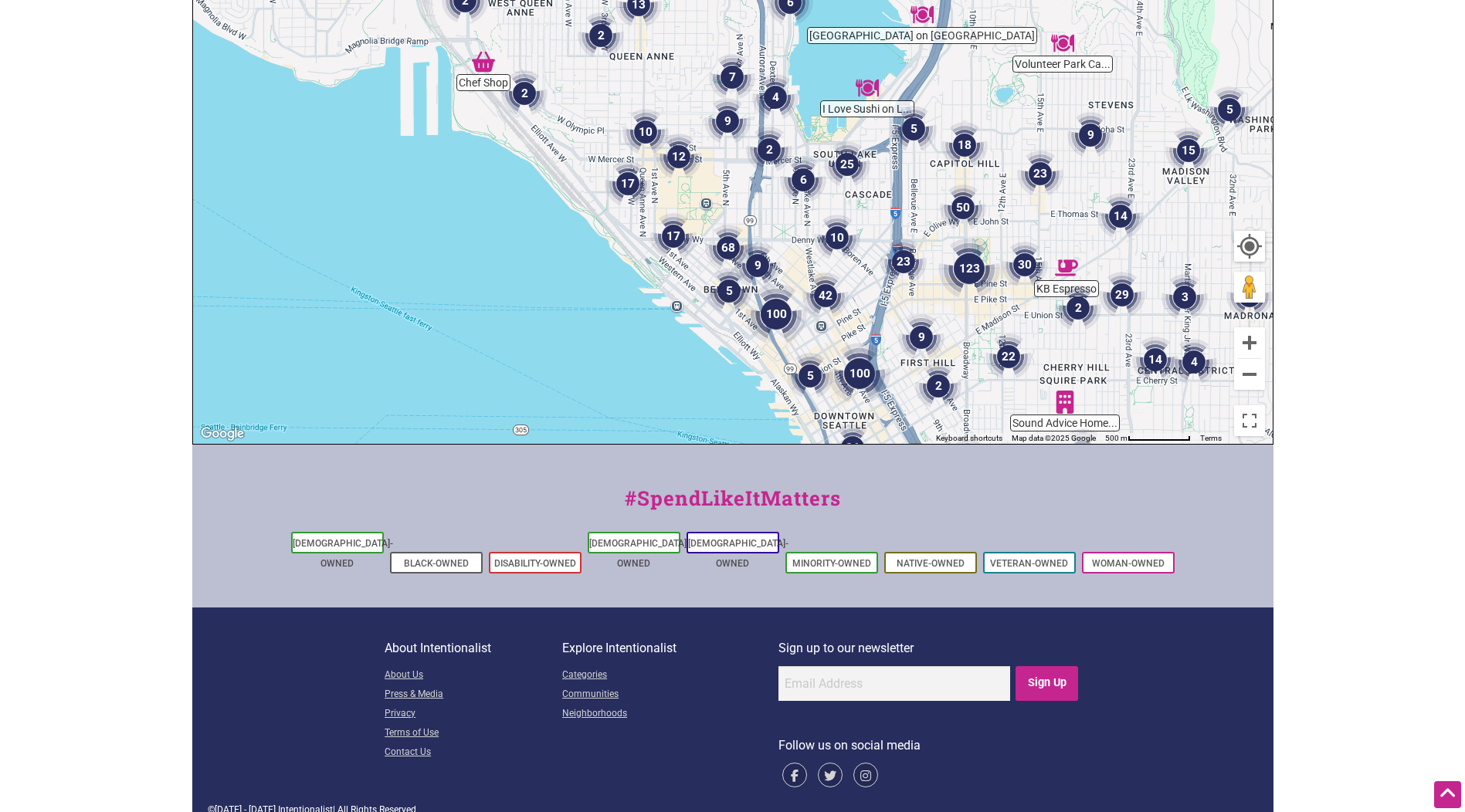
drag, startPoint x: 791, startPoint y: 214, endPoint x: 820, endPoint y: 305, distance: 95.5
click at [820, 305] on div "To navigate, press the arrow keys." at bounding box center [733, 144] width 1080 height 601
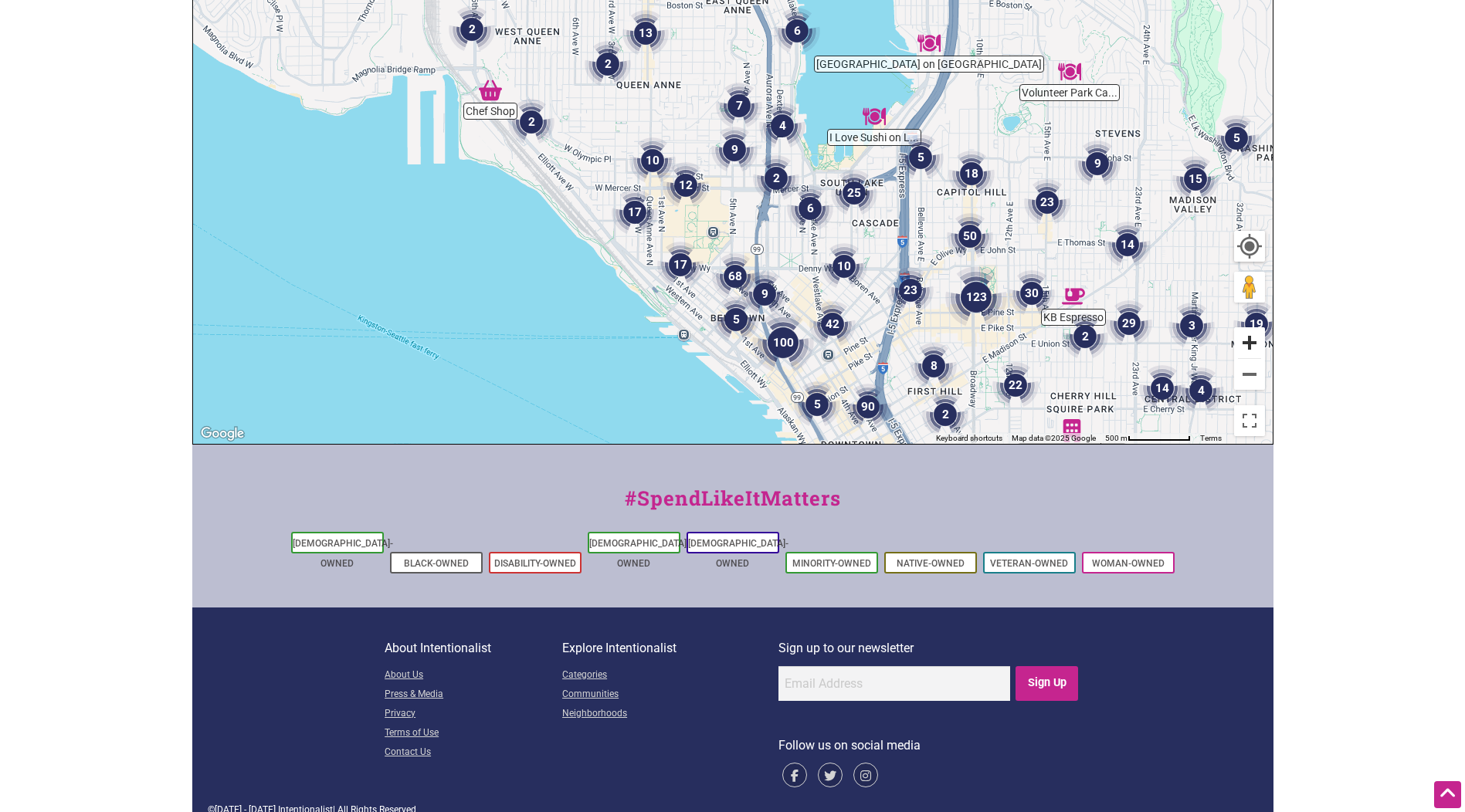
click at [1248, 331] on button "Zoom in" at bounding box center [1250, 343] width 31 height 31
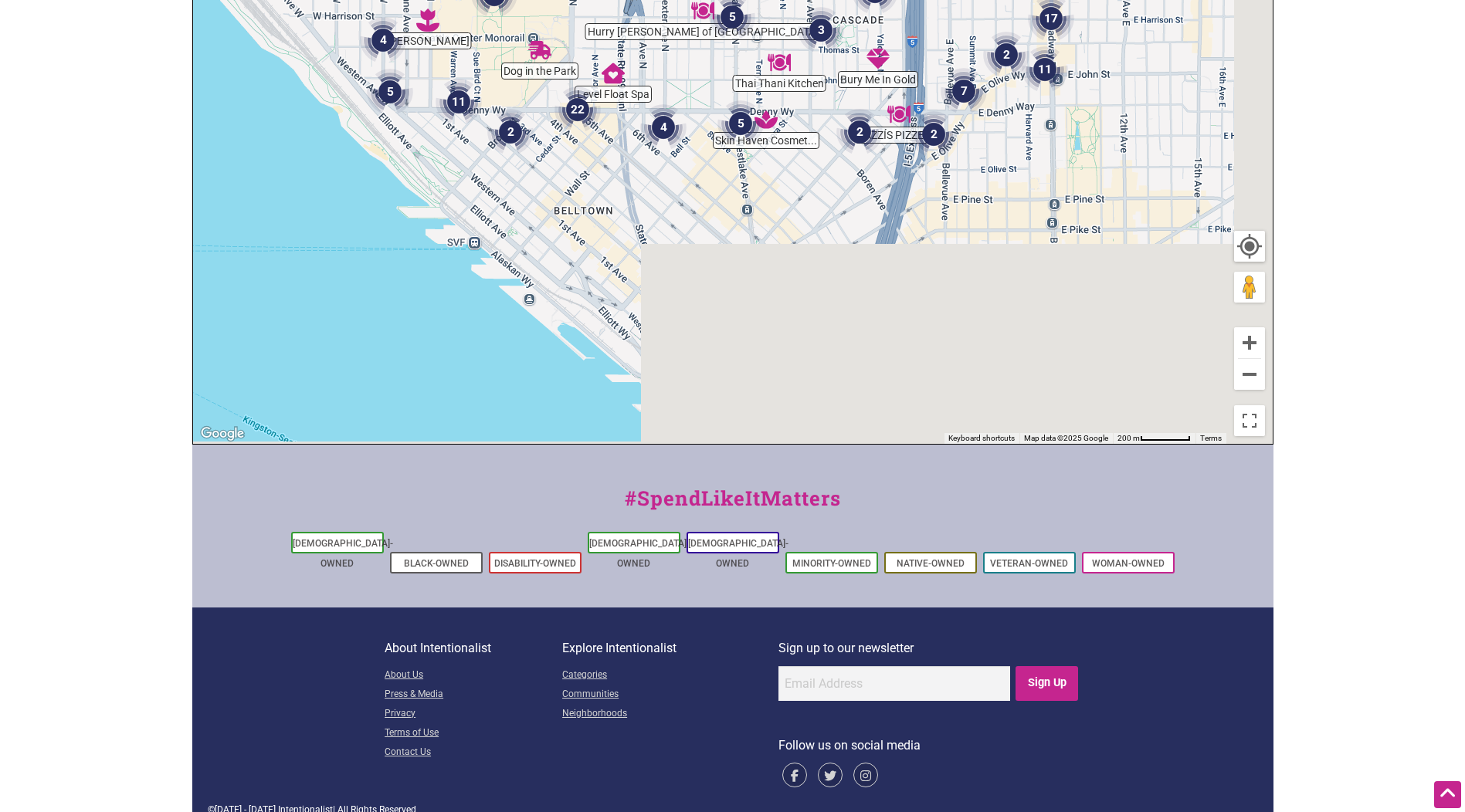
drag, startPoint x: 848, startPoint y: 373, endPoint x: 689, endPoint y: 88, distance: 326.4
click at [689, 88] on div "To navigate, press the arrow keys." at bounding box center [733, 144] width 1080 height 601
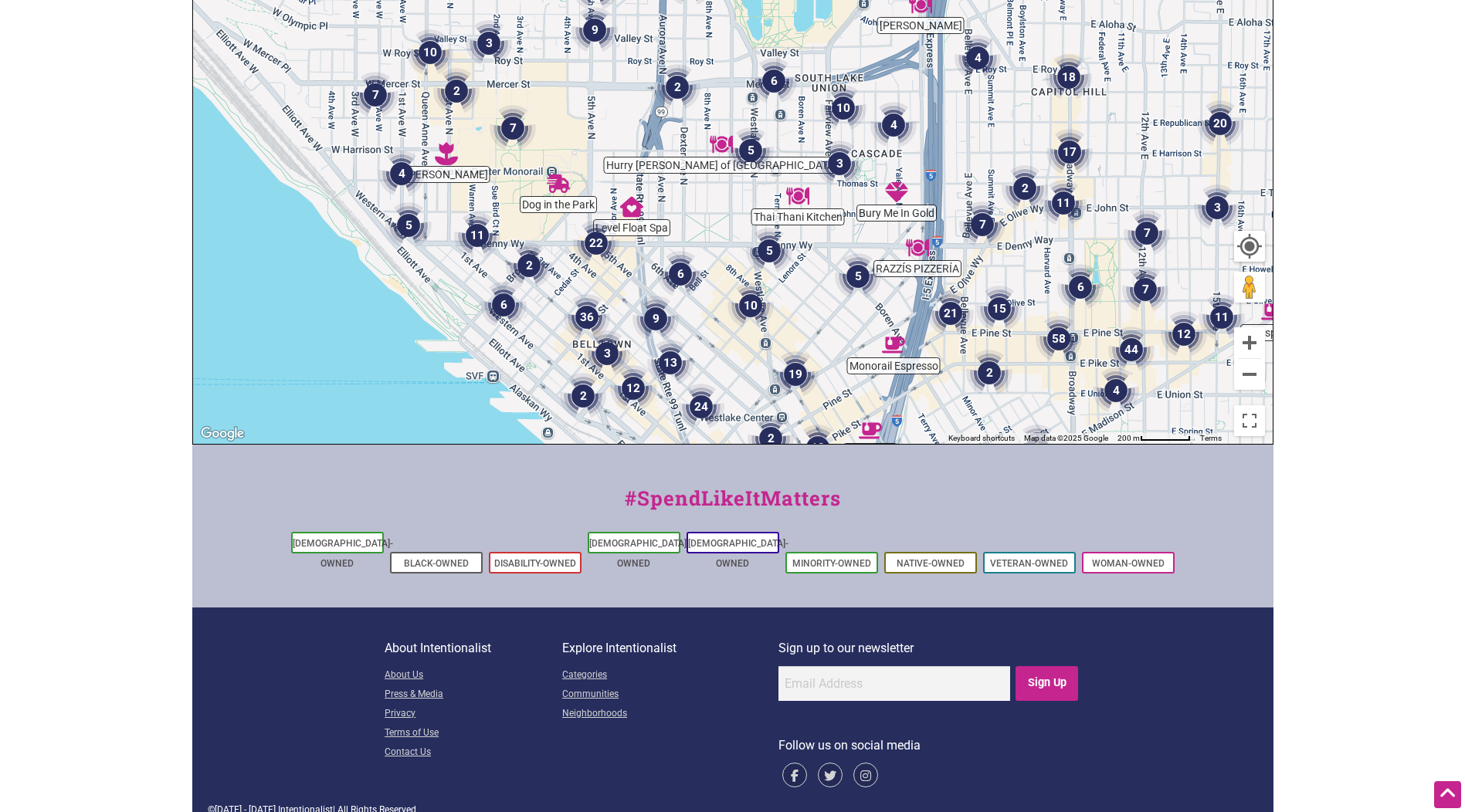
drag, startPoint x: 766, startPoint y: 139, endPoint x: 785, endPoint y: 273, distance: 135.3
click at [785, 273] on img "5" at bounding box center [770, 251] width 46 height 46
click at [1254, 341] on button "Zoom in" at bounding box center [1250, 343] width 31 height 31
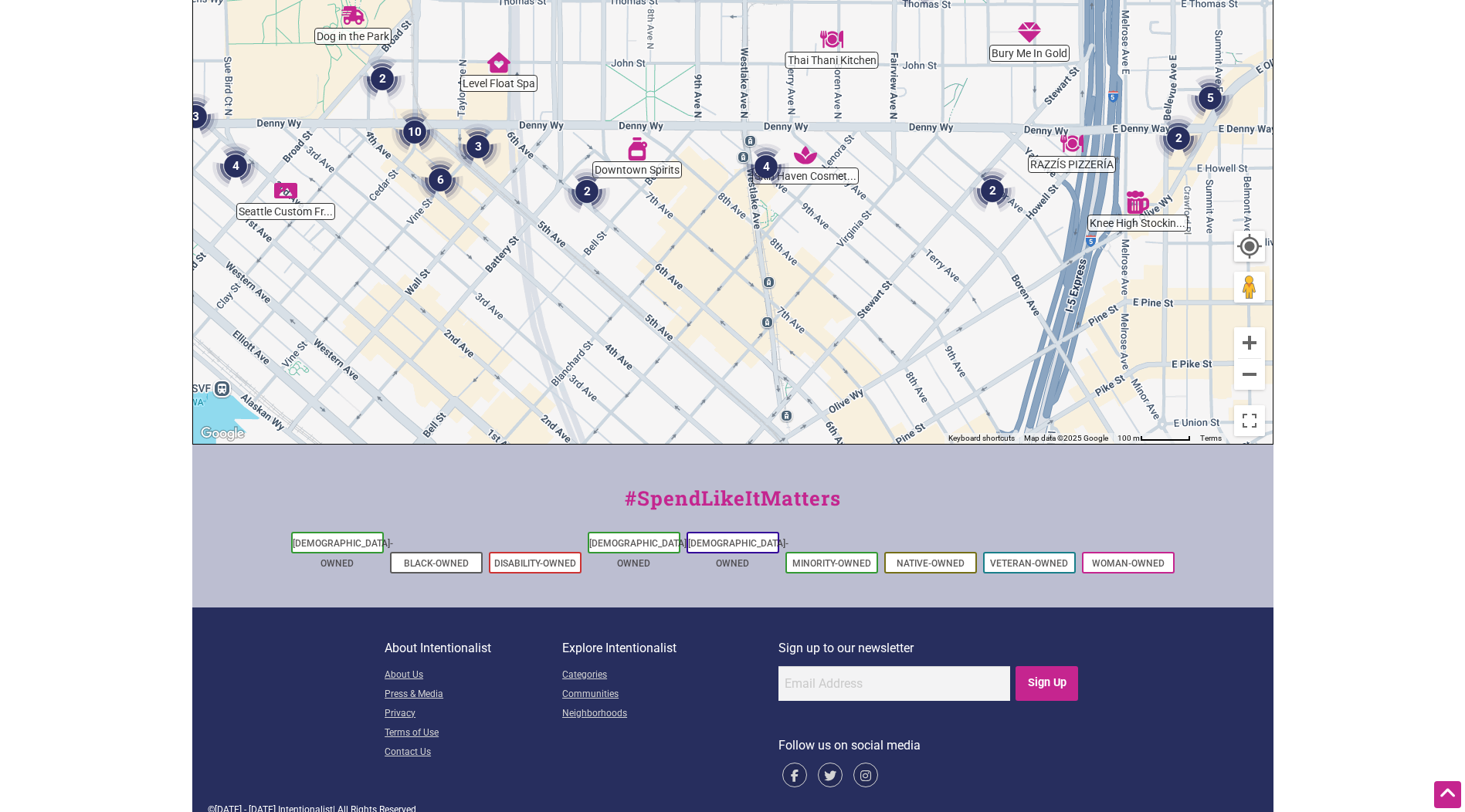
drag, startPoint x: 859, startPoint y: 381, endPoint x: 828, endPoint y: 157, distance: 226.1
click at [828, 157] on div "To navigate, press the arrow keys." at bounding box center [733, 144] width 1080 height 601
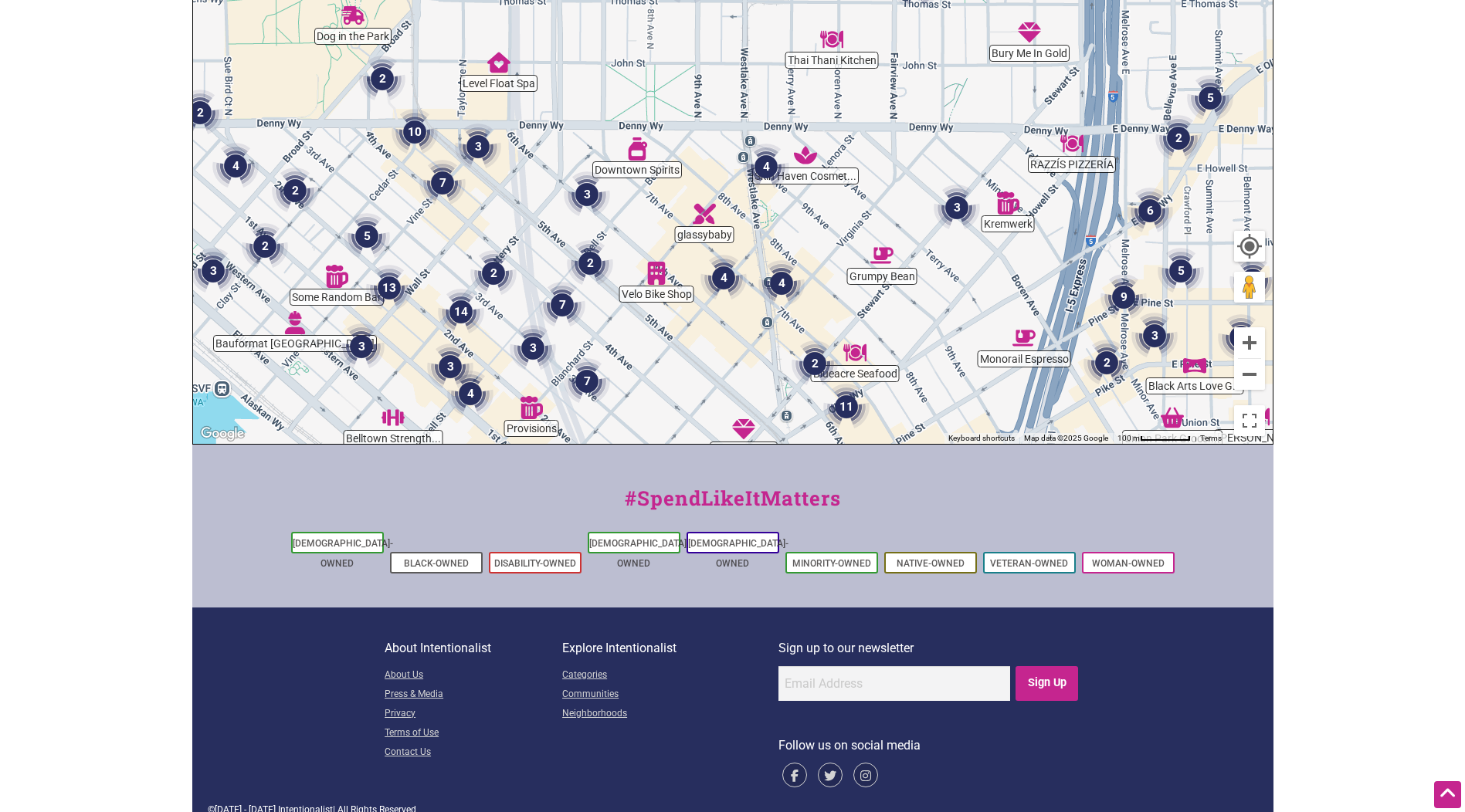
click at [780, 288] on img "4" at bounding box center [781, 284] width 46 height 46
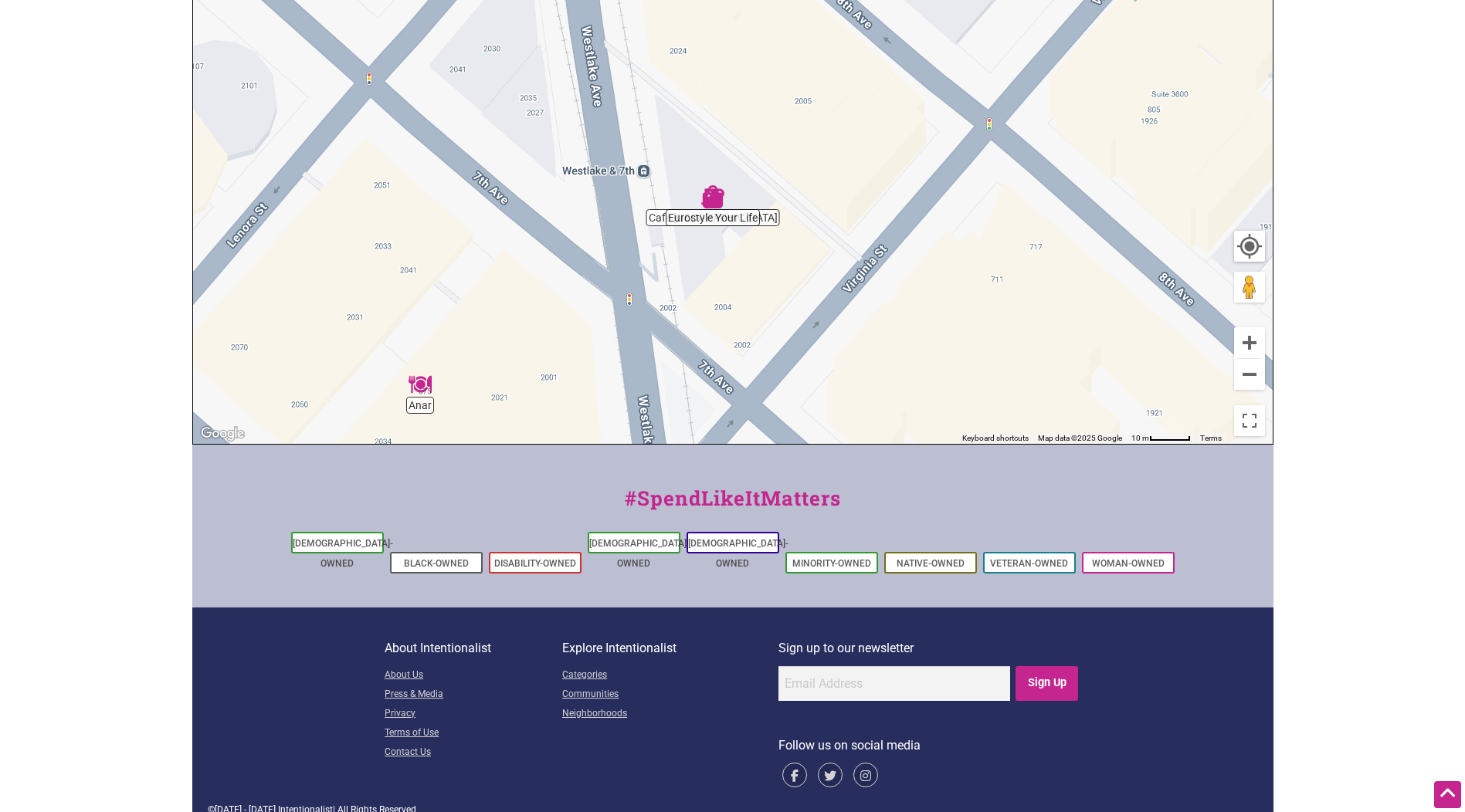
drag, startPoint x: 747, startPoint y: 129, endPoint x: 759, endPoint y: 381, distance: 252.3
click at [759, 381] on div "To navigate, press the arrow keys." at bounding box center [733, 144] width 1080 height 601
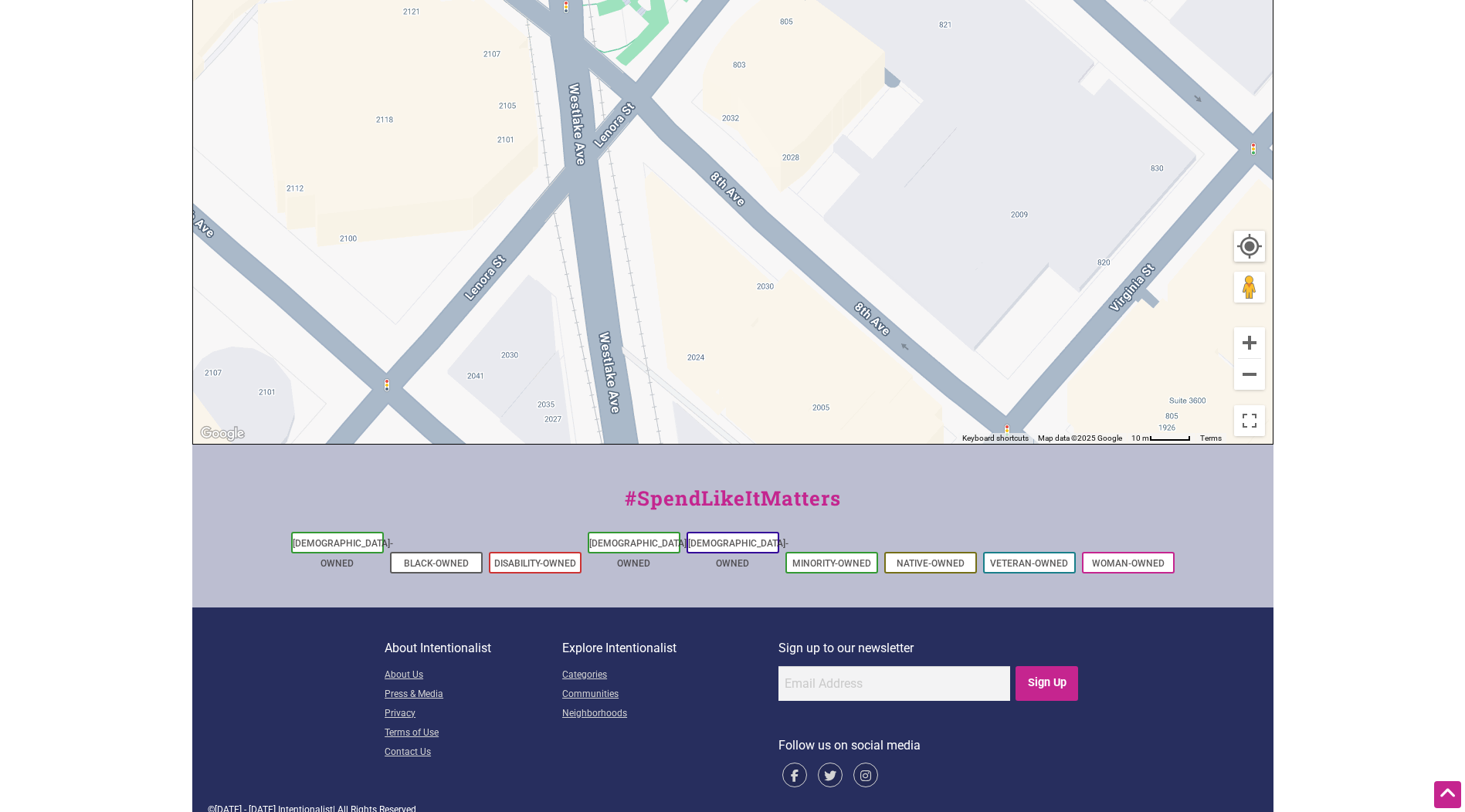
drag, startPoint x: 751, startPoint y: 158, endPoint x: 770, endPoint y: 461, distance: 303.6
click at [770, 461] on div "Intentionalist Spend like it matters 0 Add a Business Map Blog Store Offers Int…" at bounding box center [733, 234] width 1082 height 1197
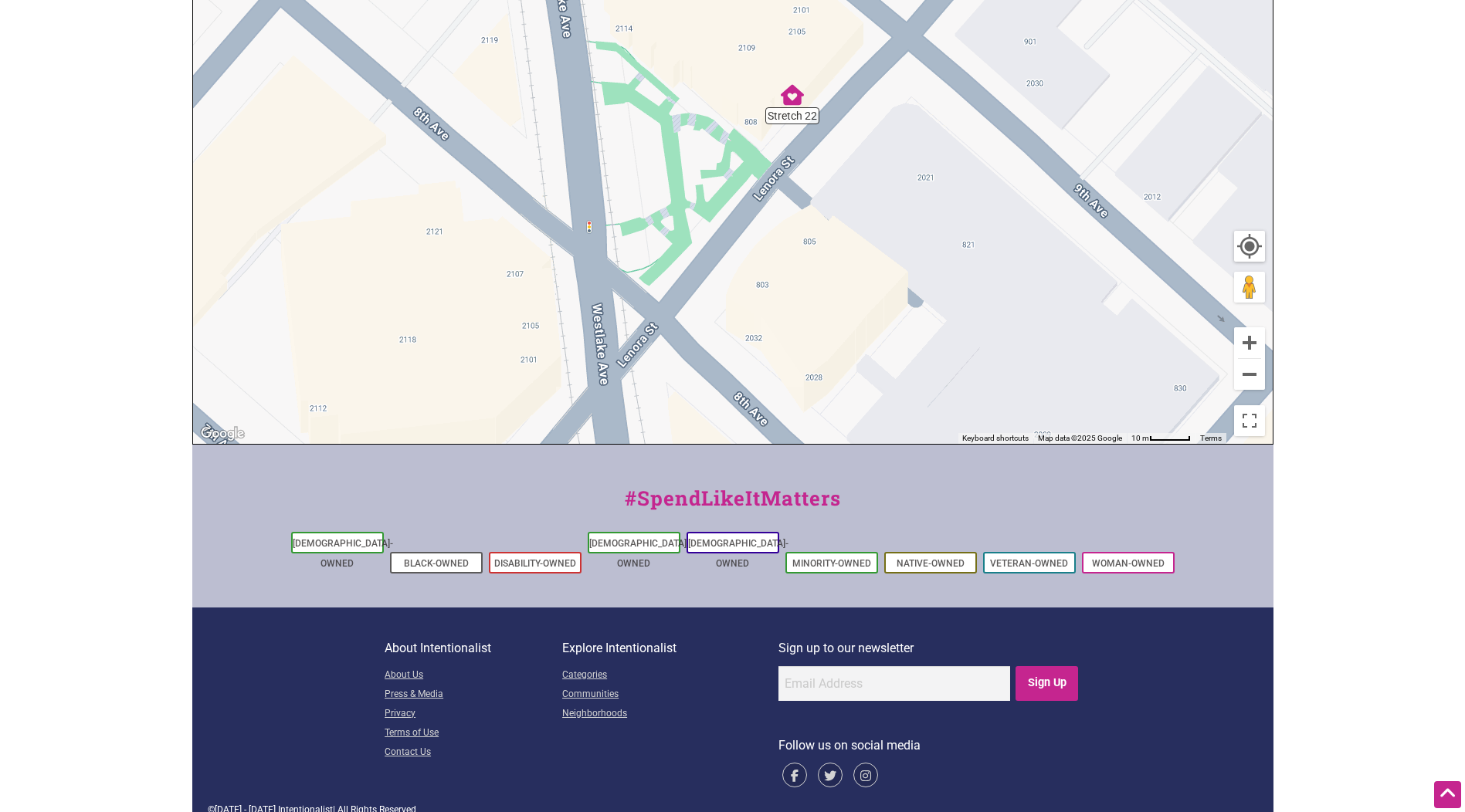
drag, startPoint x: 730, startPoint y: 209, endPoint x: 747, endPoint y: 385, distance: 176.8
click at [747, 385] on div "To navigate, press the arrow keys." at bounding box center [733, 144] width 1080 height 601
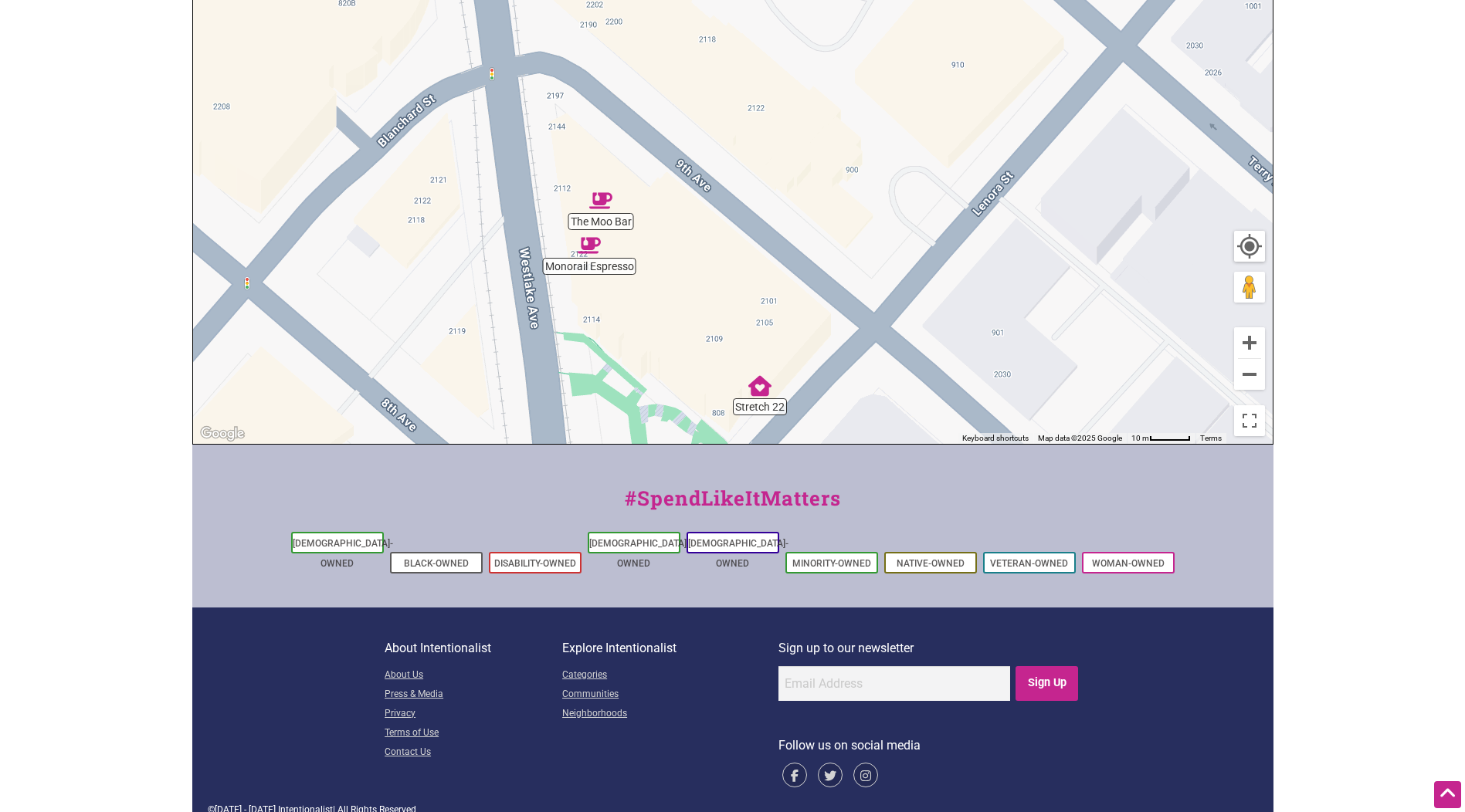
drag, startPoint x: 804, startPoint y: 63, endPoint x: 772, endPoint y: 378, distance: 316.6
click at [772, 378] on div "To navigate, press the arrow keys." at bounding box center [733, 144] width 1080 height 601
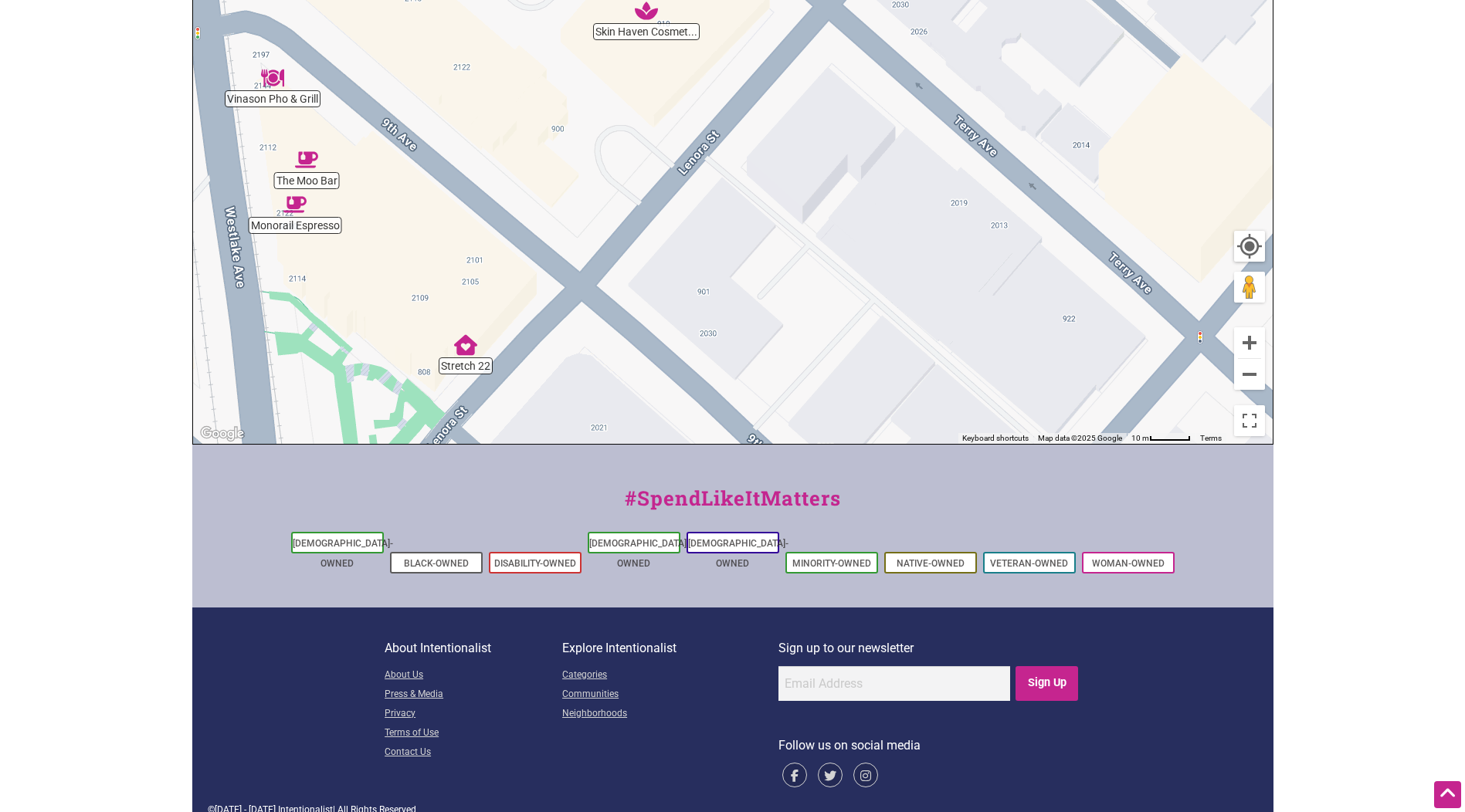
drag, startPoint x: 961, startPoint y: 314, endPoint x: 666, endPoint y: 266, distance: 298.9
click at [666, 266] on div "To navigate, press the arrow keys." at bounding box center [733, 144] width 1080 height 601
click at [883, 241] on div "To navigate, press the arrow keys." at bounding box center [733, 144] width 1080 height 601
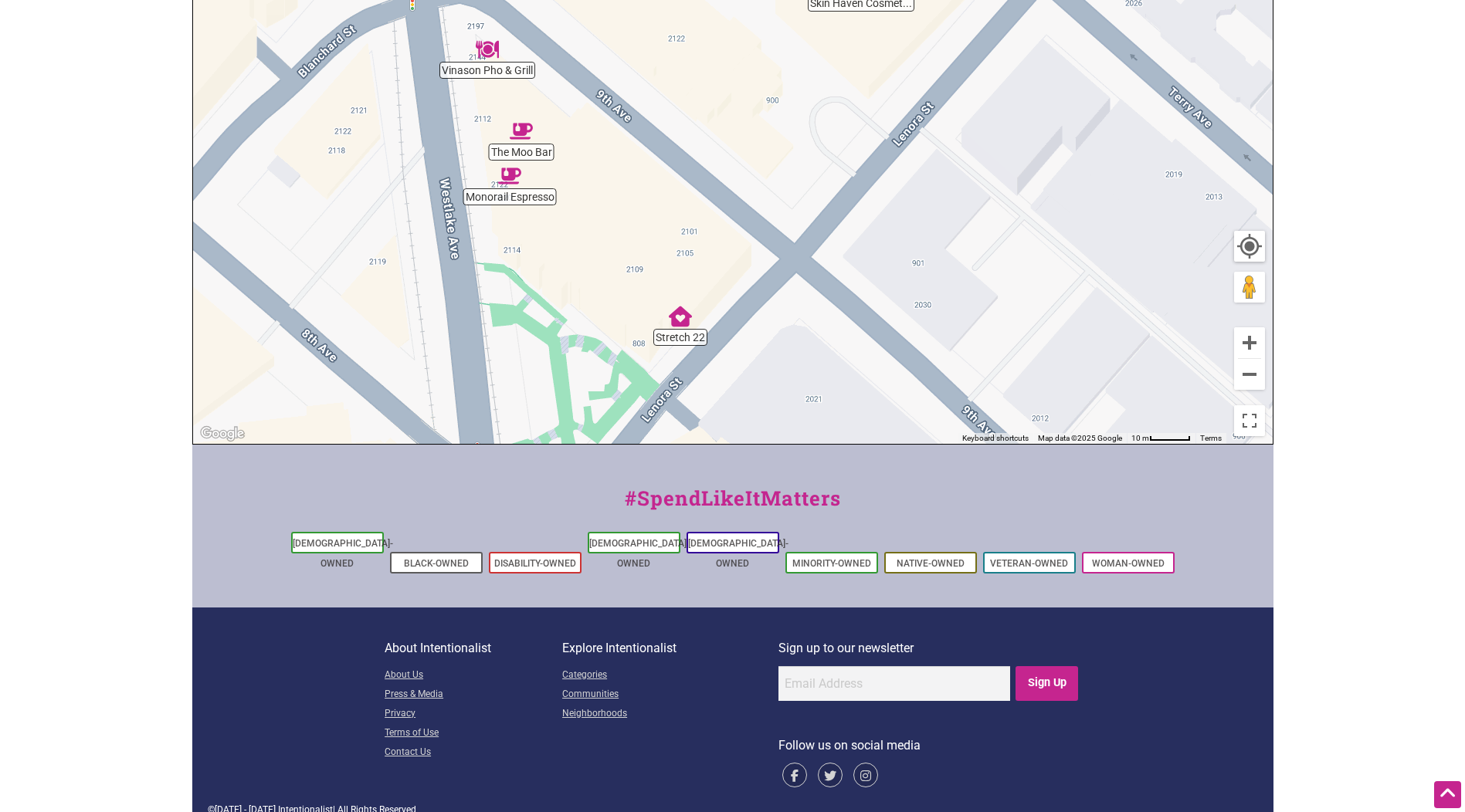
click at [485, 63] on div "To navigate, press the arrow keys." at bounding box center [733, 144] width 1080 height 601
